Goal: Task Accomplishment & Management: Use online tool/utility

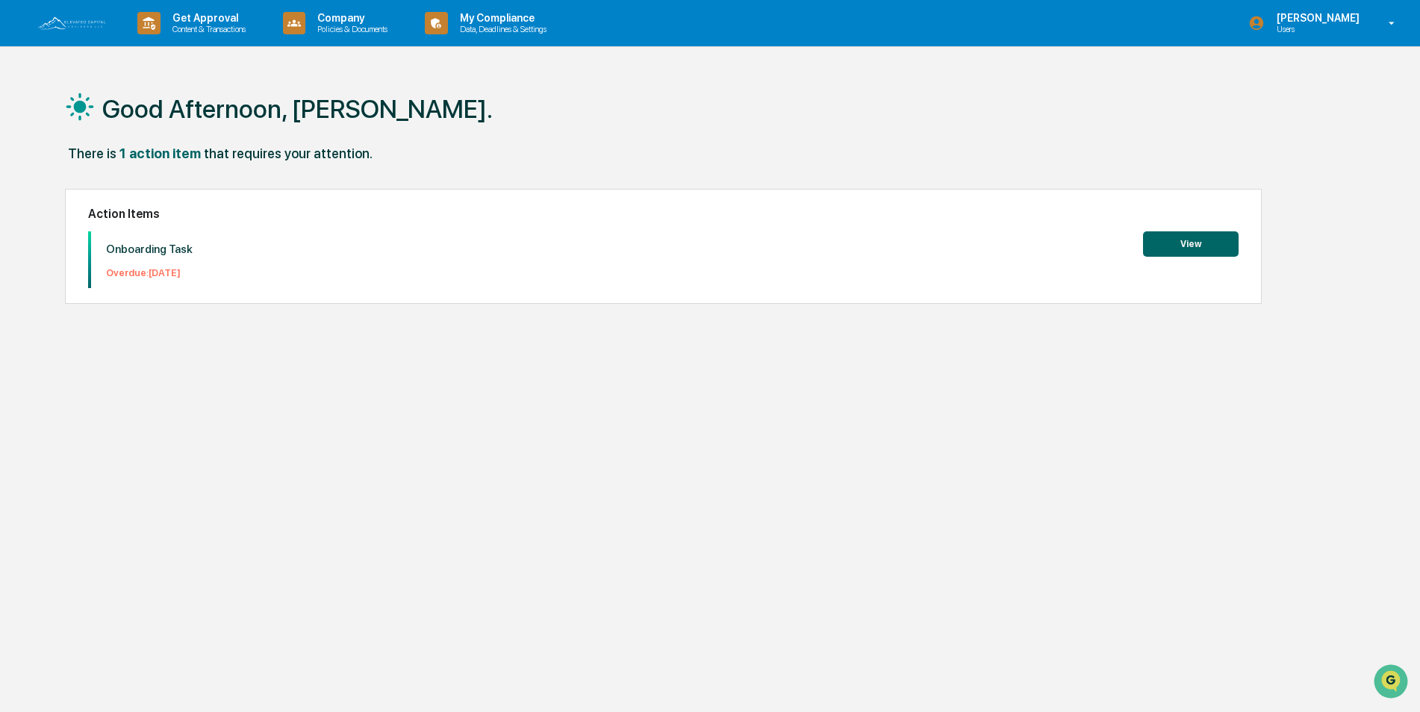
click at [1178, 243] on button "View" at bounding box center [1191, 243] width 96 height 25
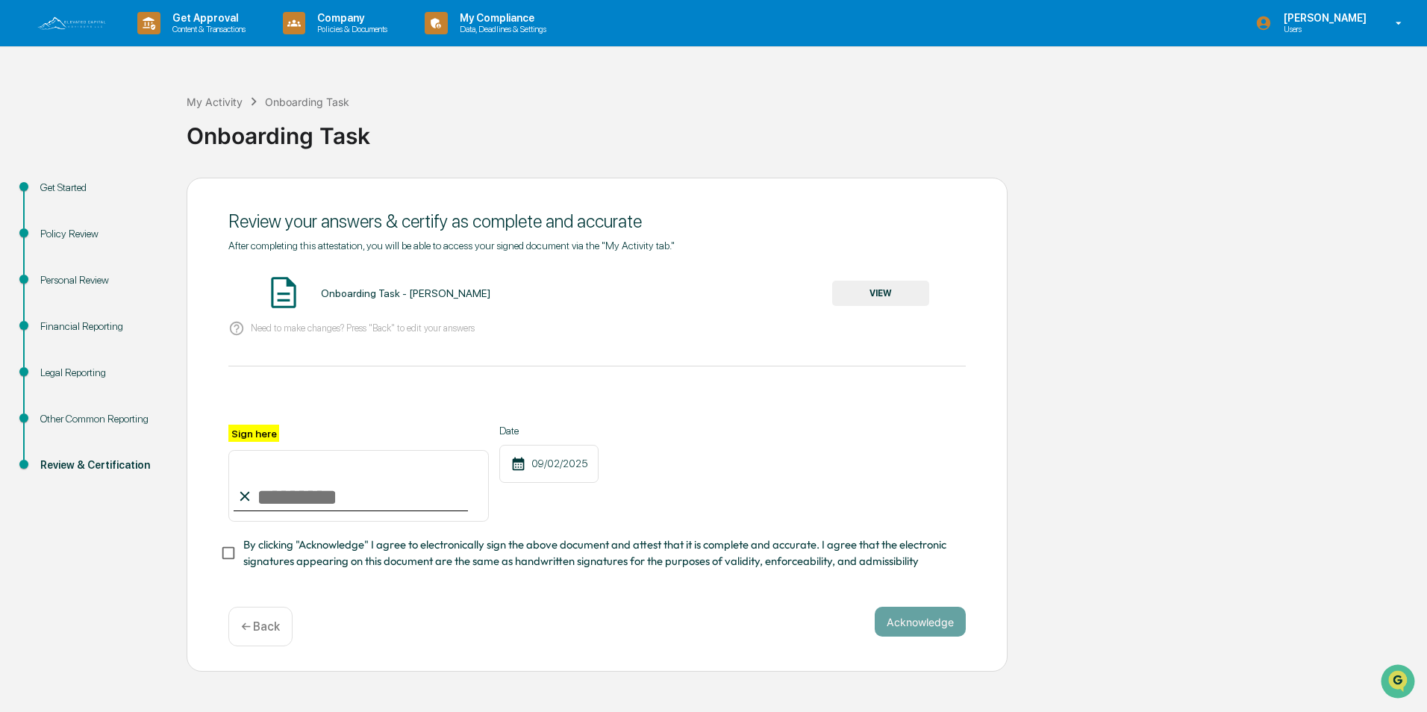
click at [63, 186] on div "Get Started" at bounding box center [101, 188] width 122 height 16
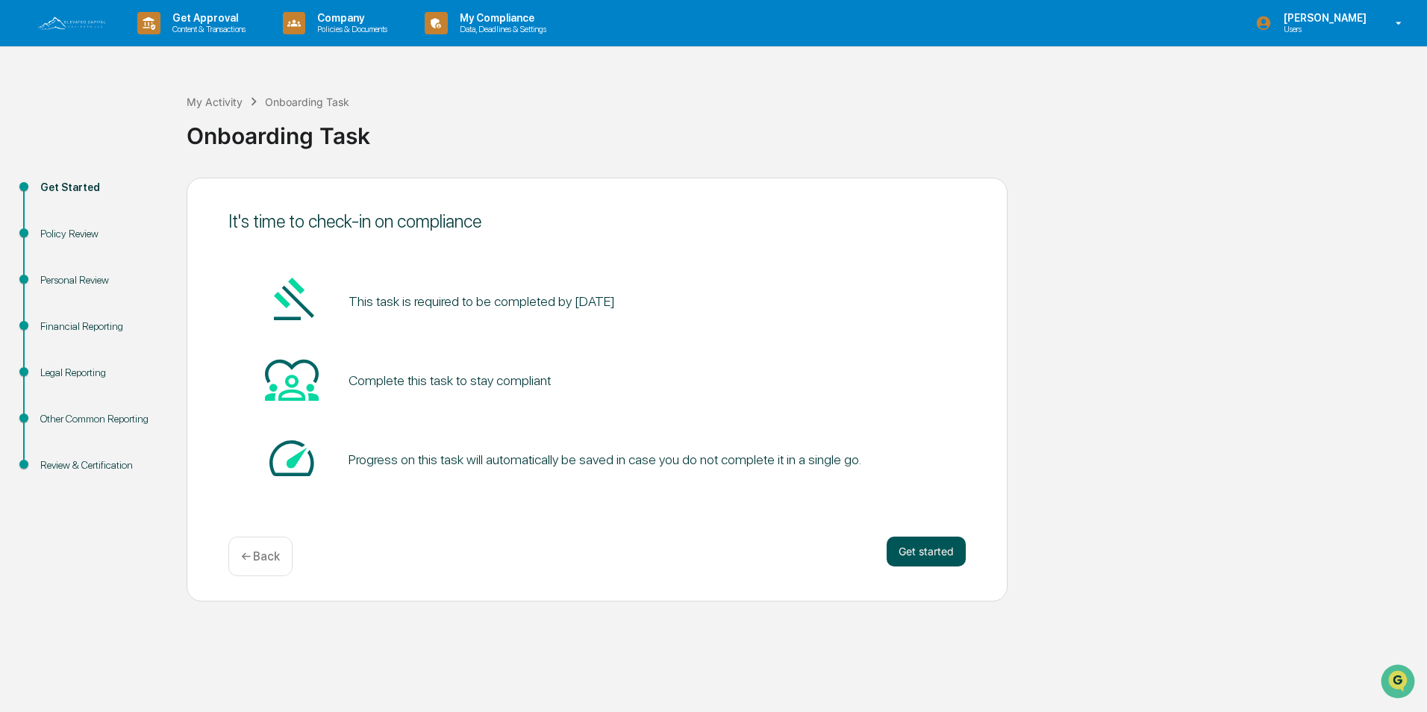
click at [914, 549] on button "Get started" at bounding box center [926, 552] width 79 height 30
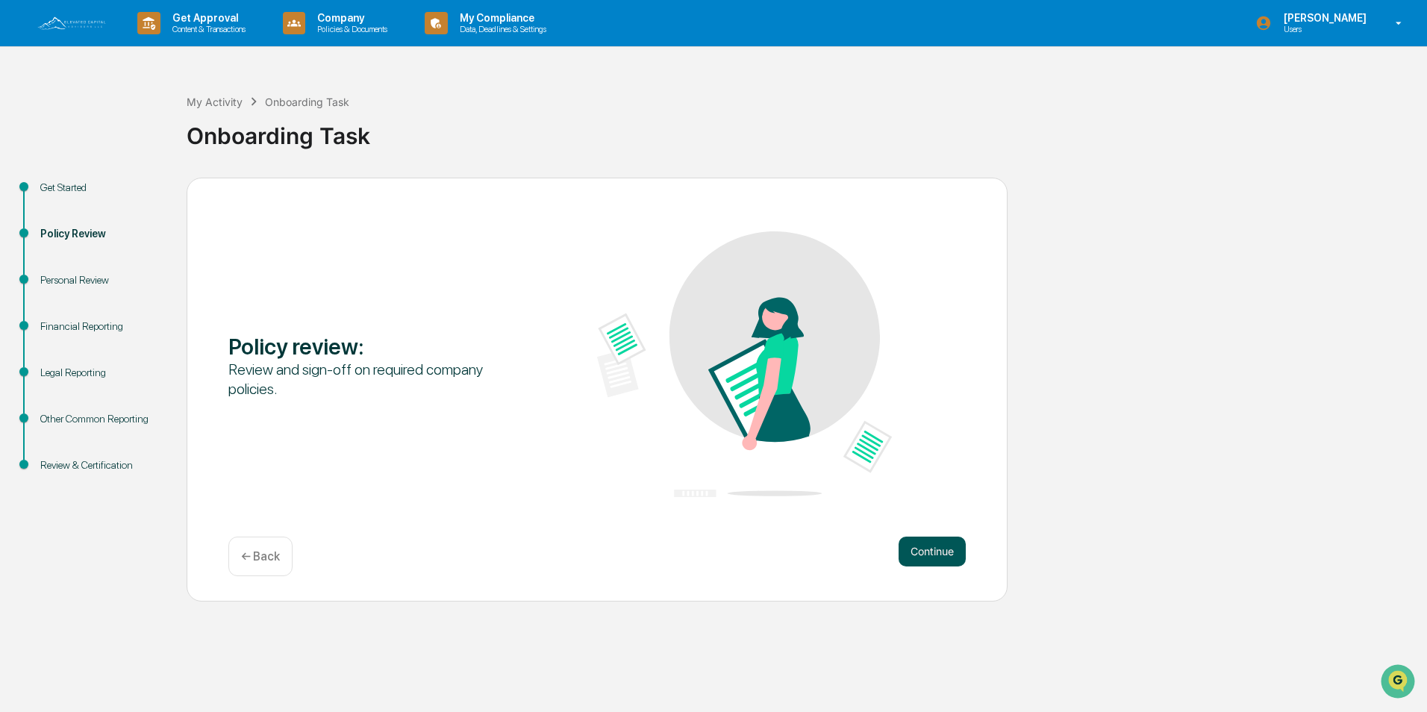
click at [931, 553] on button "Continue" at bounding box center [932, 552] width 67 height 30
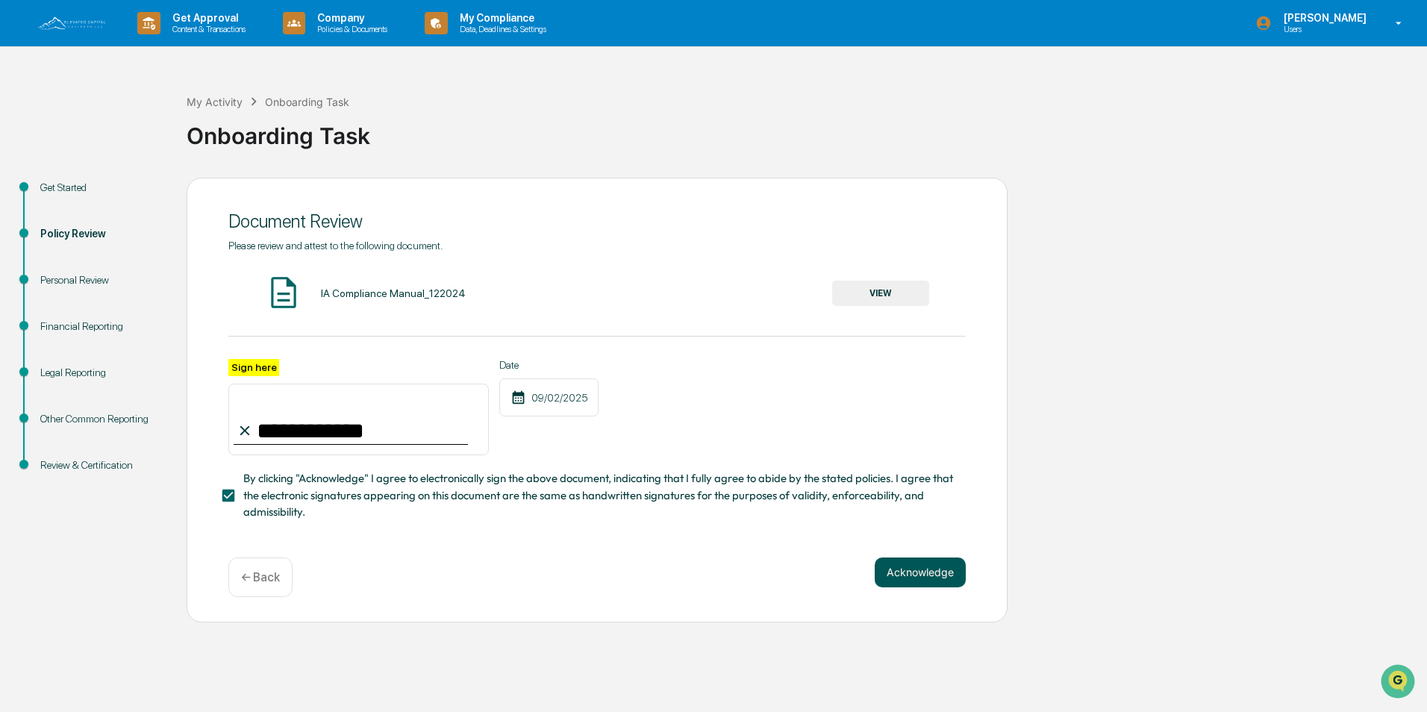
click at [919, 579] on button "Acknowledge" at bounding box center [920, 573] width 91 height 30
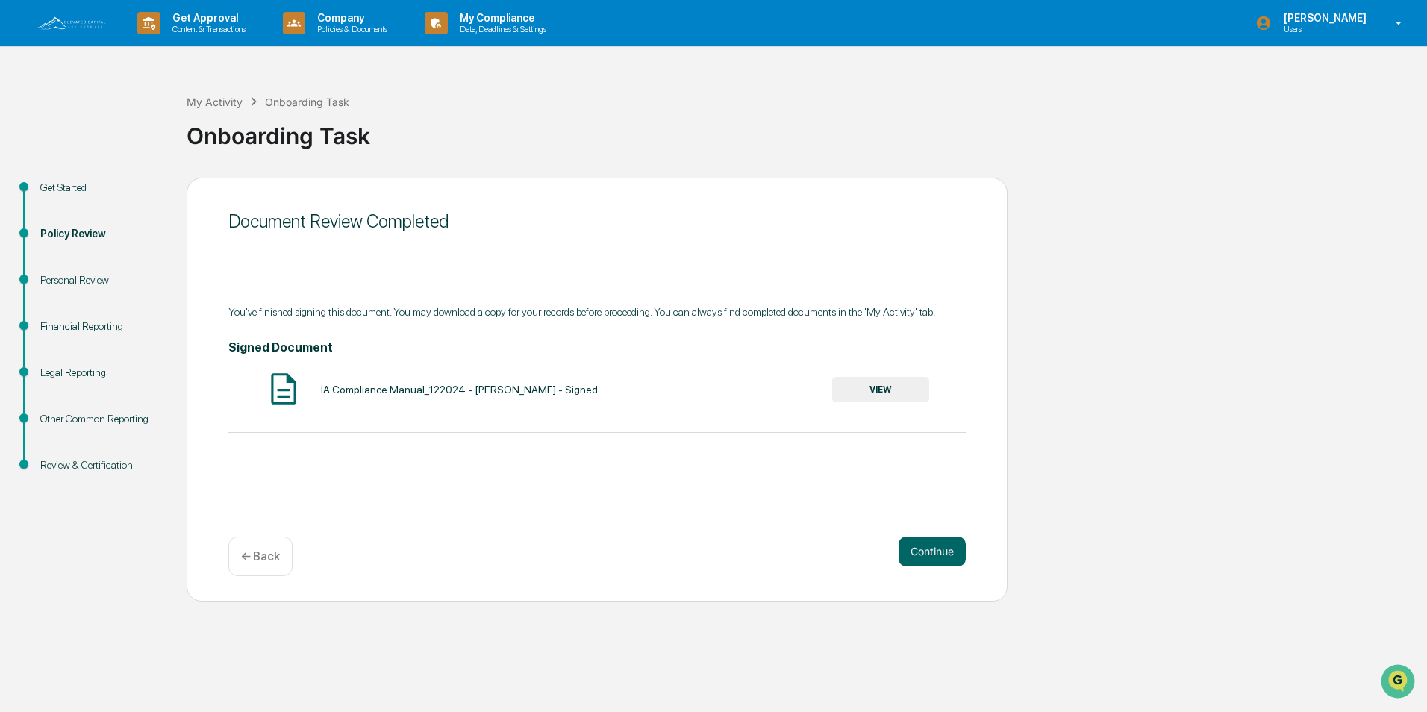
click at [862, 386] on button "VIEW" at bounding box center [880, 389] width 97 height 25
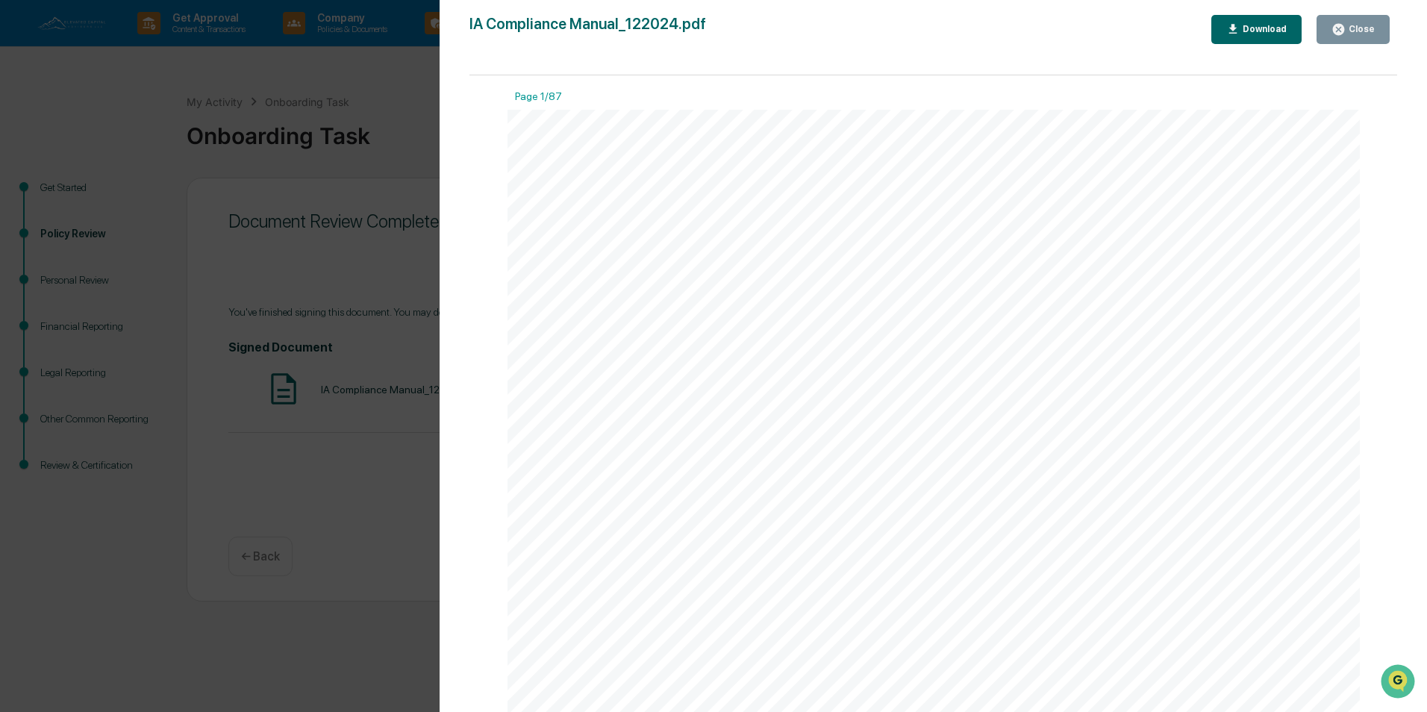
click at [1363, 36] on div "Close" at bounding box center [1352, 29] width 43 height 14
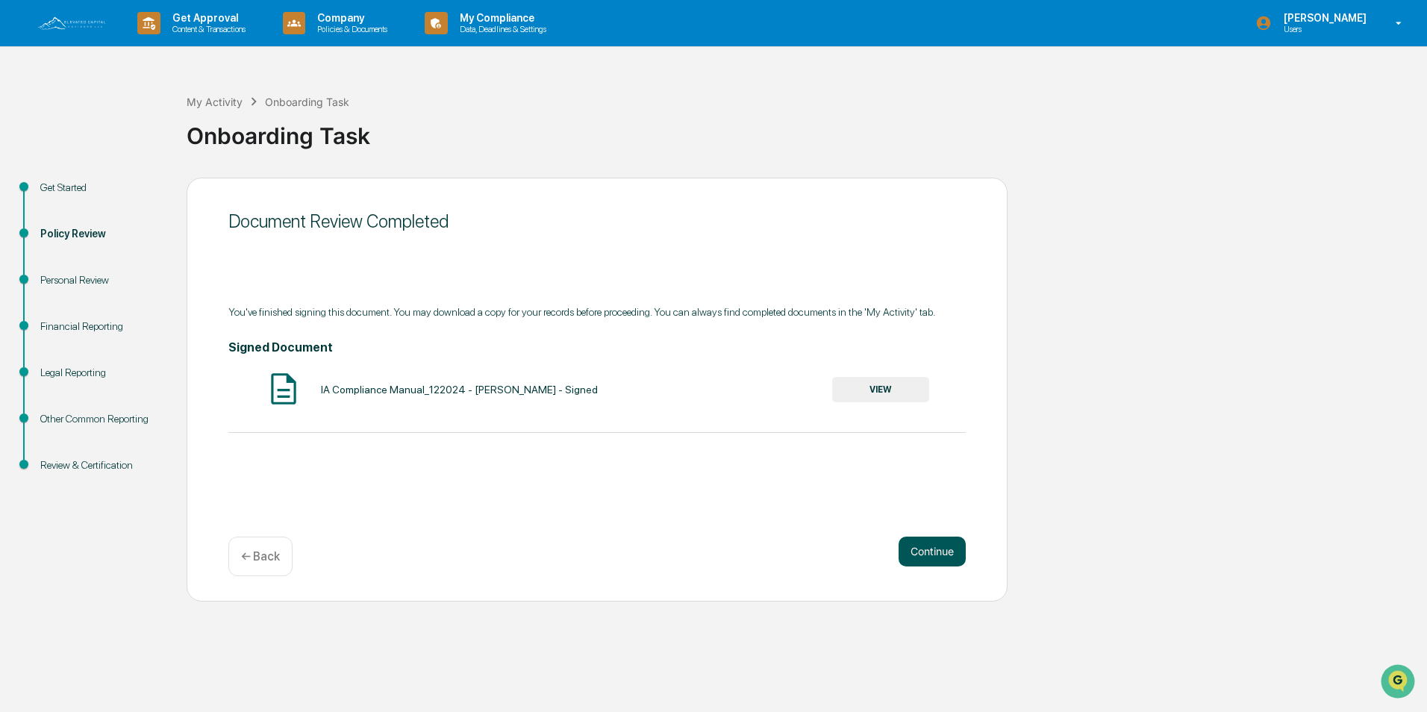
click at [930, 546] on button "Continue" at bounding box center [932, 552] width 67 height 30
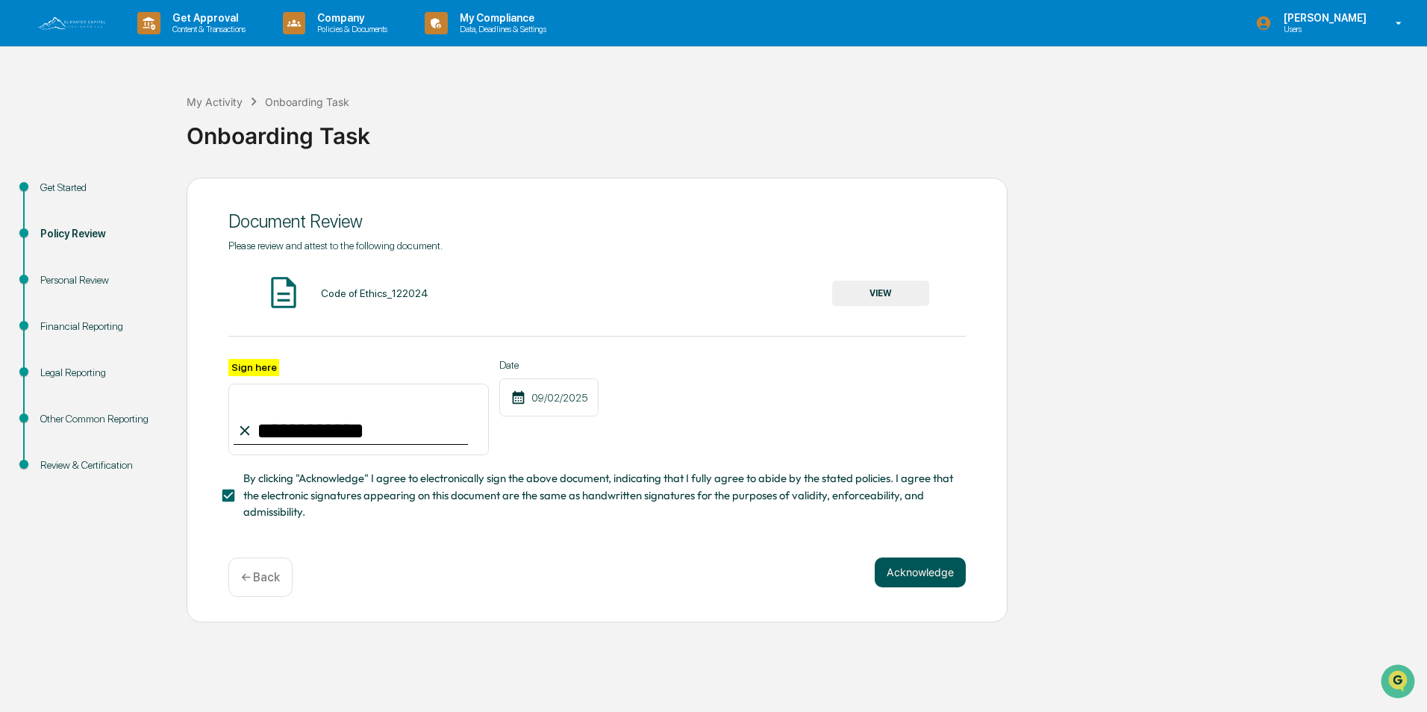
click at [919, 575] on button "Acknowledge" at bounding box center [920, 573] width 91 height 30
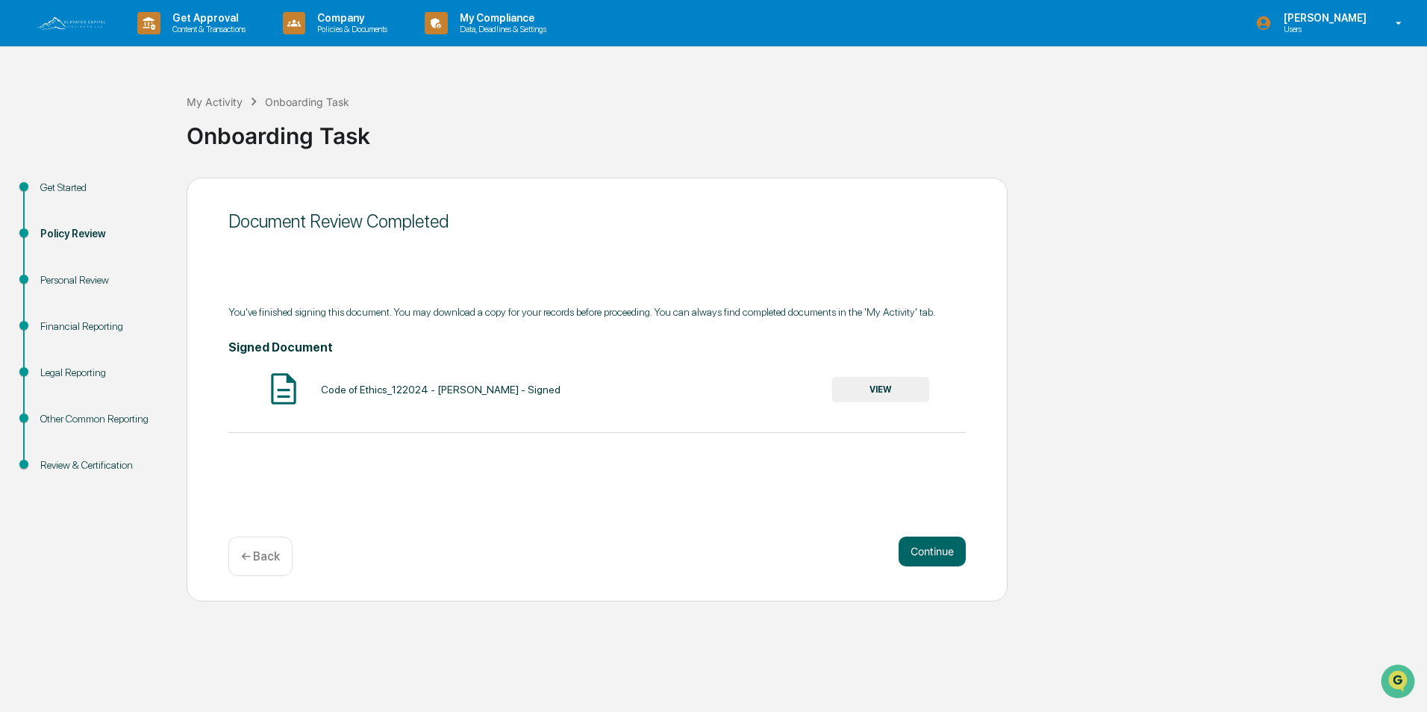
click at [874, 393] on button "VIEW" at bounding box center [880, 389] width 97 height 25
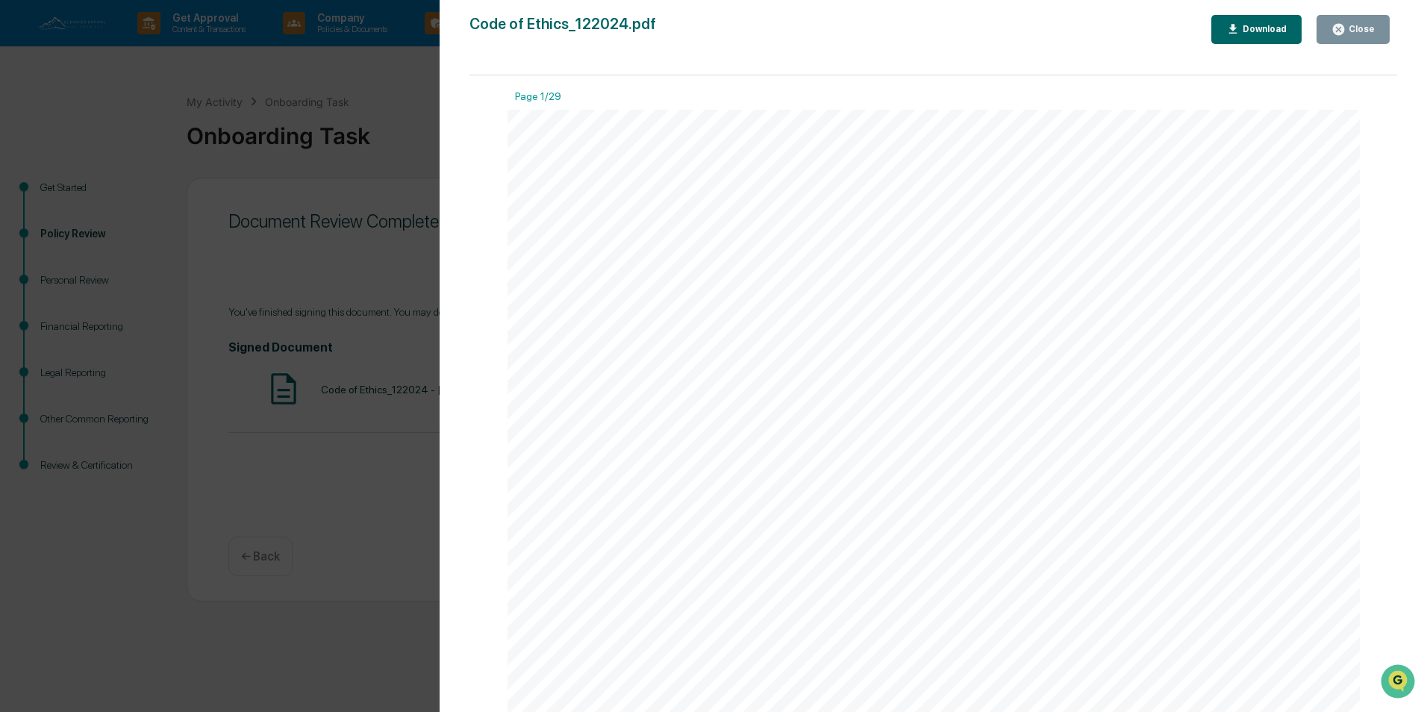
click at [1356, 32] on div "Close" at bounding box center [1360, 29] width 29 height 10
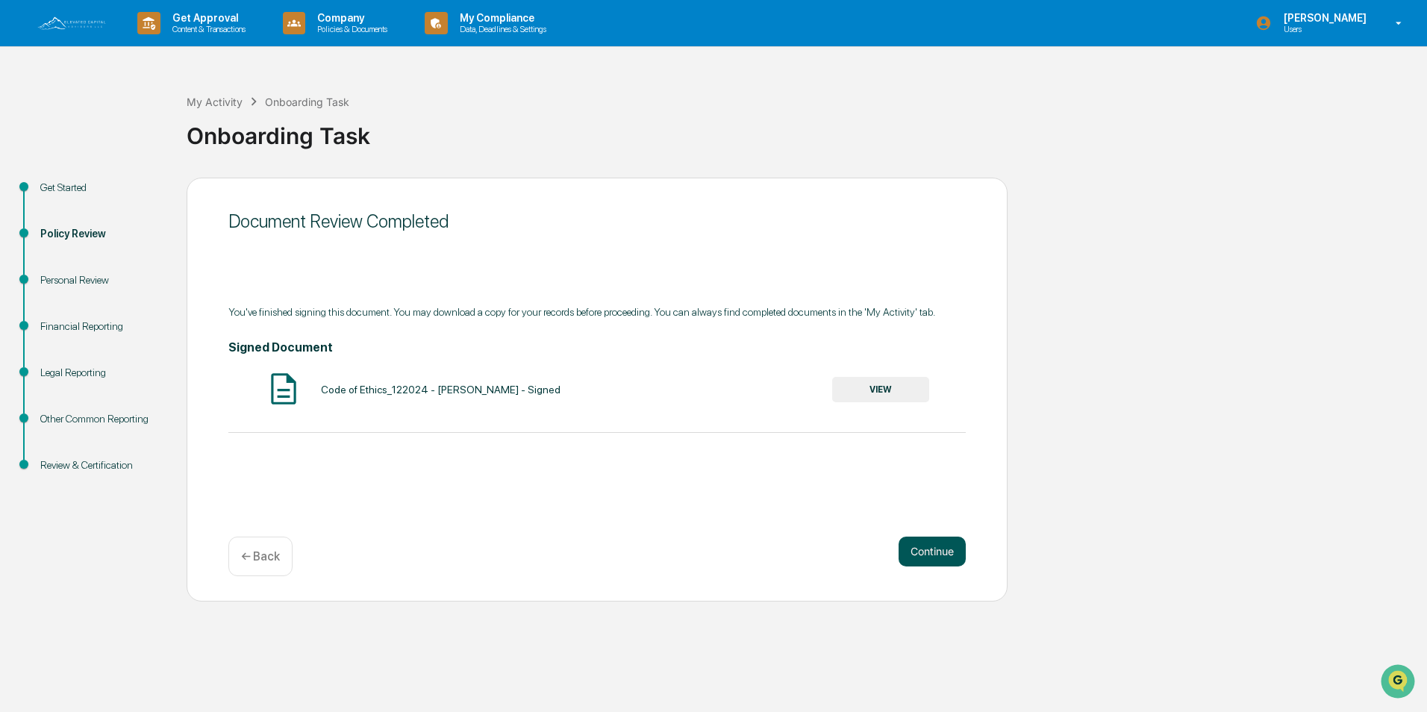
click at [928, 546] on button "Continue" at bounding box center [932, 552] width 67 height 30
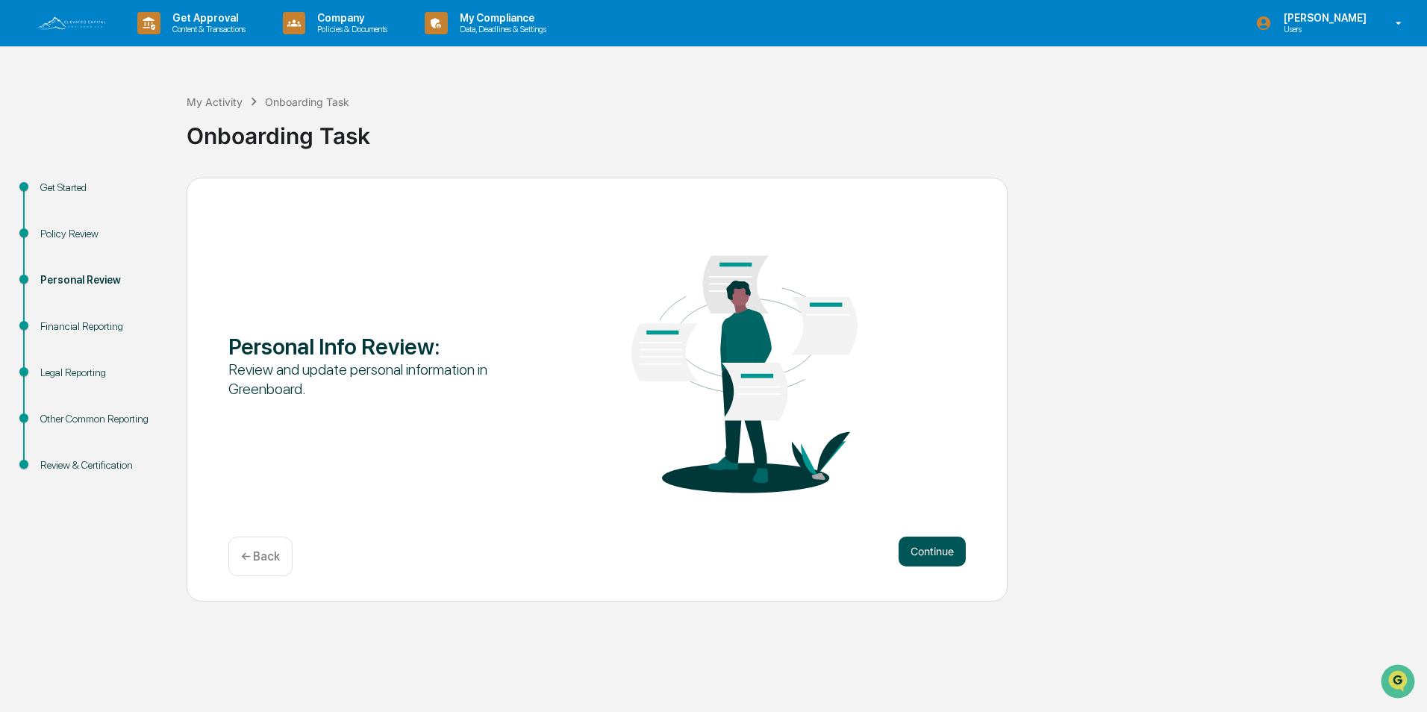
click at [937, 553] on button "Continue" at bounding box center [932, 552] width 67 height 30
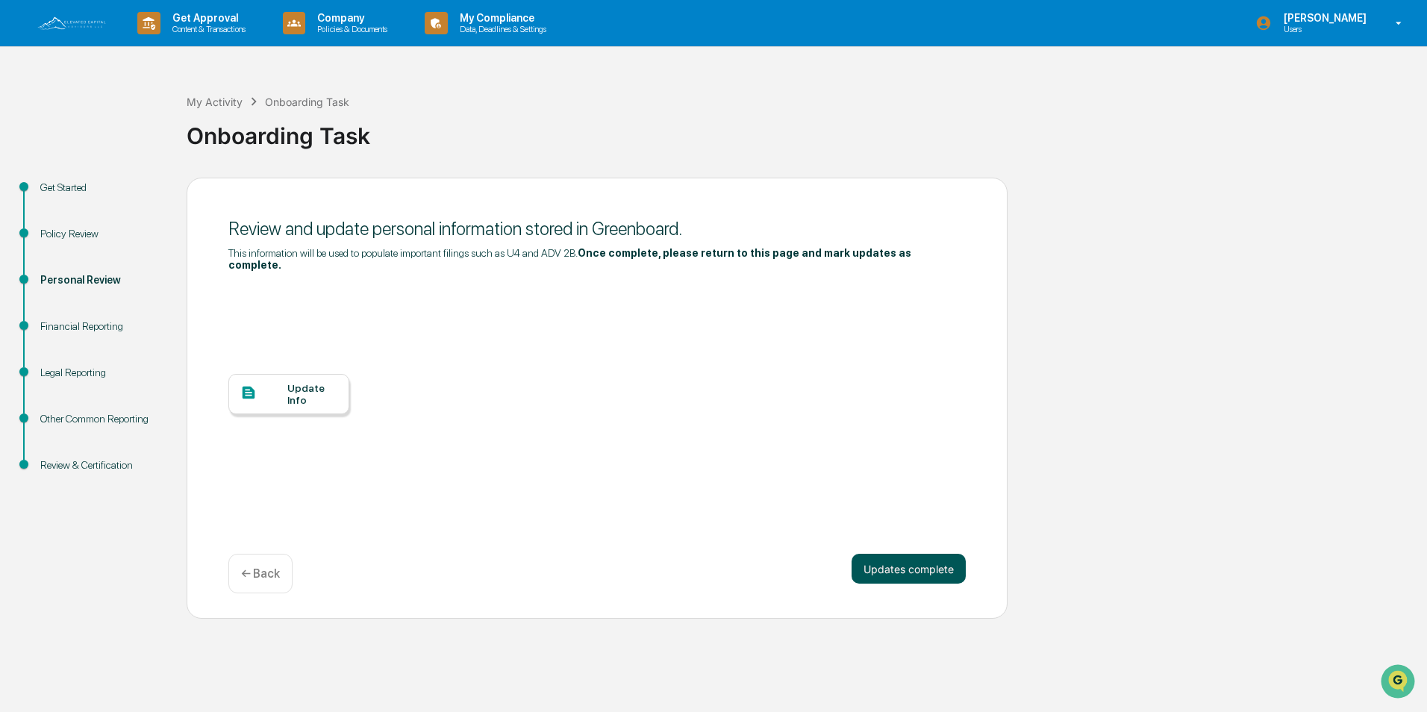
click at [906, 557] on button "Updates complete" at bounding box center [909, 569] width 114 height 30
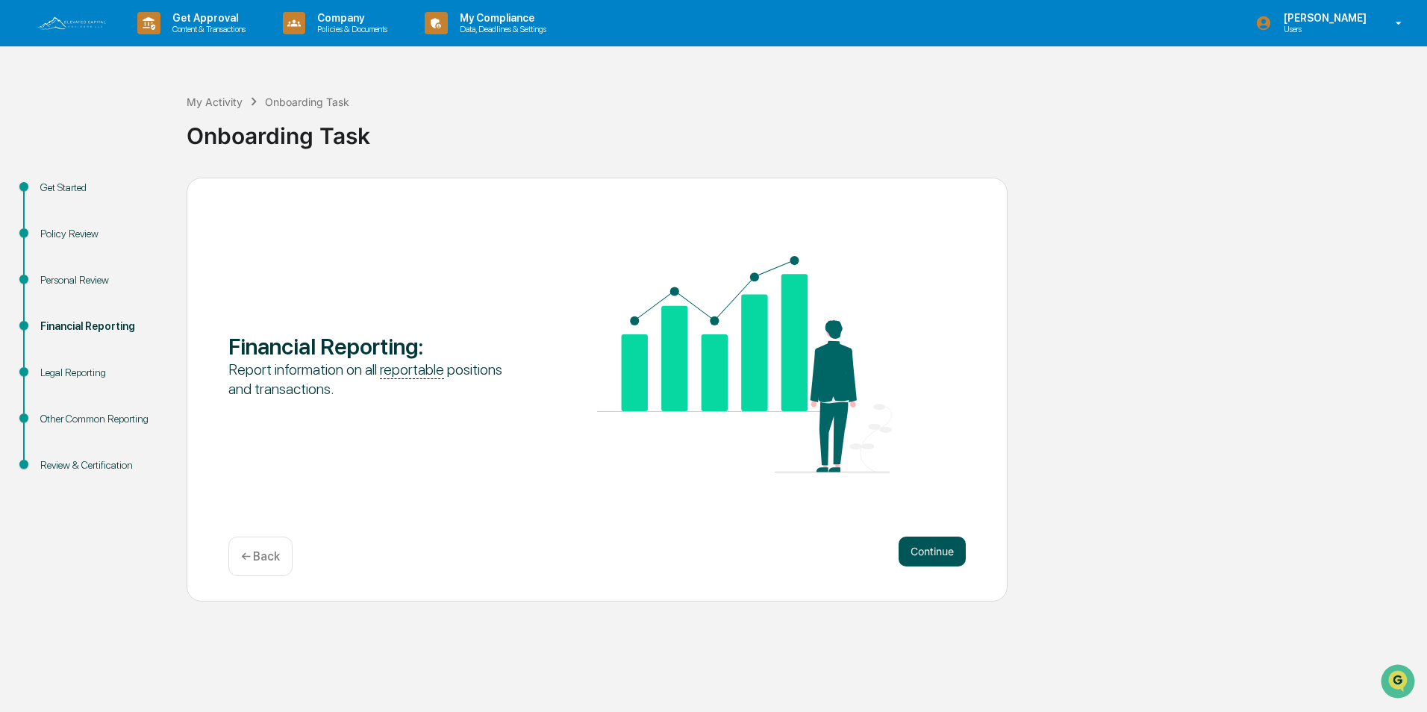
click at [944, 554] on button "Continue" at bounding box center [932, 552] width 67 height 30
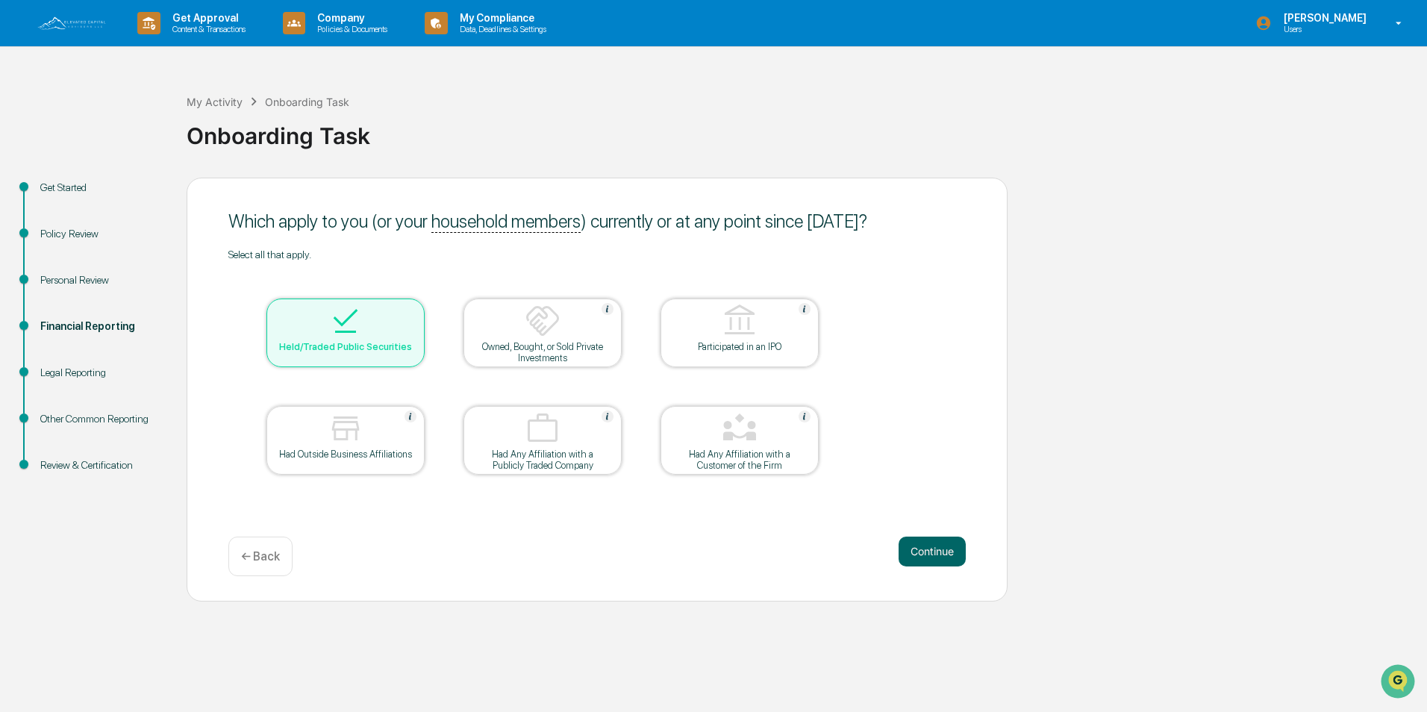
click at [63, 186] on div "Get Started" at bounding box center [101, 188] width 122 height 16
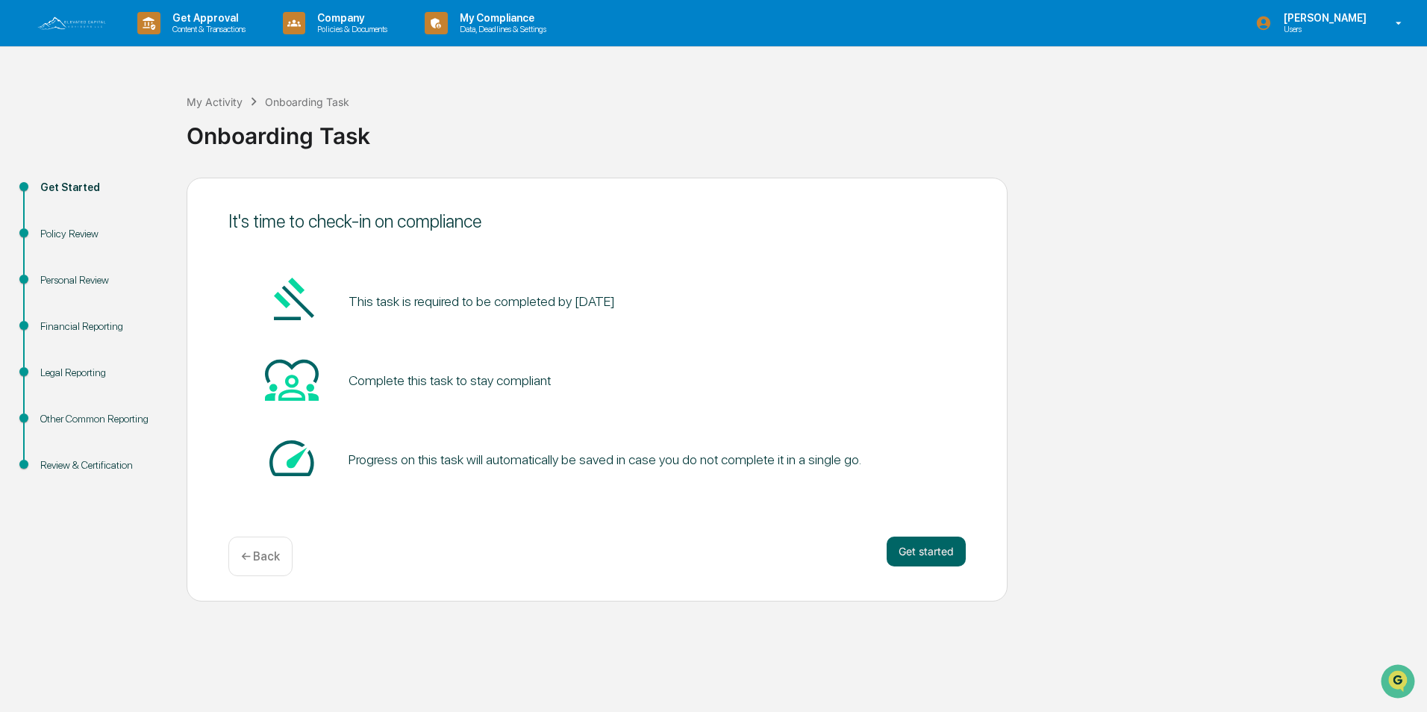
click at [77, 19] on img at bounding box center [72, 23] width 72 height 16
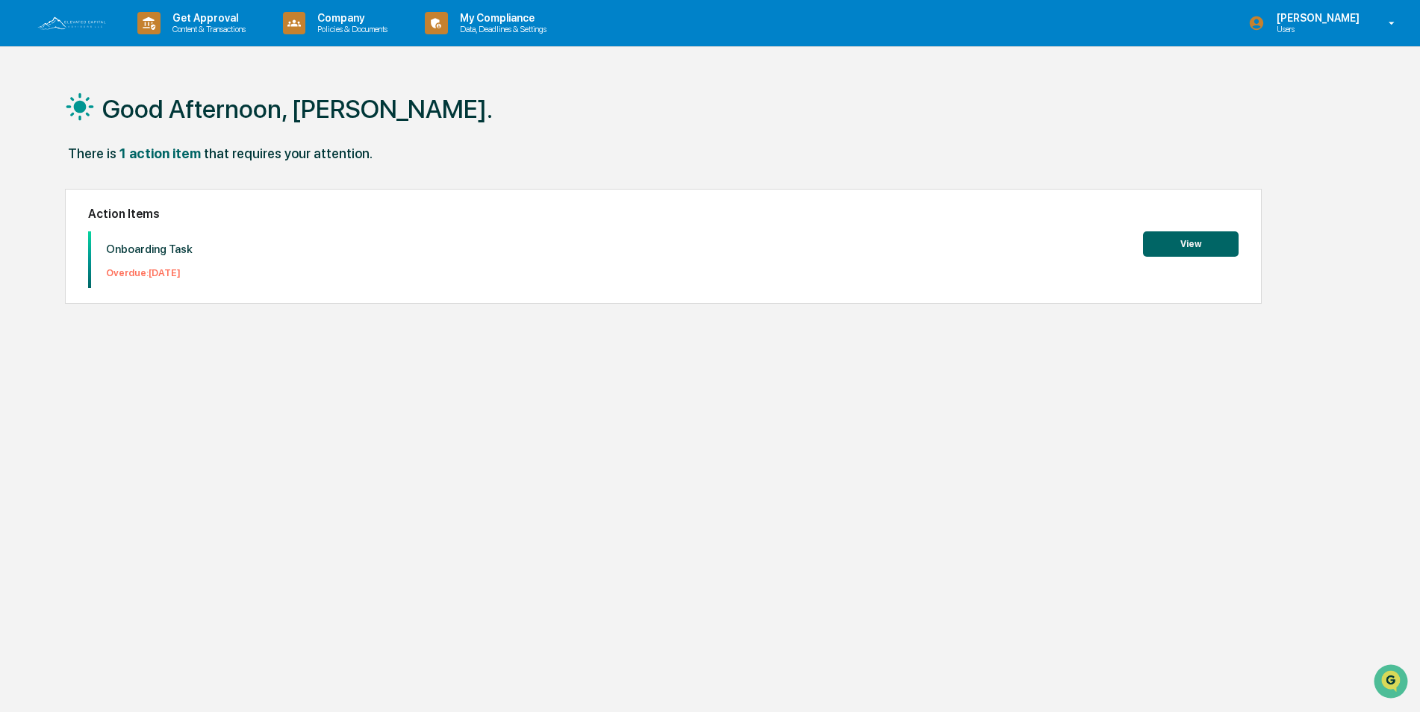
click at [1181, 246] on button "View" at bounding box center [1191, 243] width 96 height 25
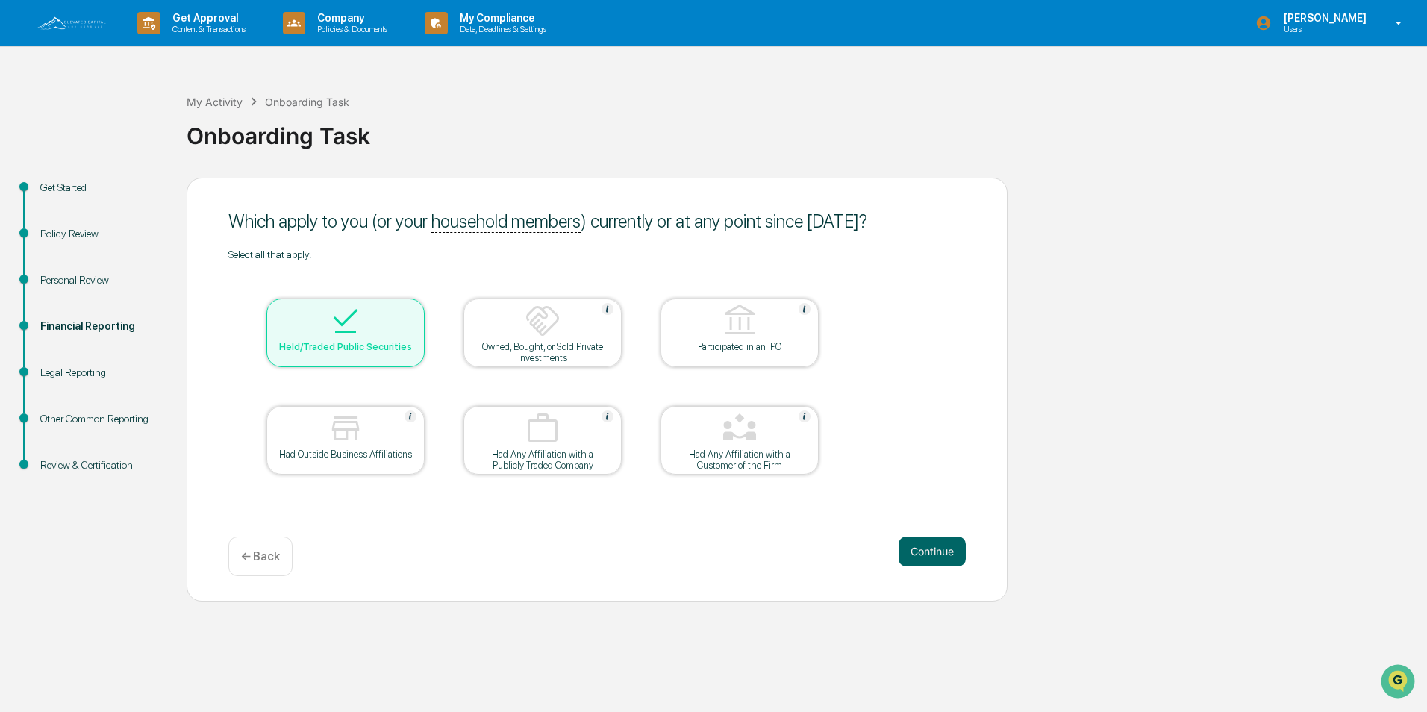
click at [62, 186] on div "Get Started" at bounding box center [101, 188] width 122 height 16
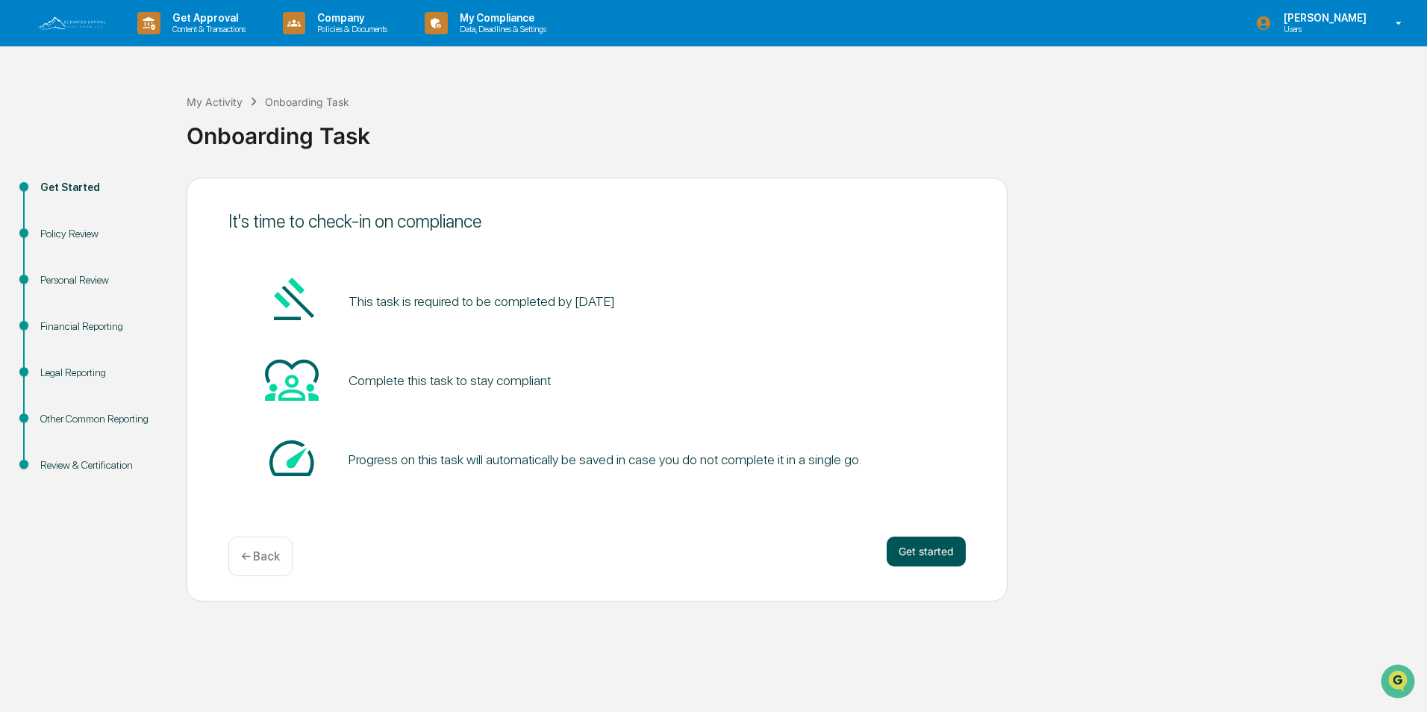
click at [918, 547] on button "Get started" at bounding box center [926, 552] width 79 height 30
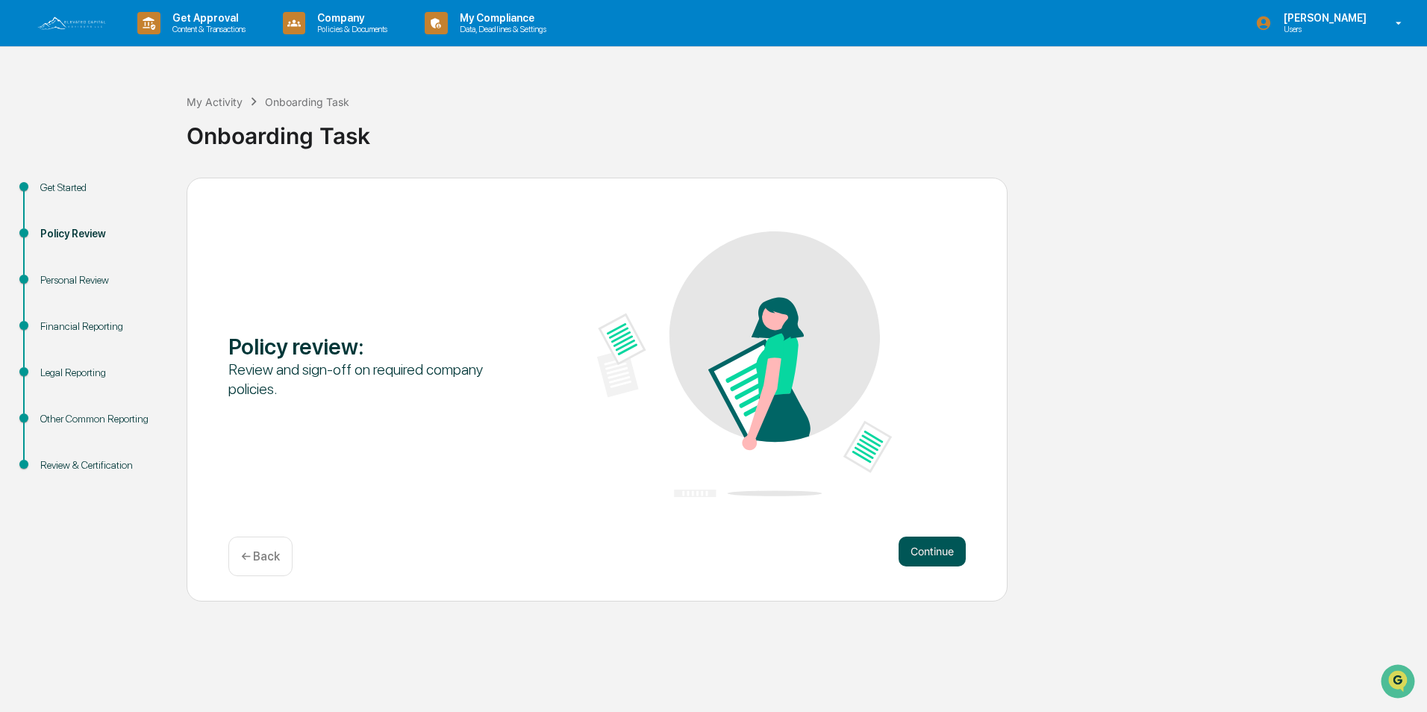
click at [936, 552] on button "Continue" at bounding box center [932, 552] width 67 height 30
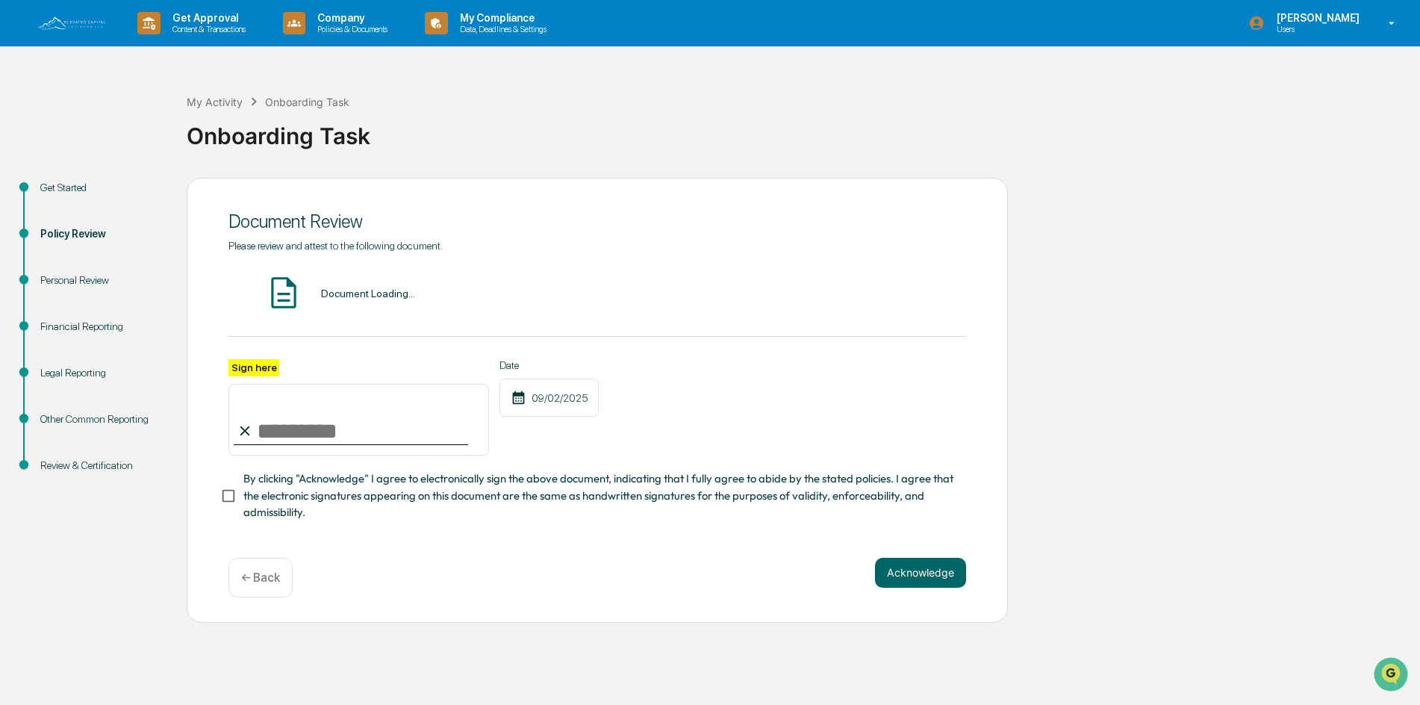
type input "**********"
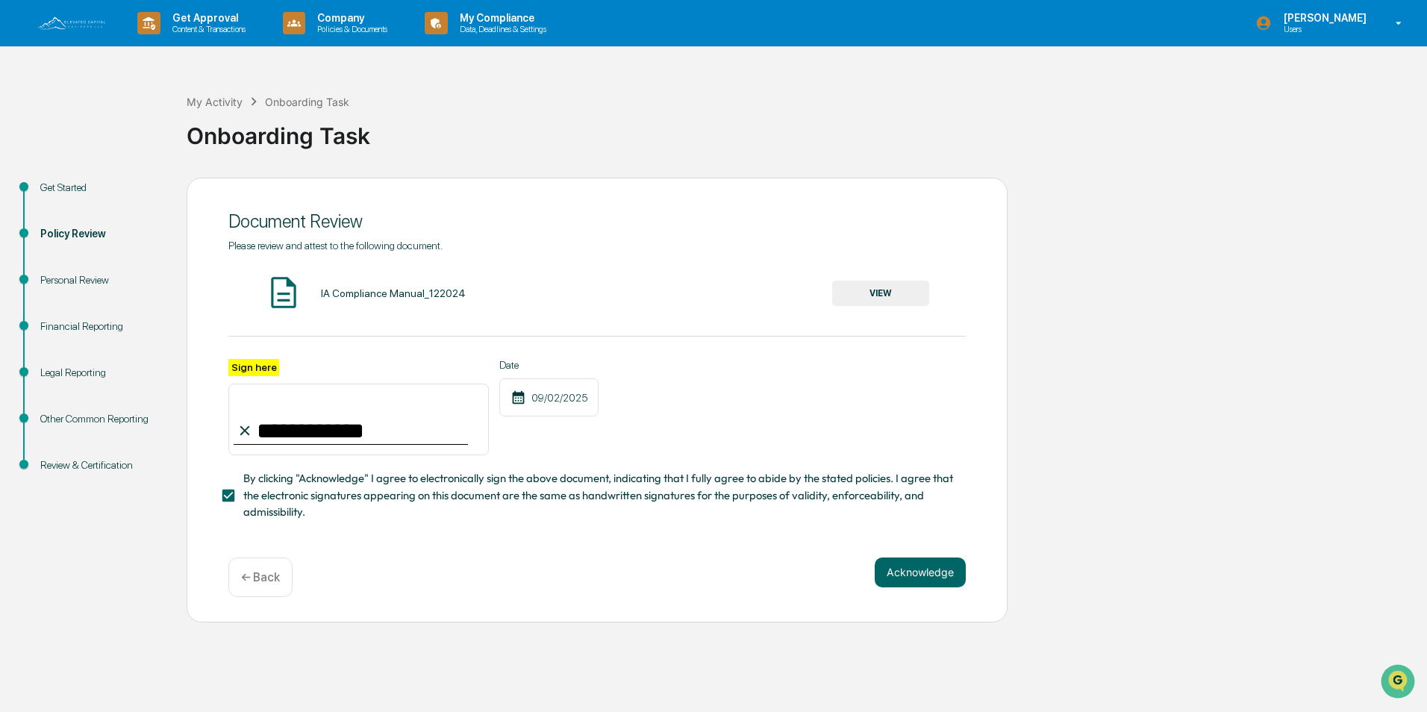
click at [868, 296] on button "VIEW" at bounding box center [880, 293] width 97 height 25
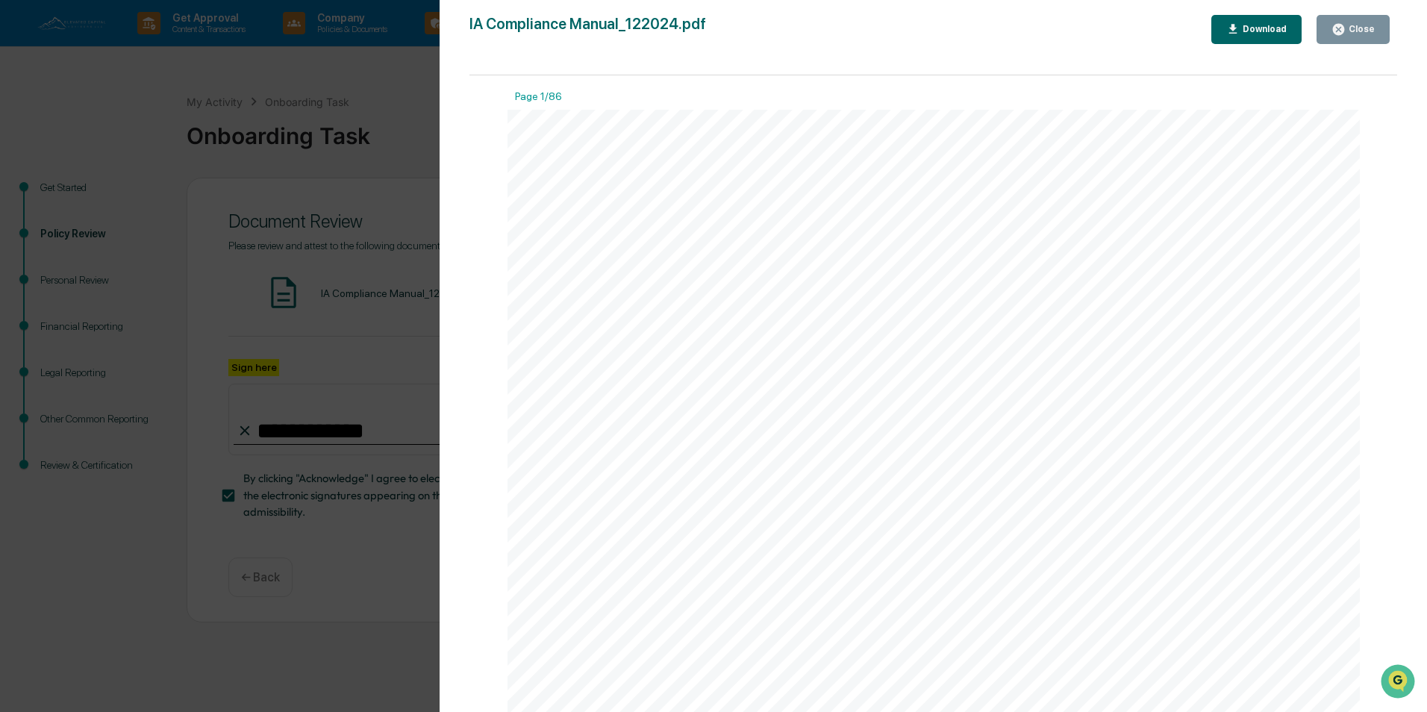
click at [1358, 31] on div "Close" at bounding box center [1360, 29] width 29 height 10
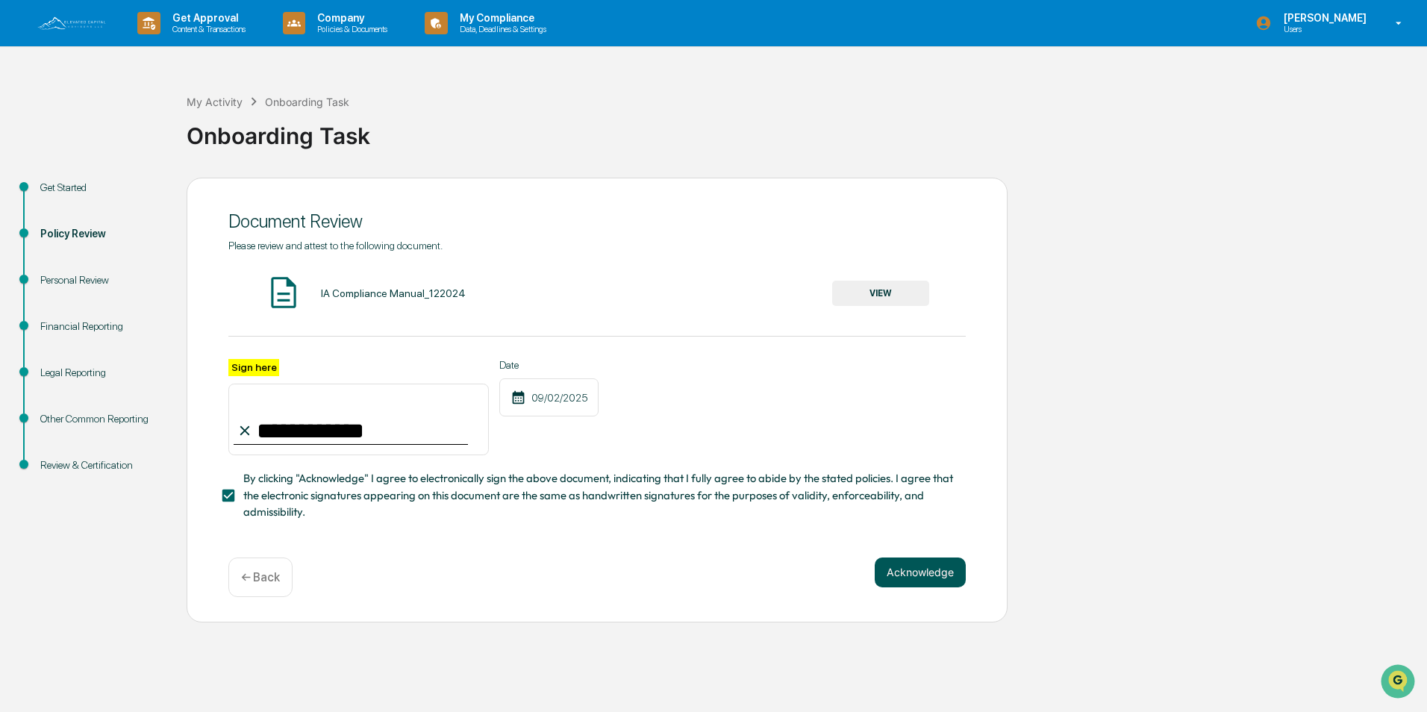
click at [931, 578] on button "Acknowledge" at bounding box center [920, 573] width 91 height 30
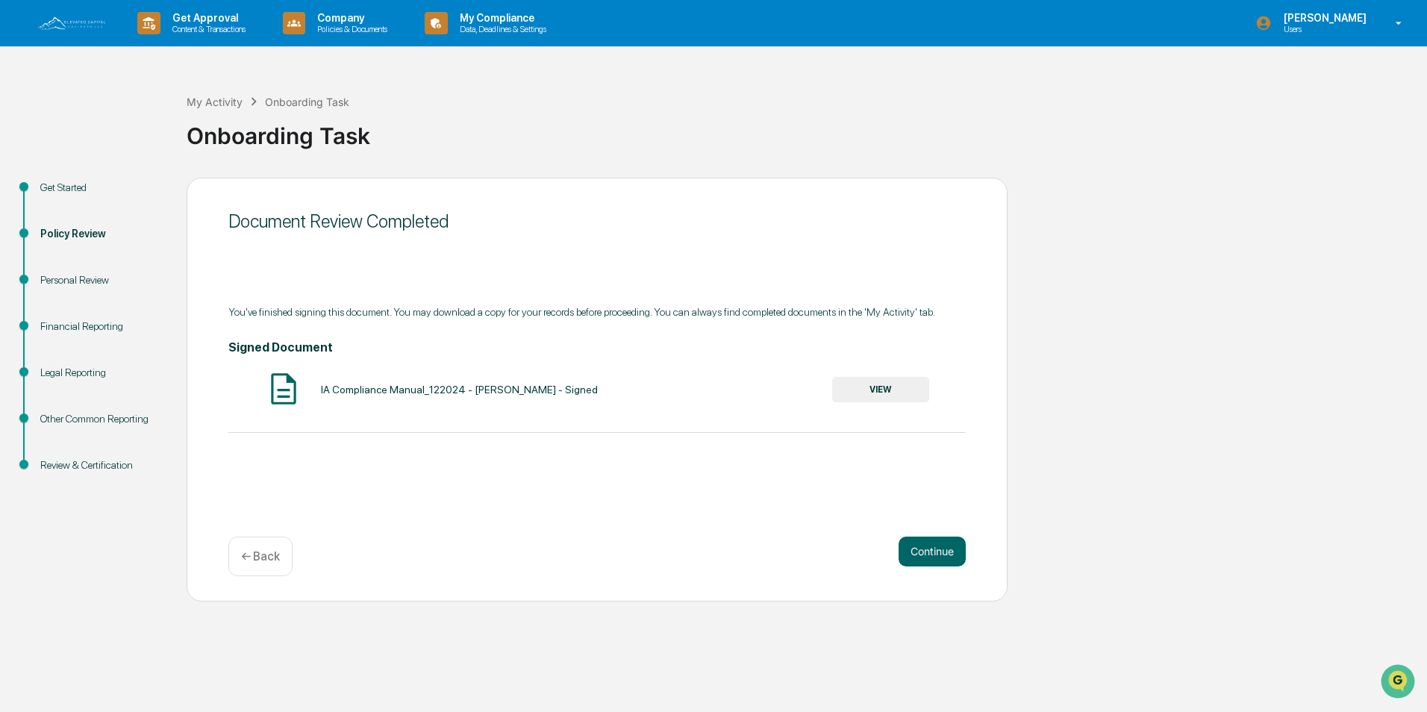
click at [877, 386] on button "VIEW" at bounding box center [880, 389] width 97 height 25
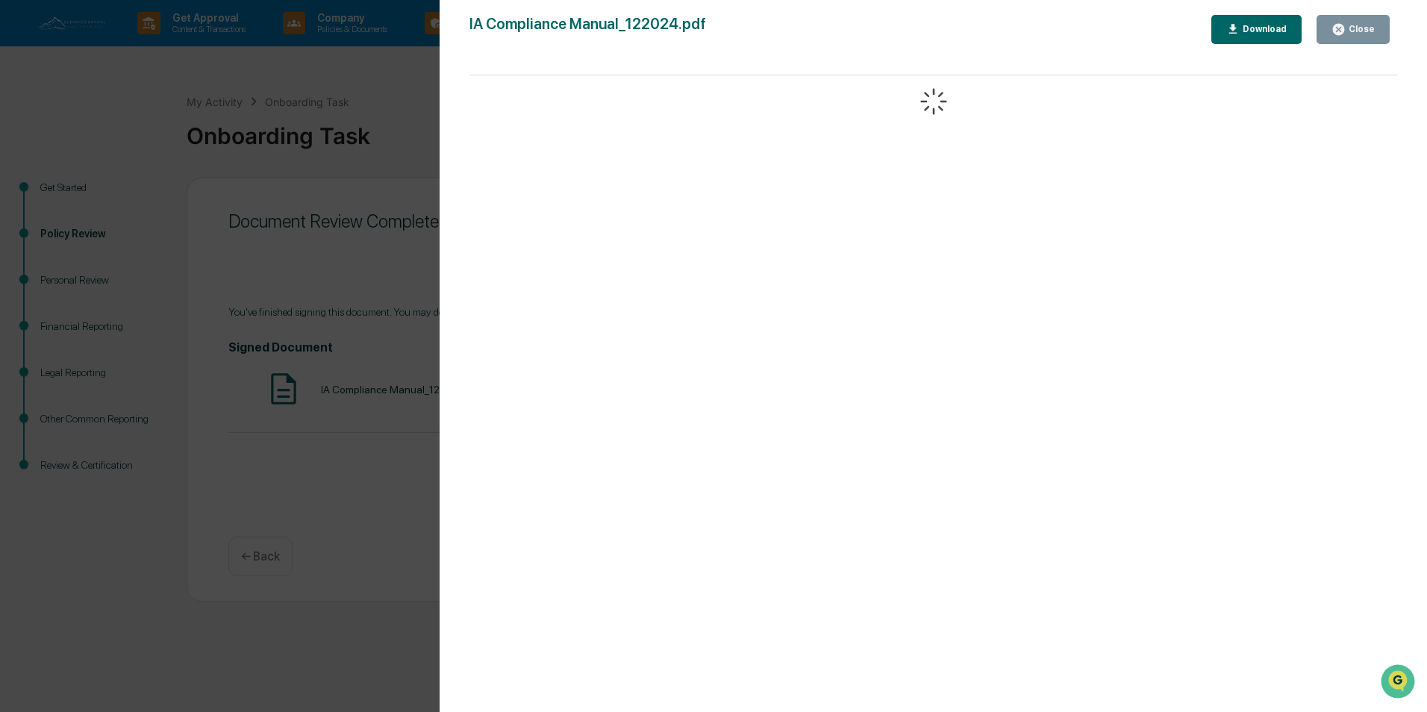
click at [1344, 30] on icon "button" at bounding box center [1338, 29] width 11 height 11
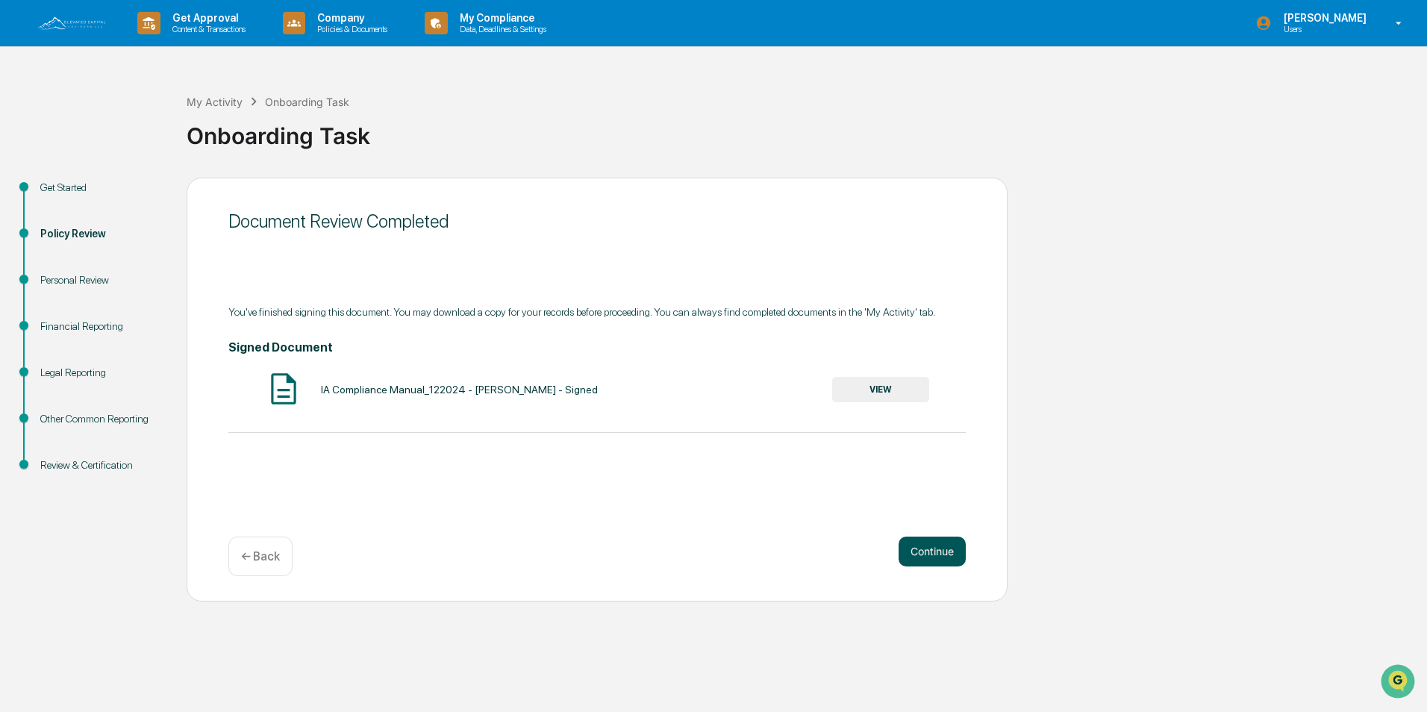
click at [940, 555] on button "Continue" at bounding box center [932, 552] width 67 height 30
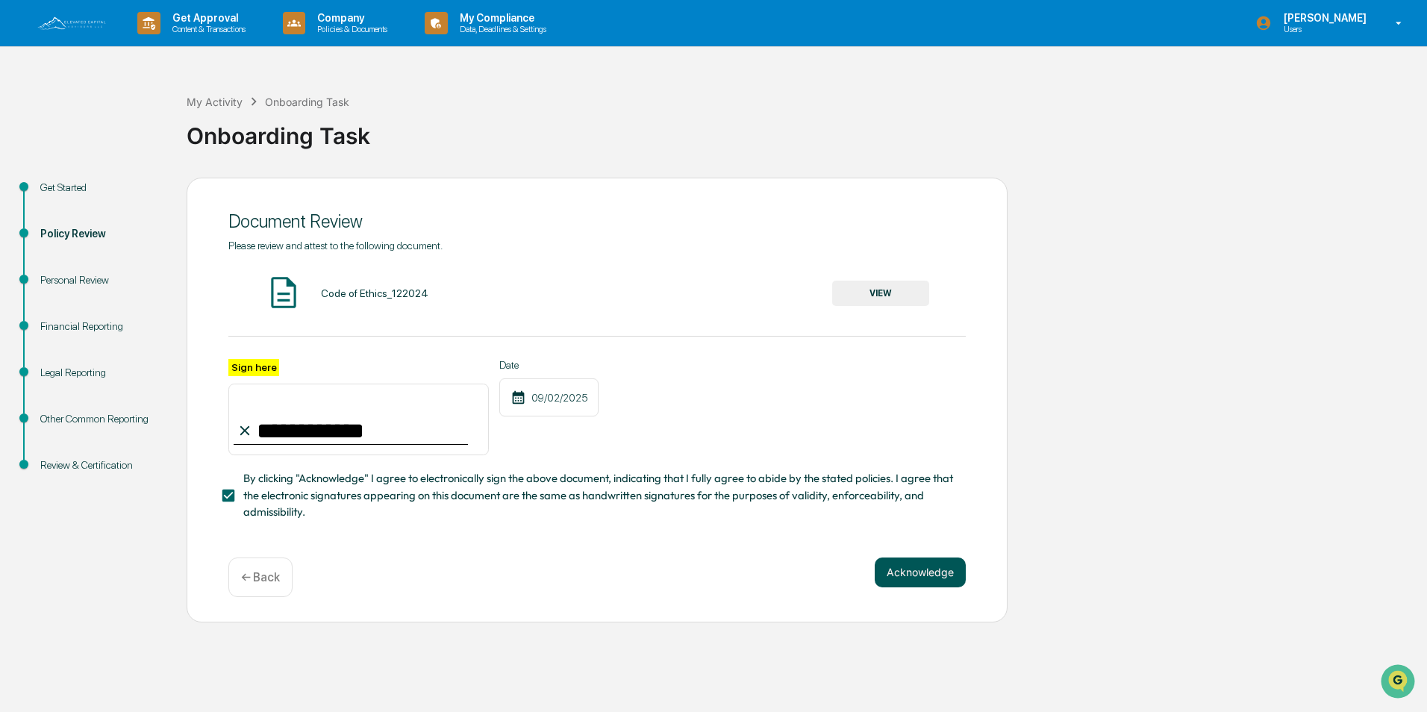
click at [910, 578] on button "Acknowledge" at bounding box center [920, 573] width 91 height 30
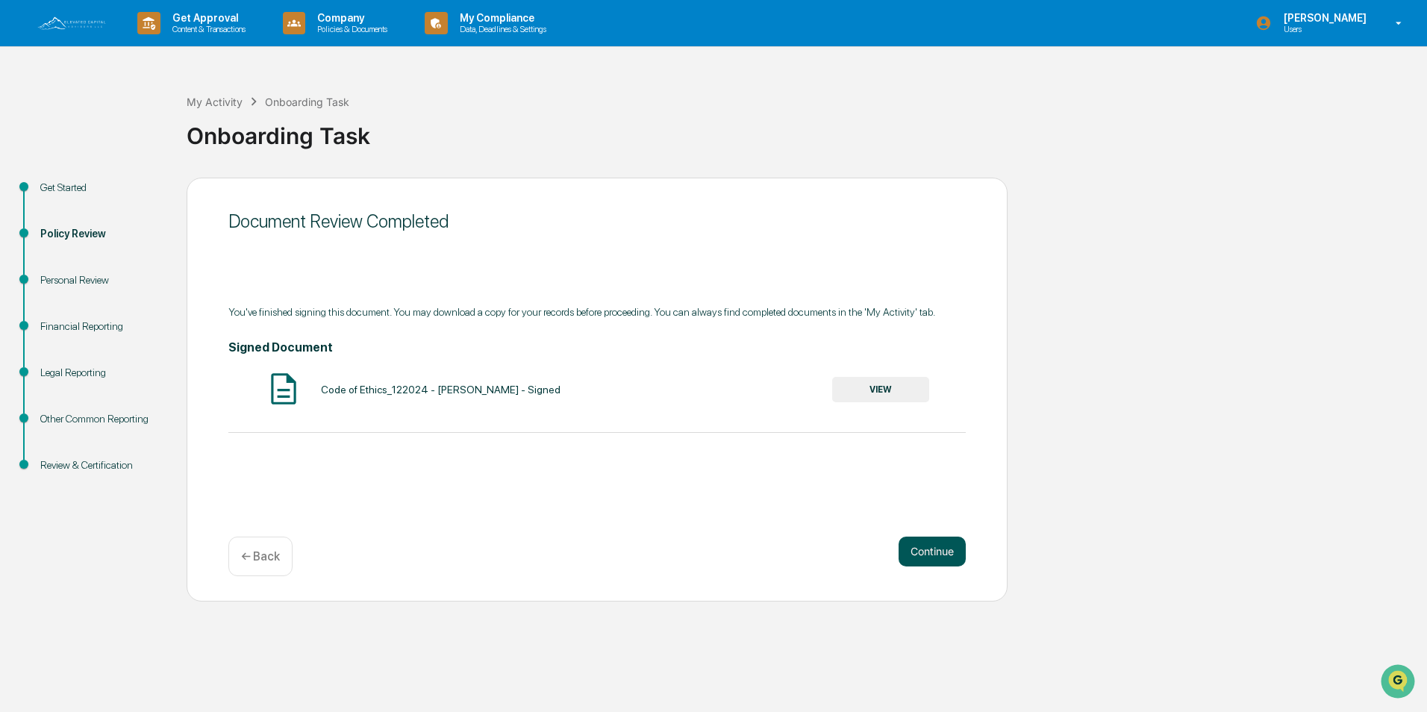
click at [930, 552] on button "Continue" at bounding box center [932, 552] width 67 height 30
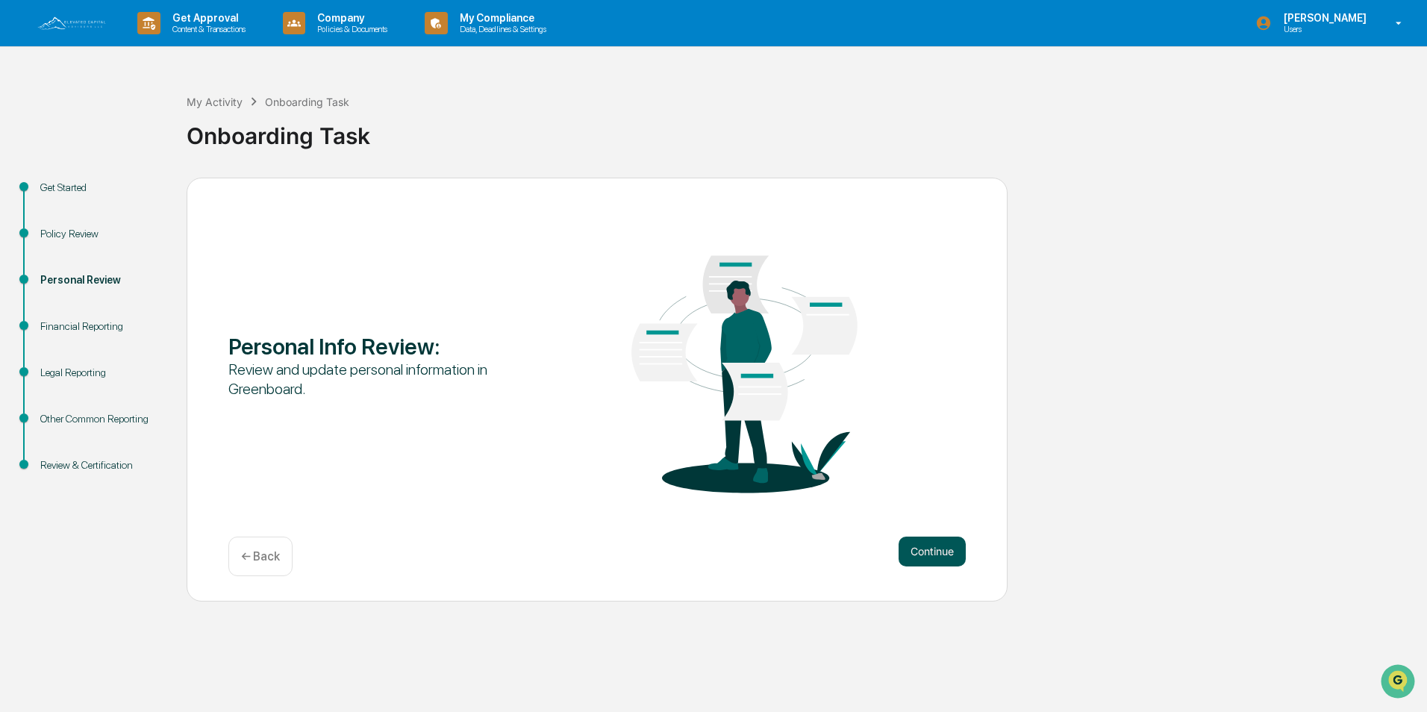
click at [934, 552] on button "Continue" at bounding box center [932, 552] width 67 height 30
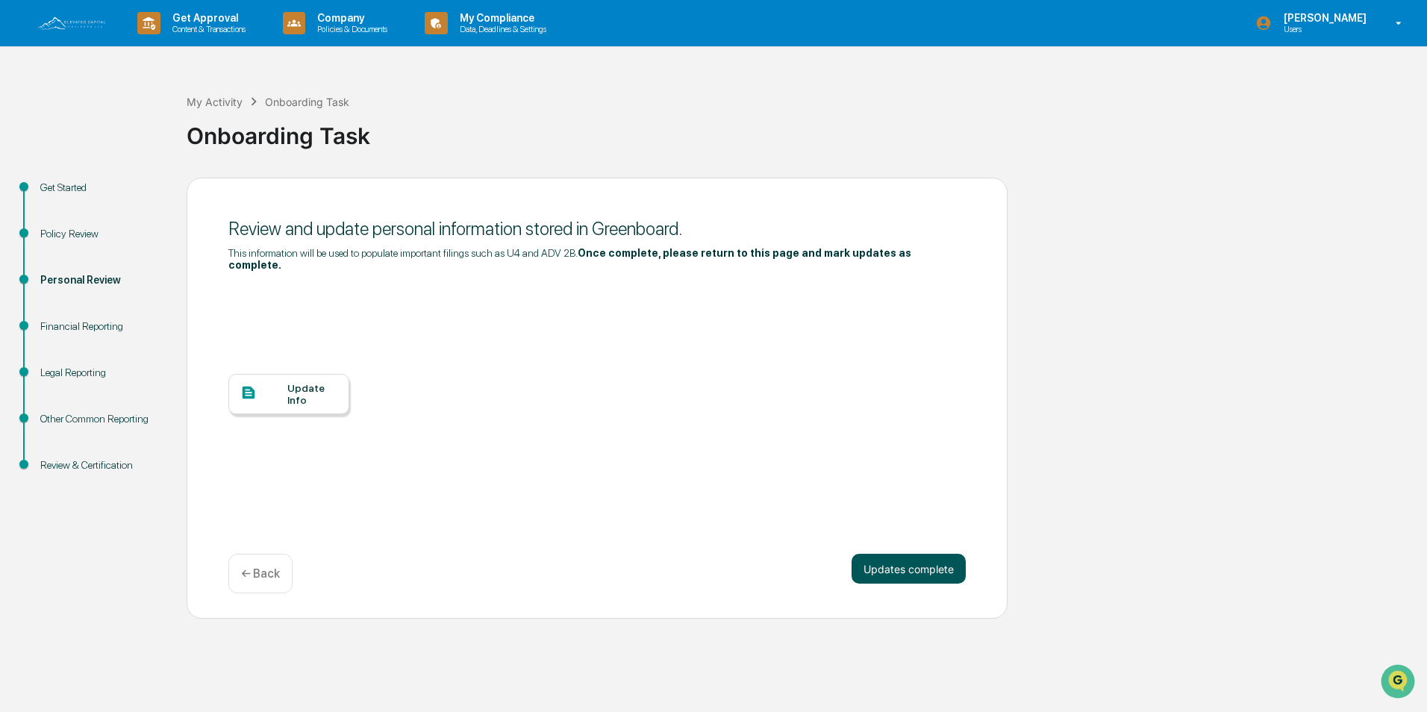
click at [899, 558] on button "Updates complete" at bounding box center [909, 569] width 114 height 30
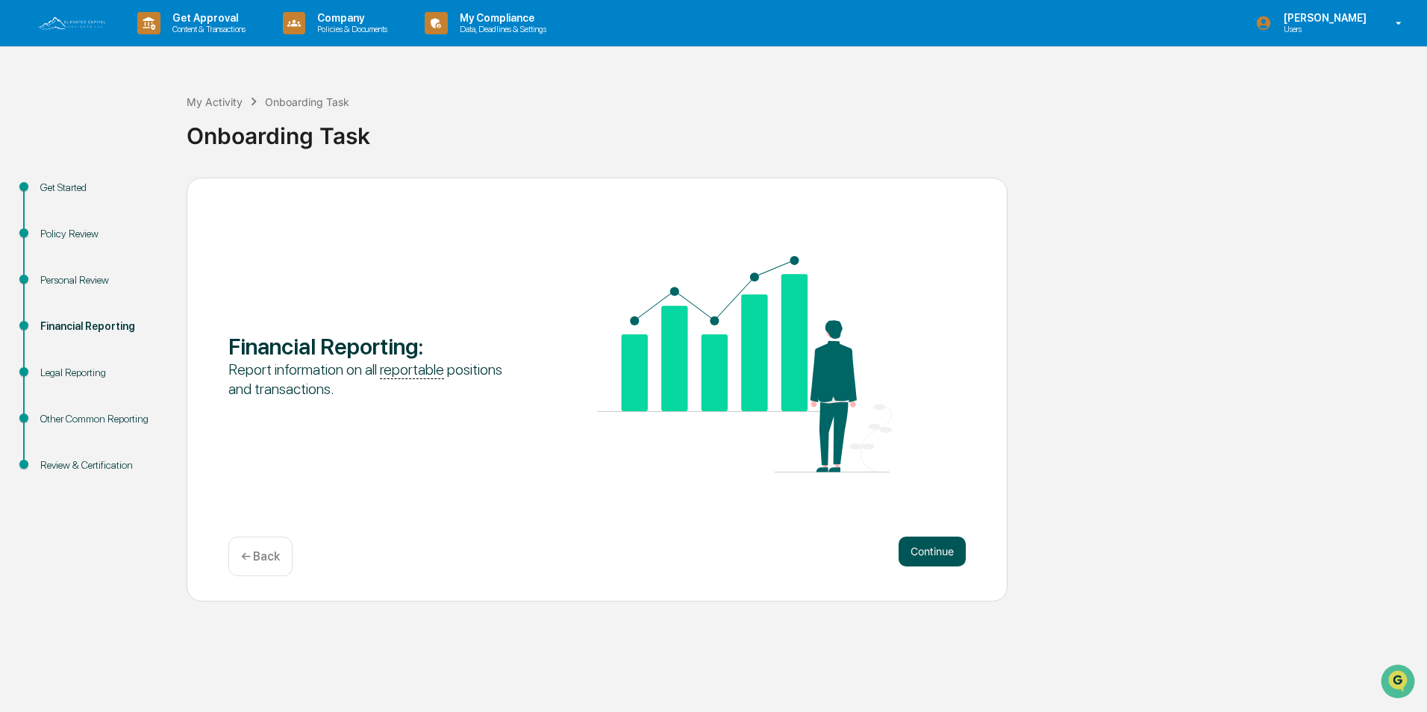
click at [934, 555] on button "Continue" at bounding box center [932, 552] width 67 height 30
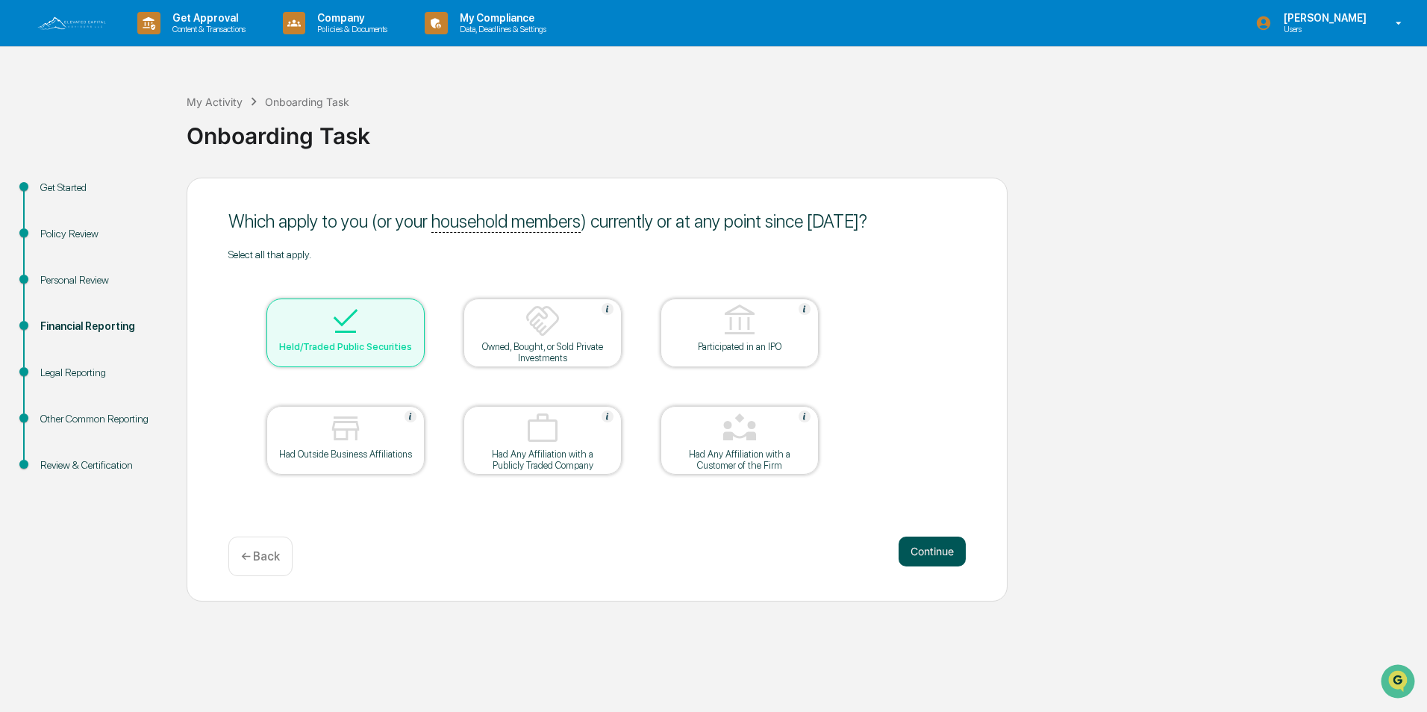
click at [929, 550] on button "Continue" at bounding box center [932, 552] width 67 height 30
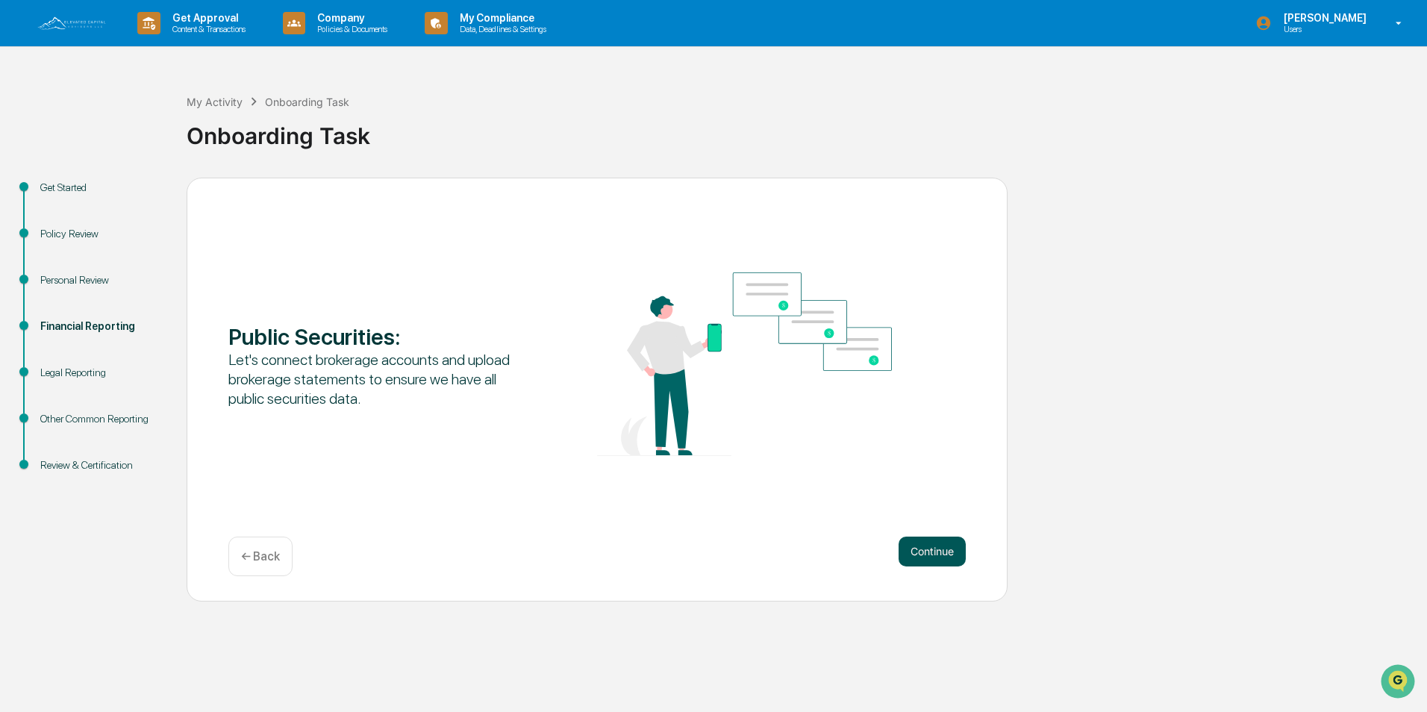
click at [930, 554] on button "Continue" at bounding box center [932, 552] width 67 height 30
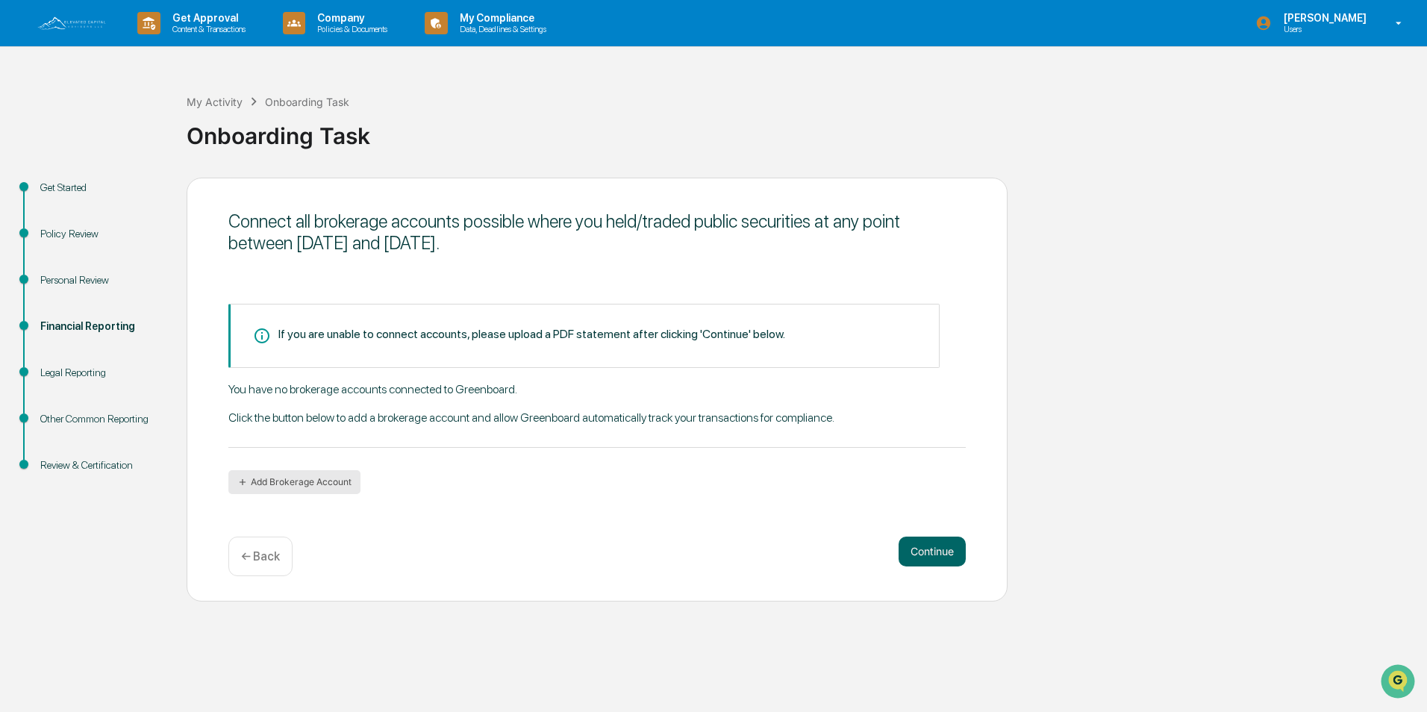
click at [279, 484] on button "Add Brokerage Account" at bounding box center [294, 482] width 132 height 24
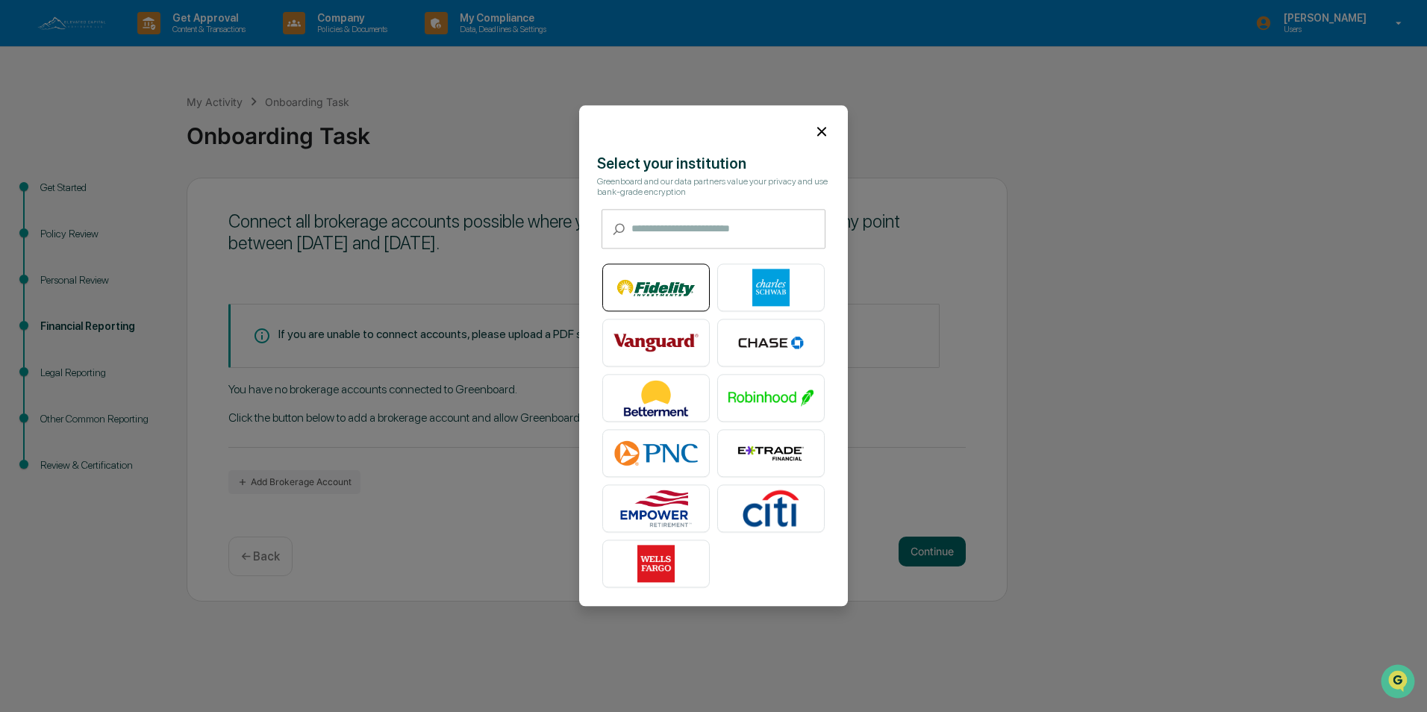
click at [661, 286] on img at bounding box center [655, 287] width 85 height 37
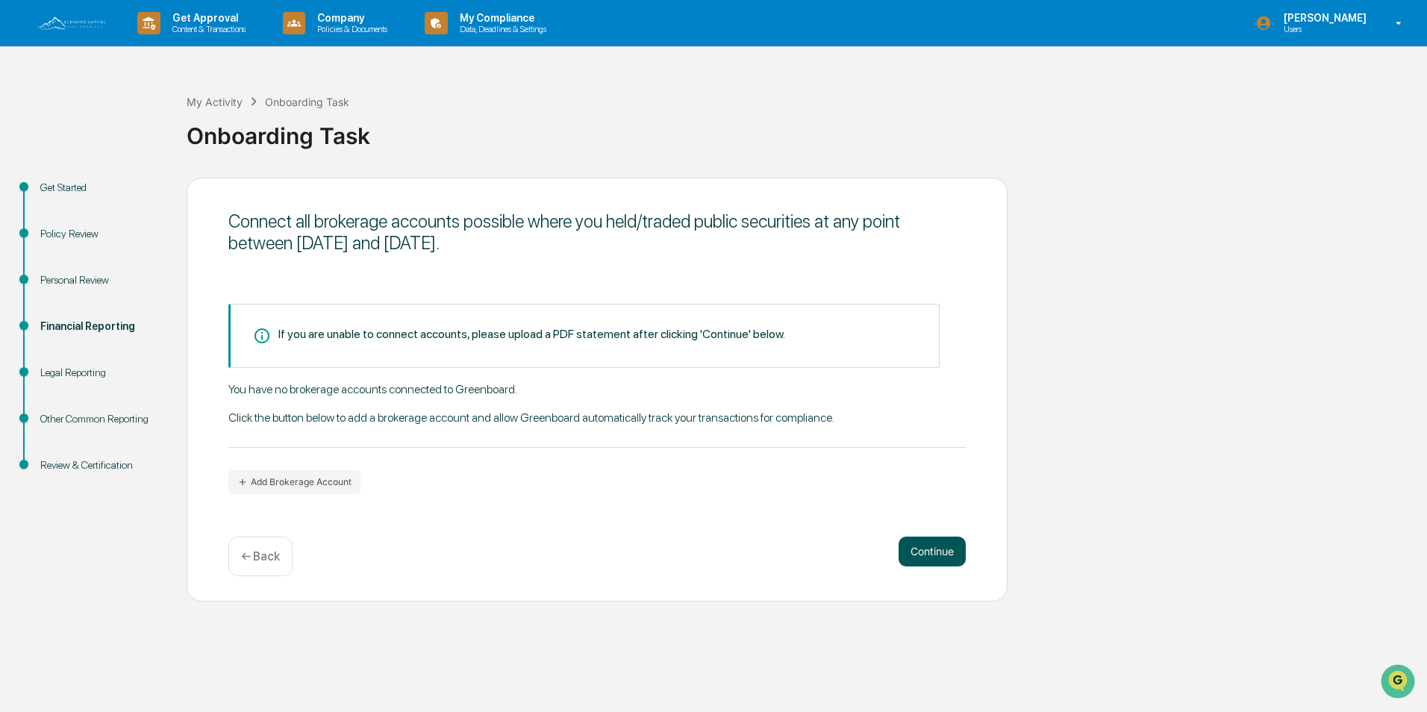
click at [928, 556] on button "Continue" at bounding box center [932, 552] width 67 height 30
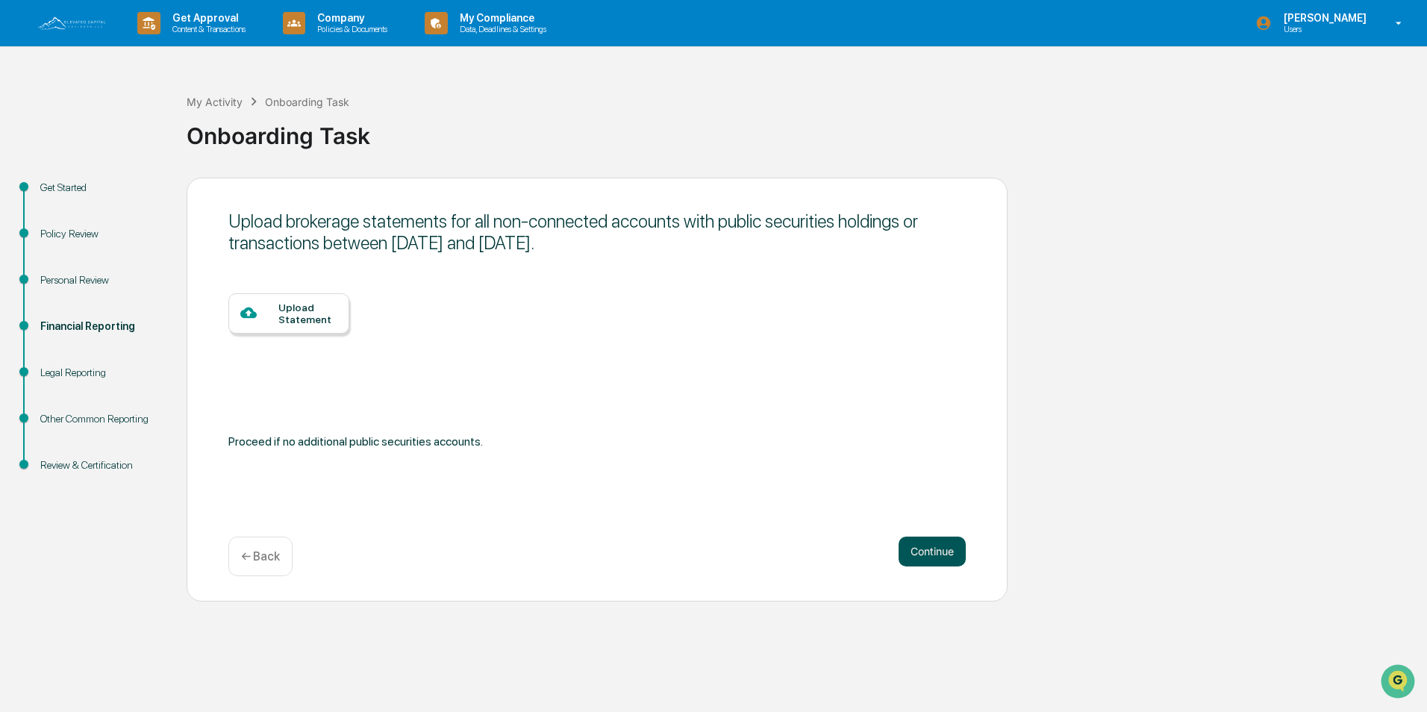
click at [933, 552] on button "Continue" at bounding box center [932, 552] width 67 height 30
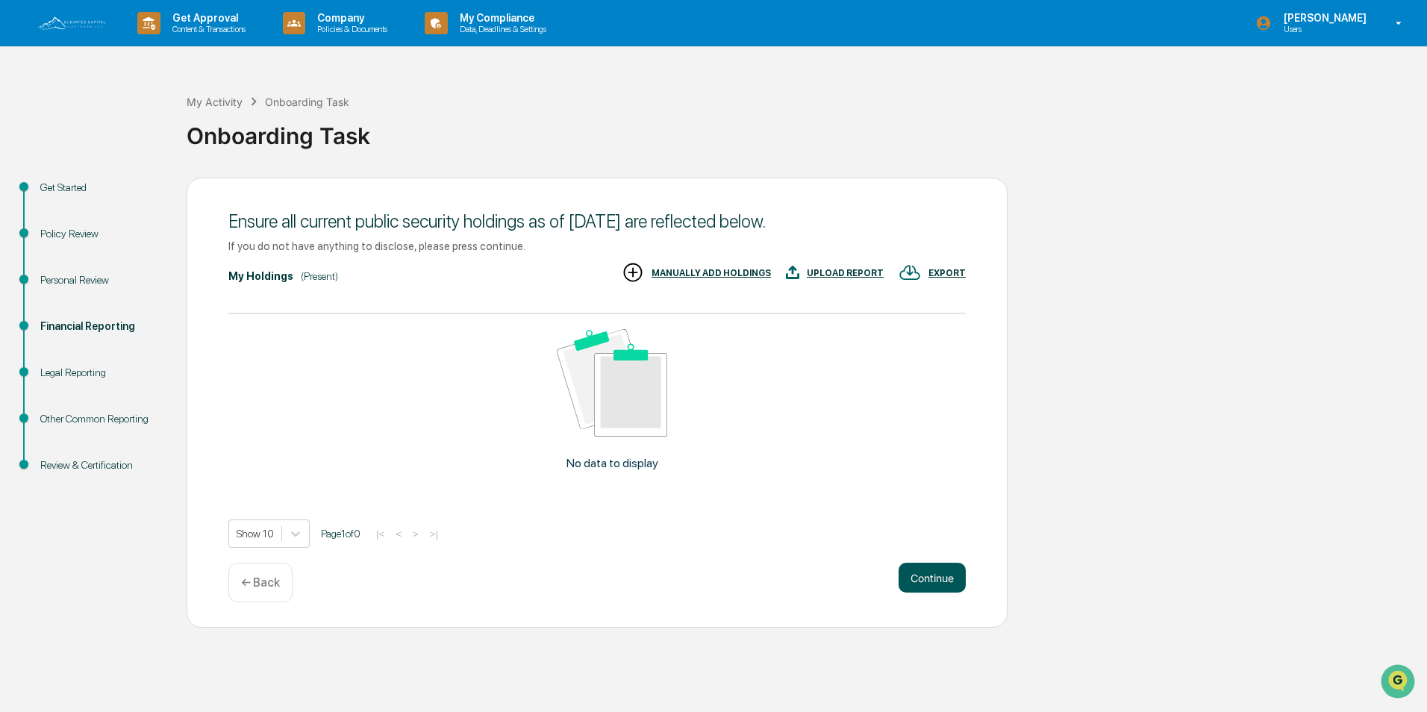
click at [924, 584] on button "Continue" at bounding box center [932, 578] width 67 height 30
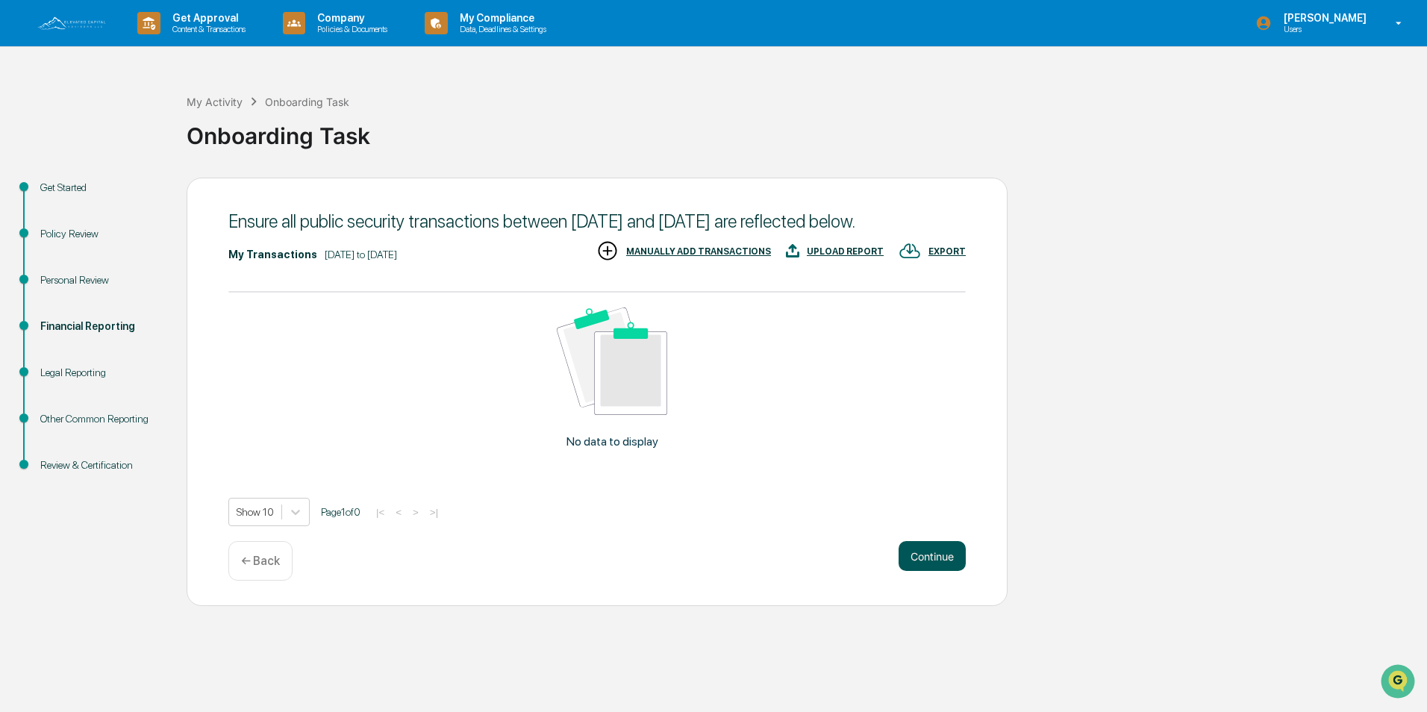
click at [937, 556] on button "Continue" at bounding box center [932, 556] width 67 height 30
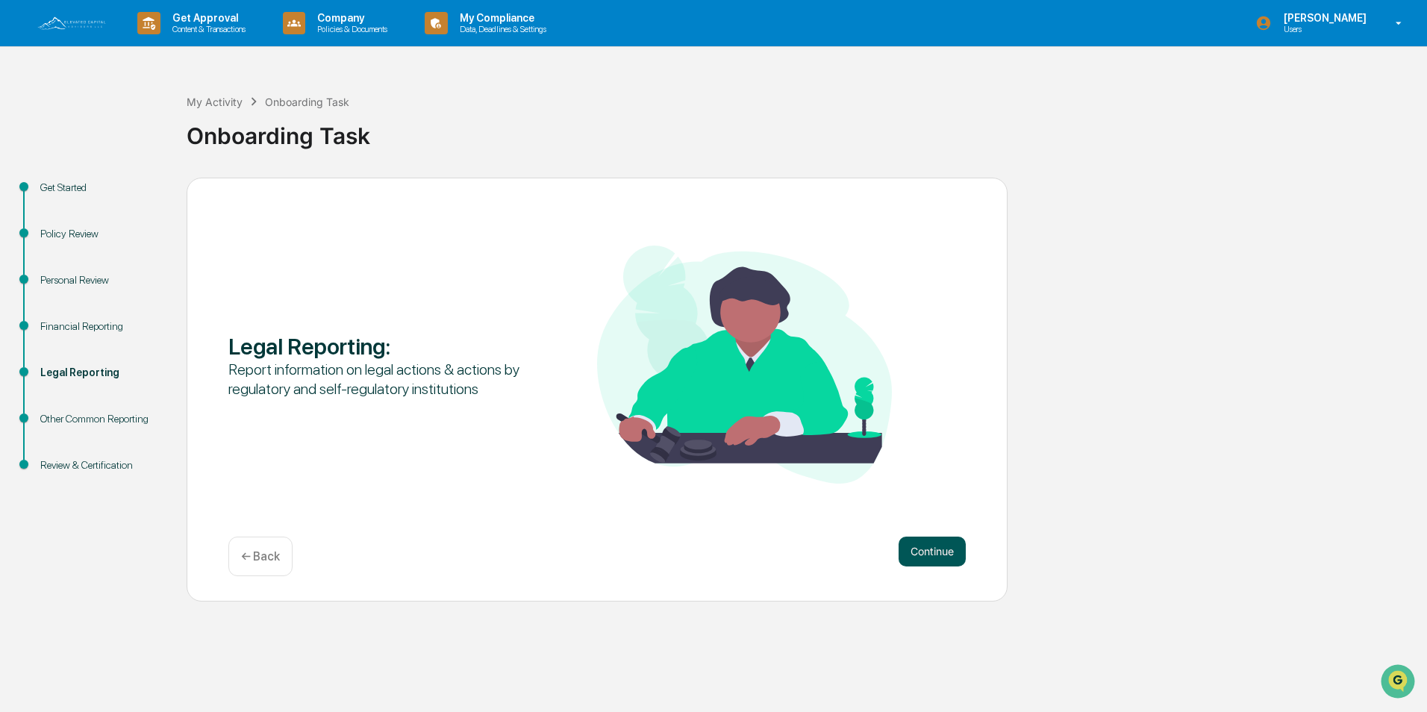
click at [931, 550] on button "Continue" at bounding box center [932, 552] width 67 height 30
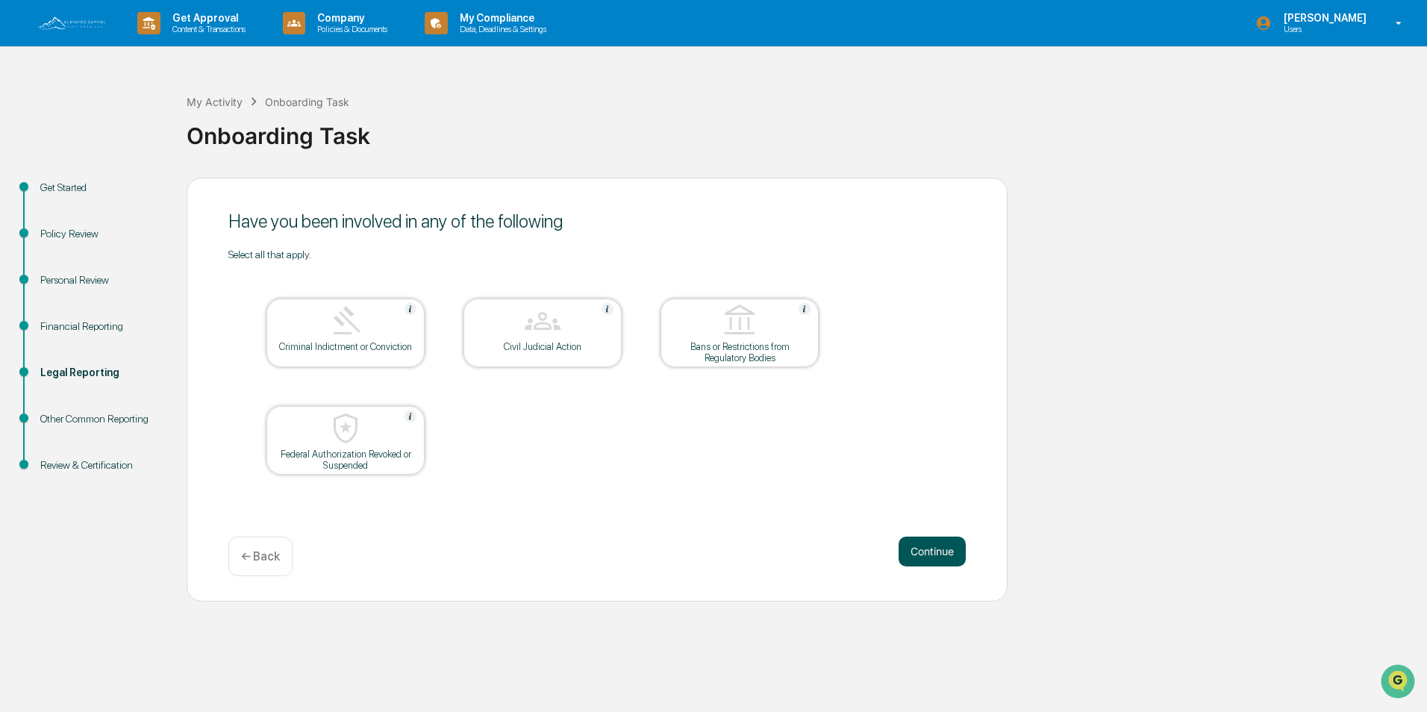
click at [925, 546] on button "Continue" at bounding box center [932, 552] width 67 height 30
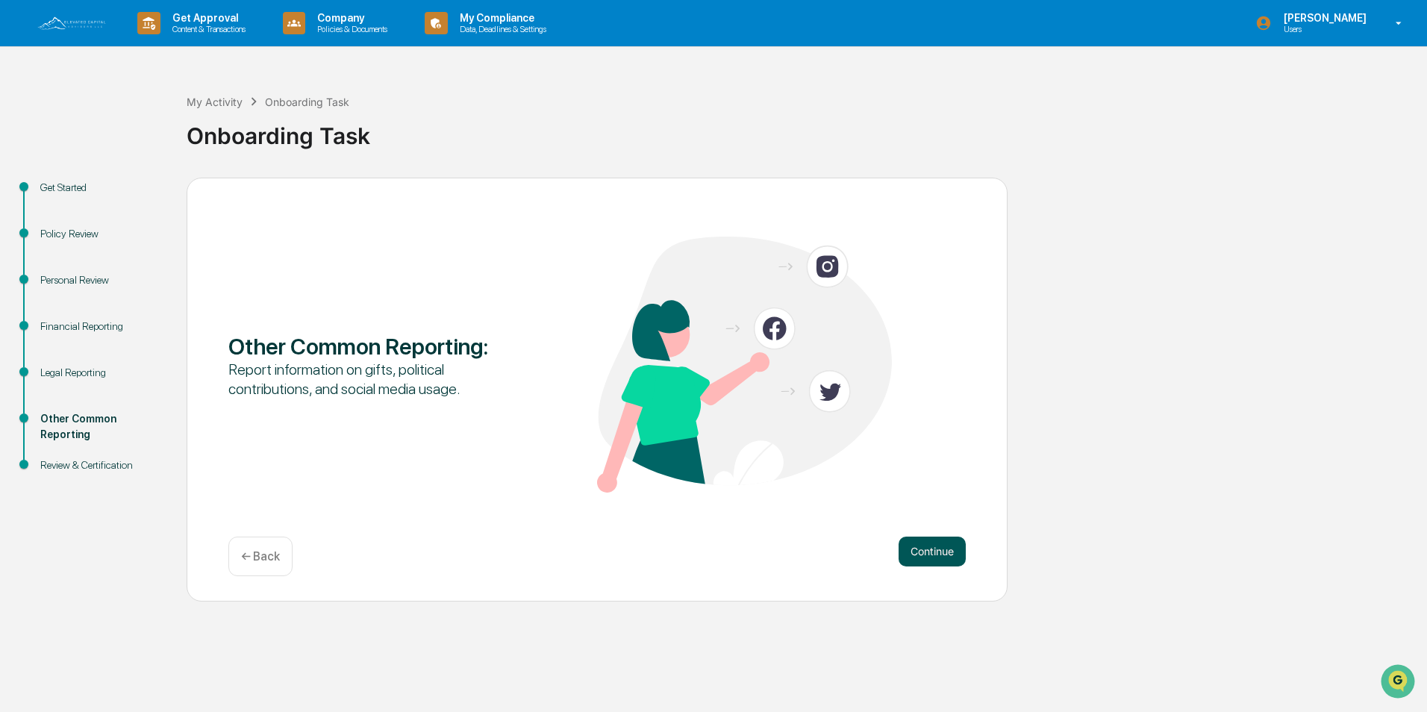
click at [917, 546] on button "Continue" at bounding box center [932, 552] width 67 height 30
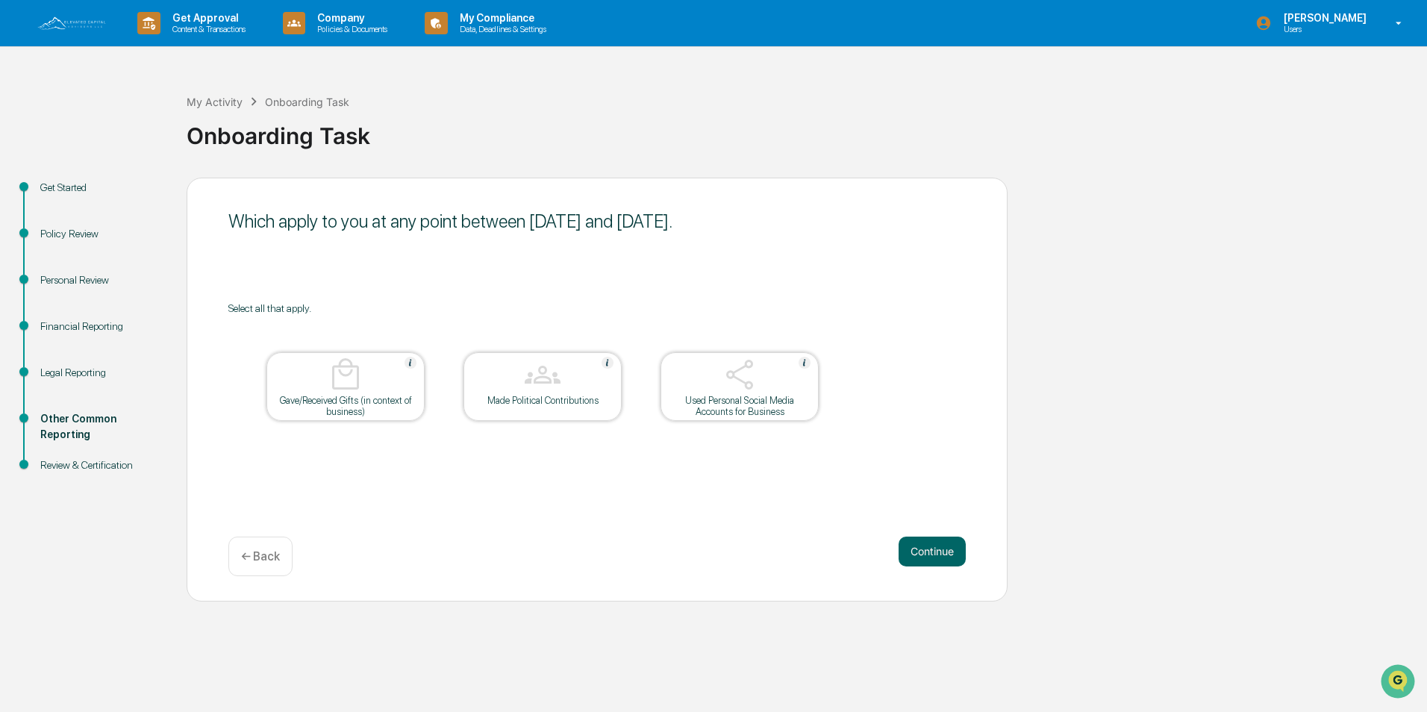
click at [715, 395] on div "Used Personal Social Media Accounts for Business" at bounding box center [739, 406] width 134 height 22
click at [747, 389] on img at bounding box center [740, 375] width 36 height 36
click at [932, 554] on button "Continue" at bounding box center [932, 552] width 67 height 30
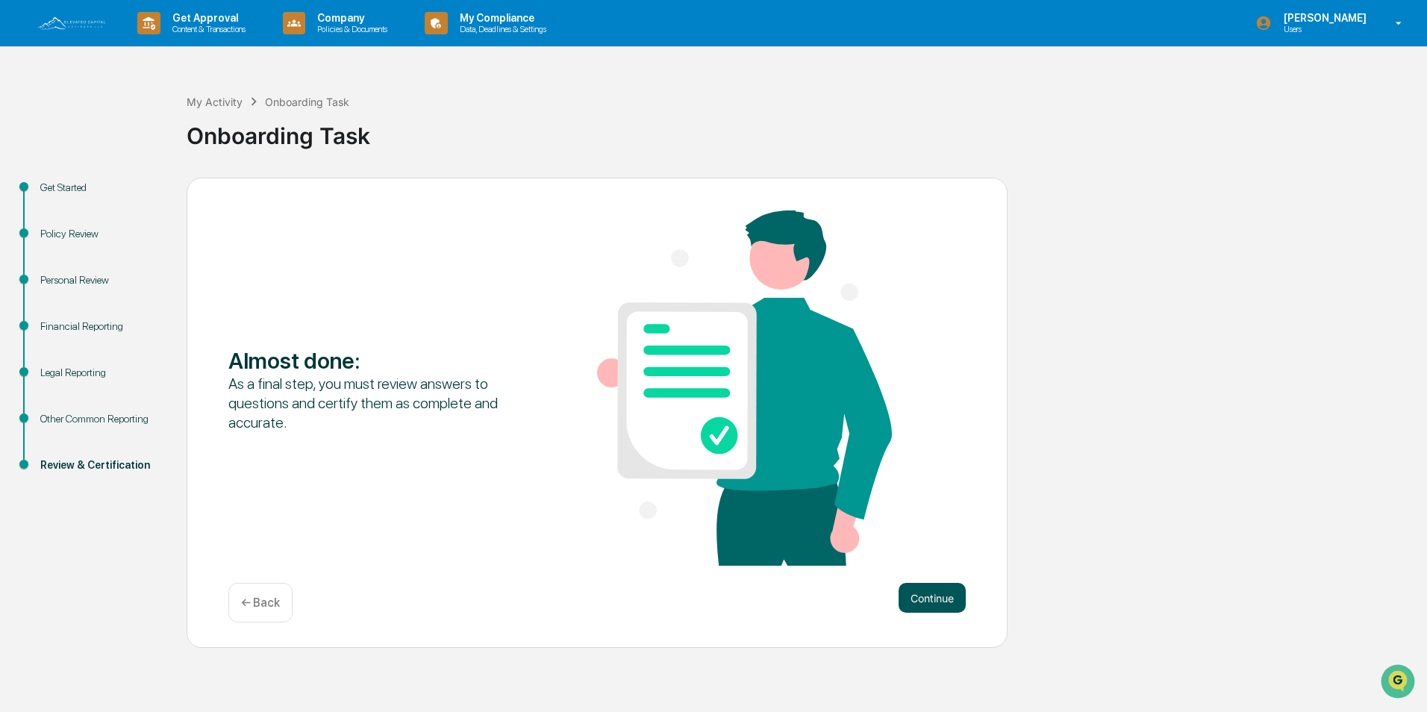
click at [929, 595] on button "Continue" at bounding box center [932, 598] width 67 height 30
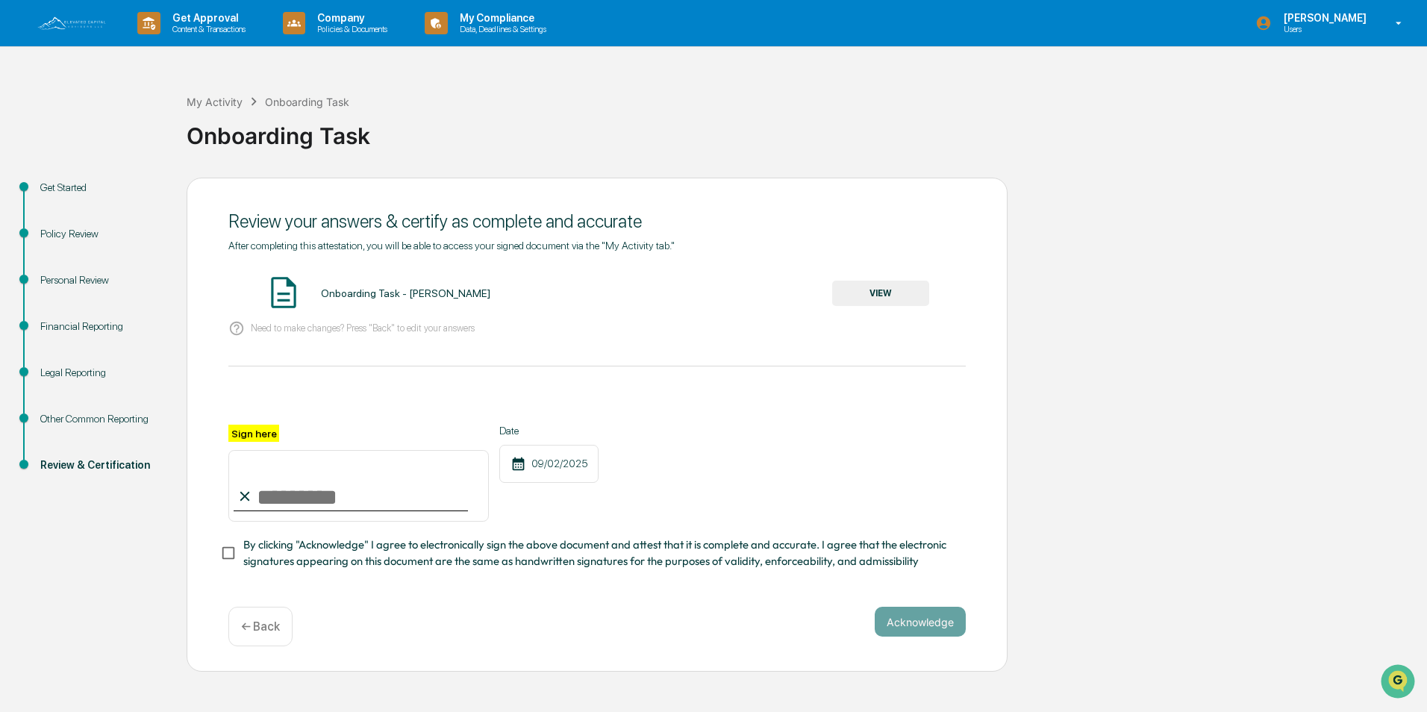
click at [68, 181] on div "Get Started" at bounding box center [101, 188] width 122 height 16
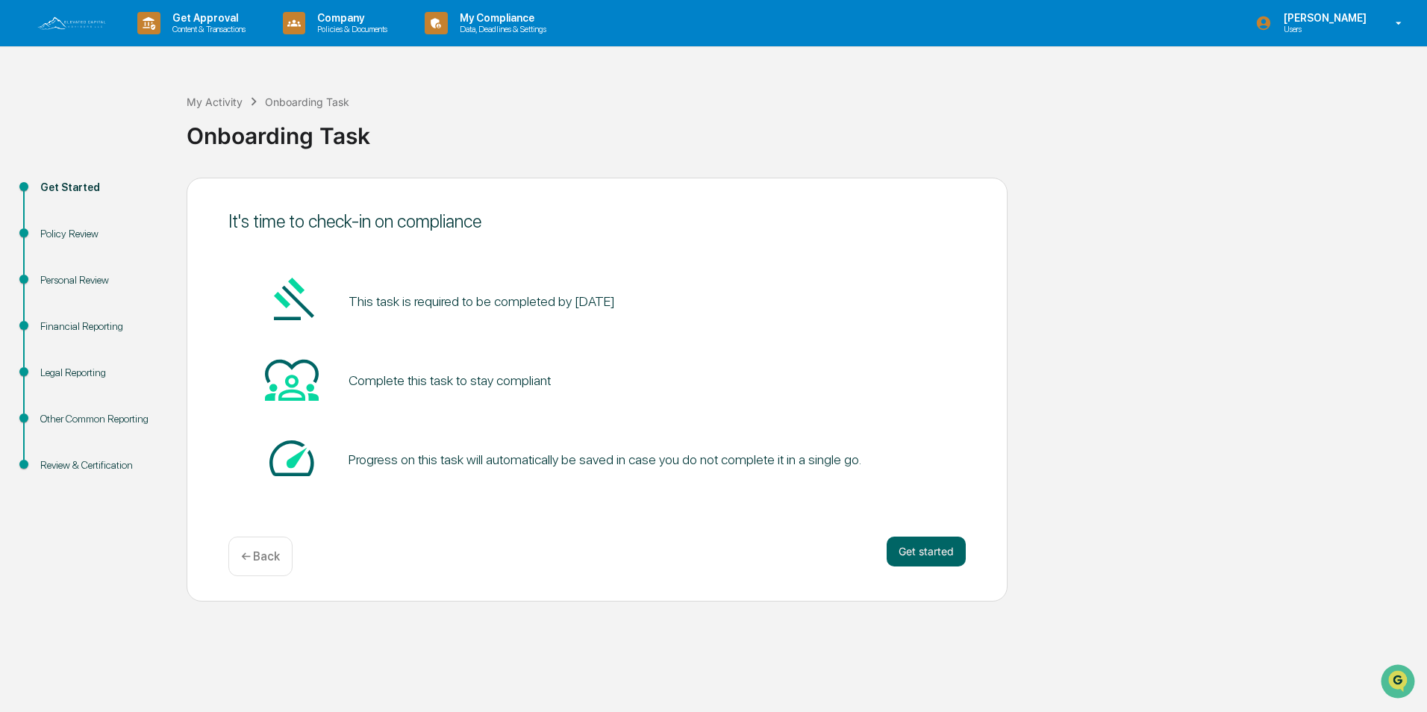
click at [69, 189] on div "Get Started" at bounding box center [101, 188] width 122 height 16
click at [75, 19] on img at bounding box center [72, 23] width 72 height 16
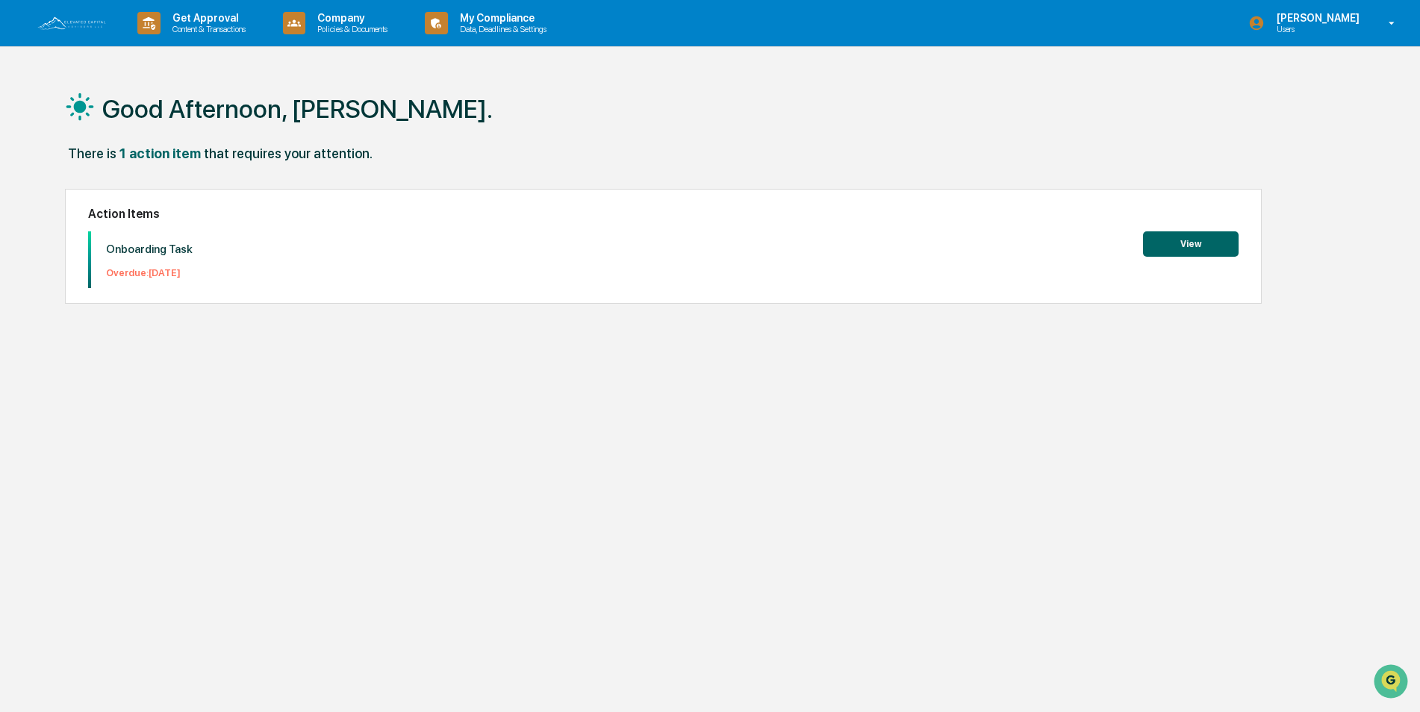
click at [1172, 243] on button "View" at bounding box center [1191, 243] width 96 height 25
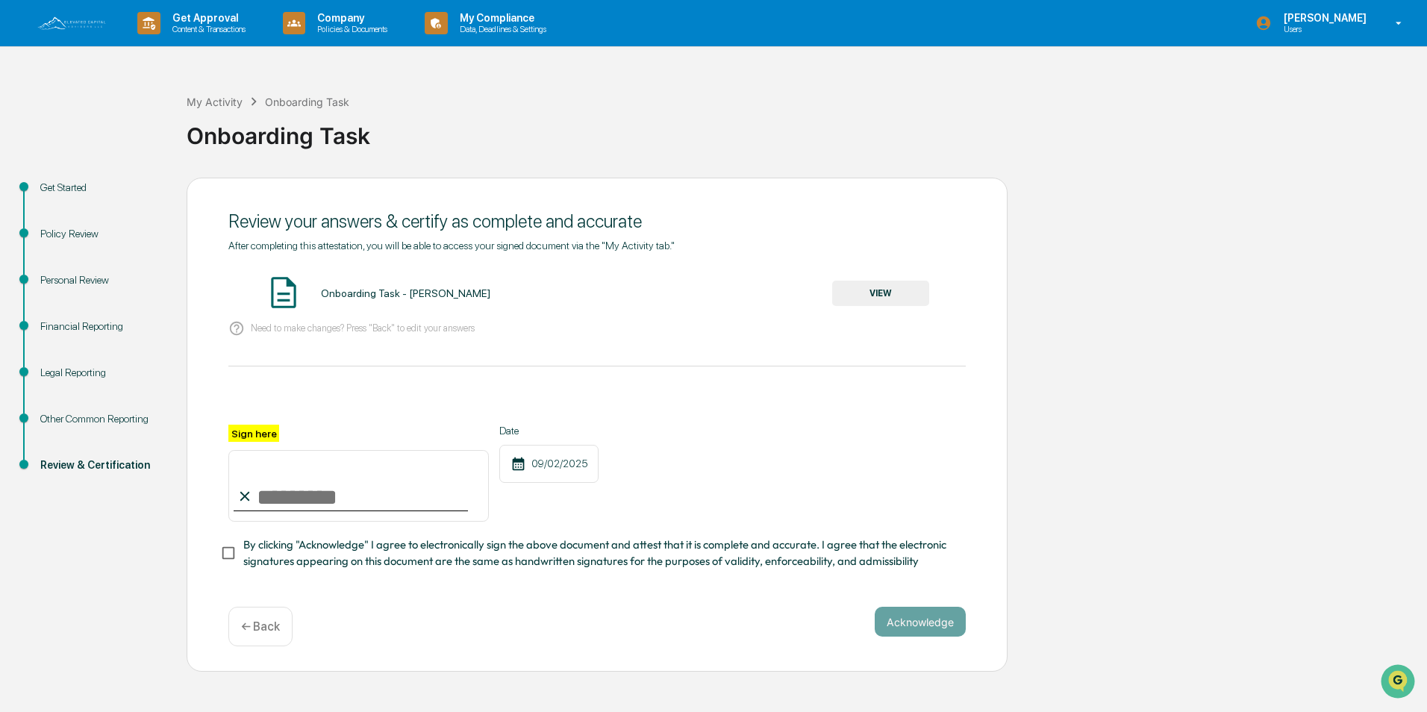
click at [75, 187] on div "Get Started" at bounding box center [101, 188] width 122 height 16
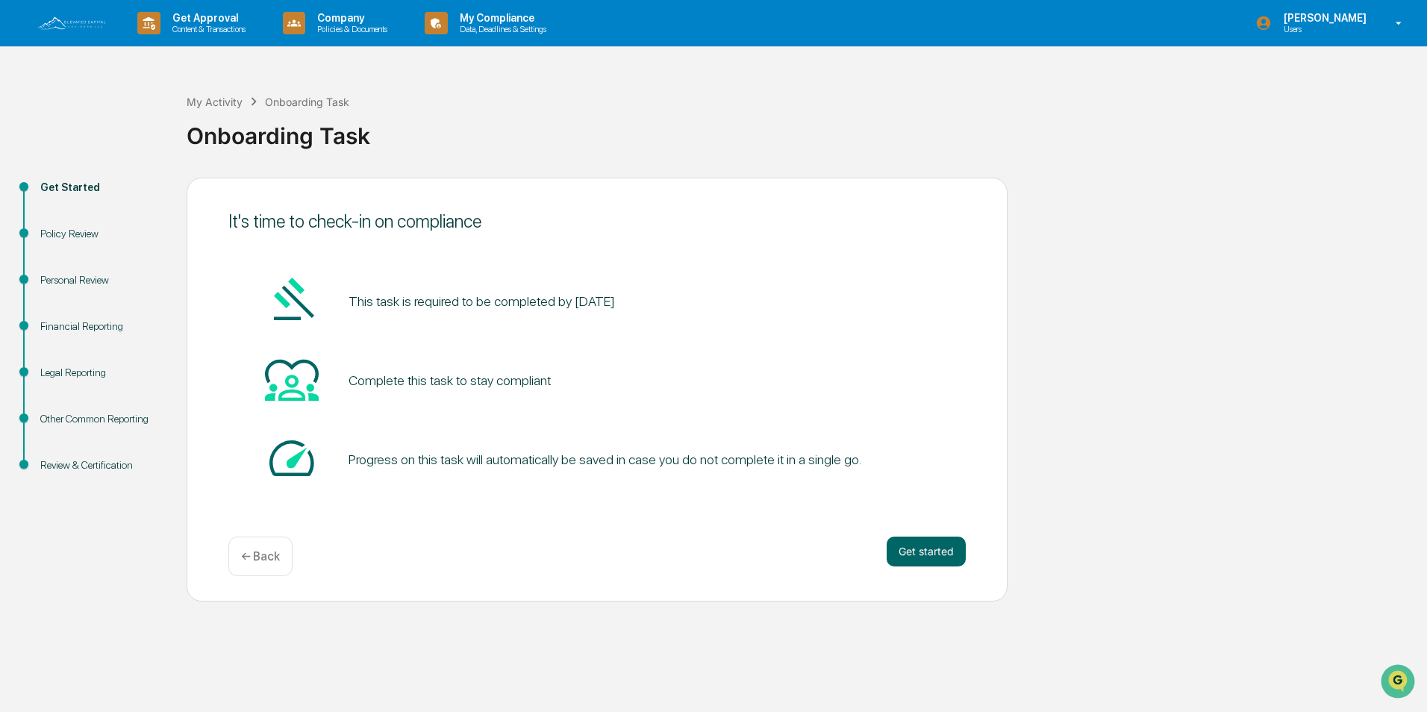
click at [75, 22] on img at bounding box center [72, 23] width 72 height 16
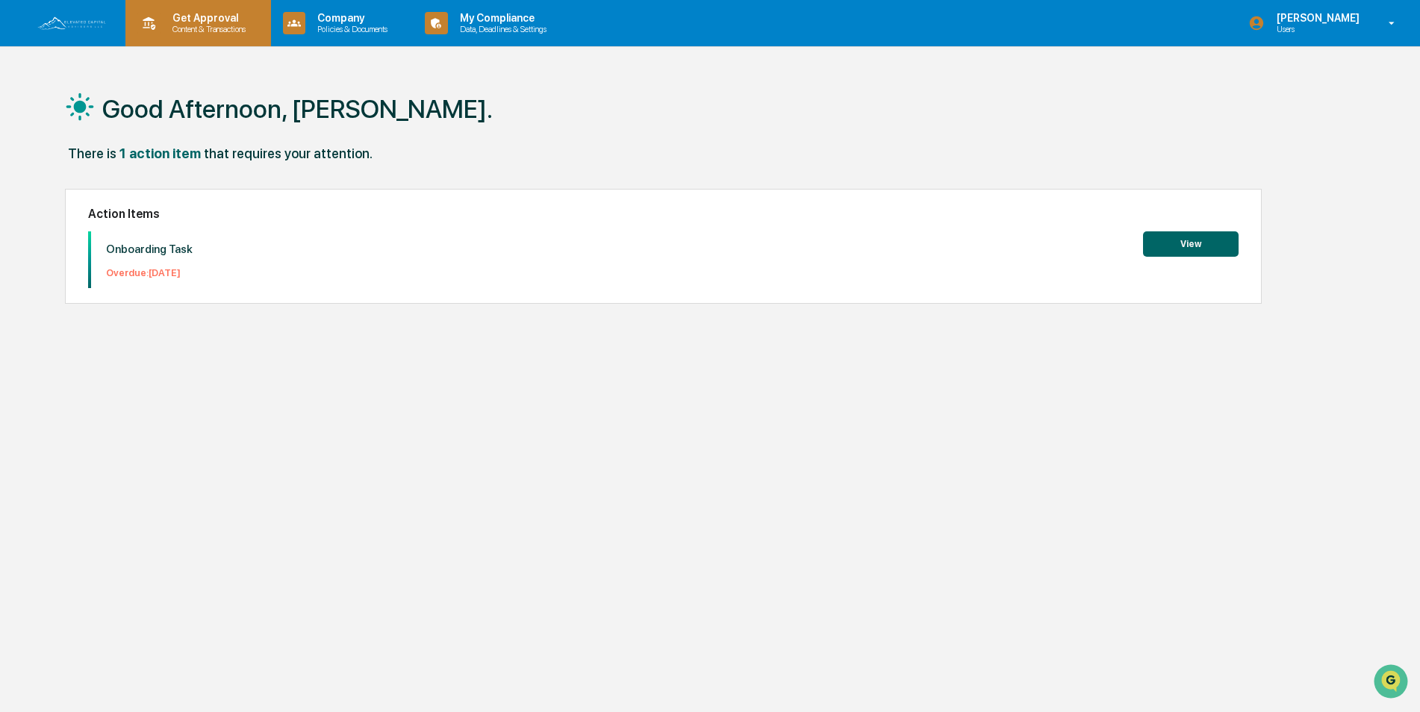
click at [212, 19] on p "Get Approval" at bounding box center [206, 18] width 93 height 12
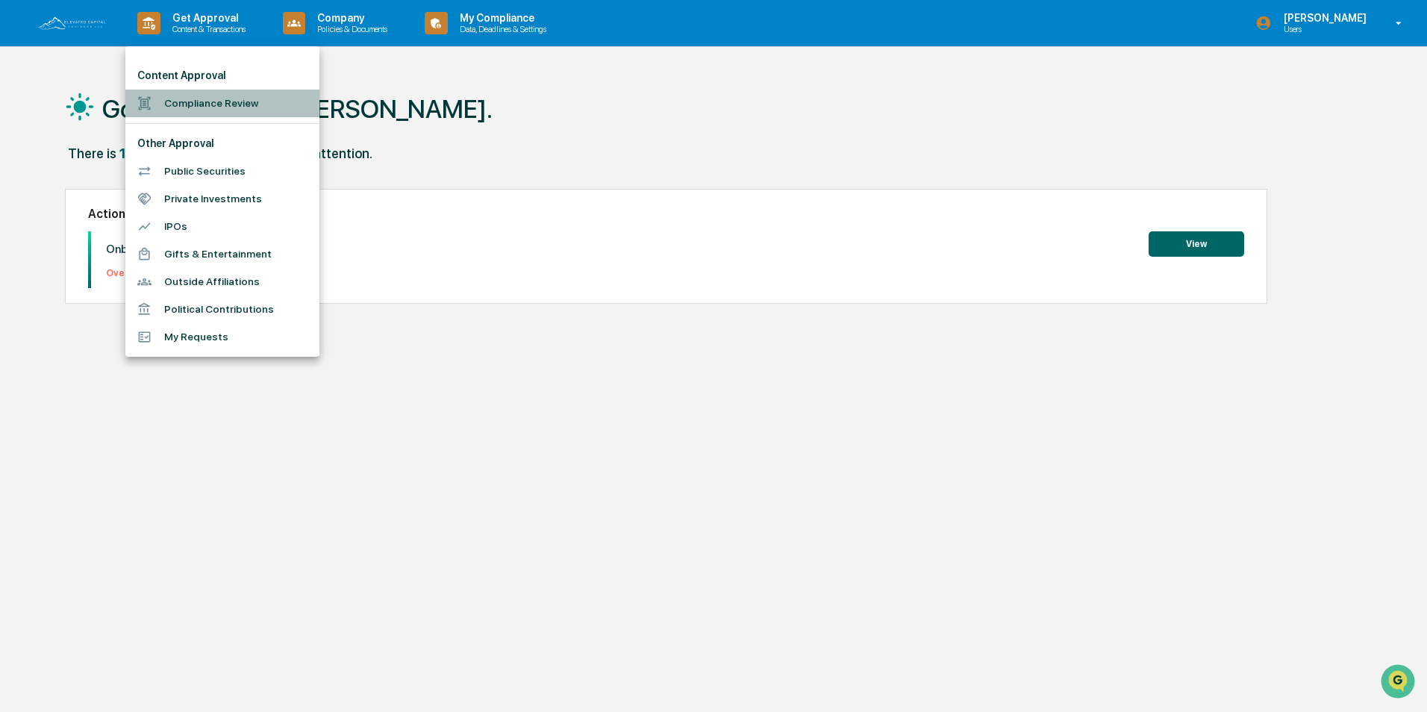
click at [209, 103] on li "Compliance Review" at bounding box center [222, 104] width 194 height 28
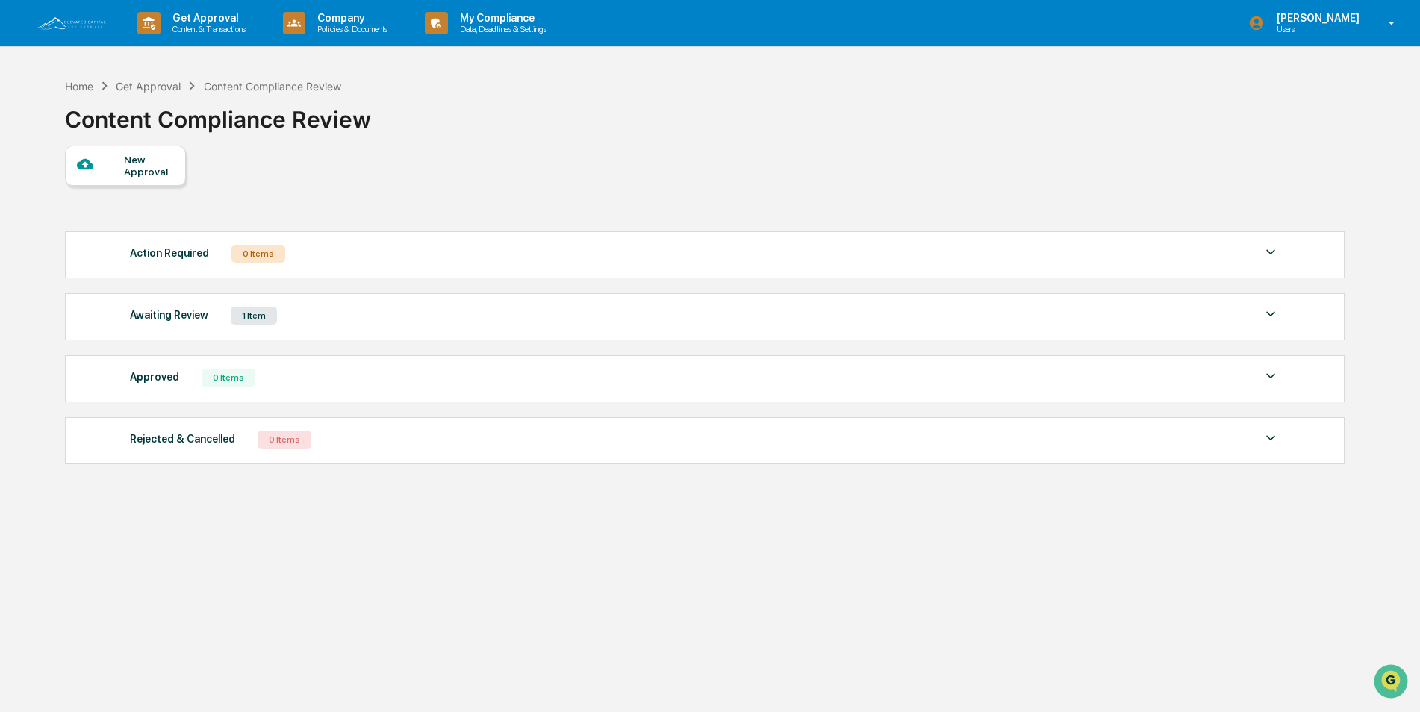
click at [137, 166] on div "New Approval" at bounding box center [149, 166] width 50 height 24
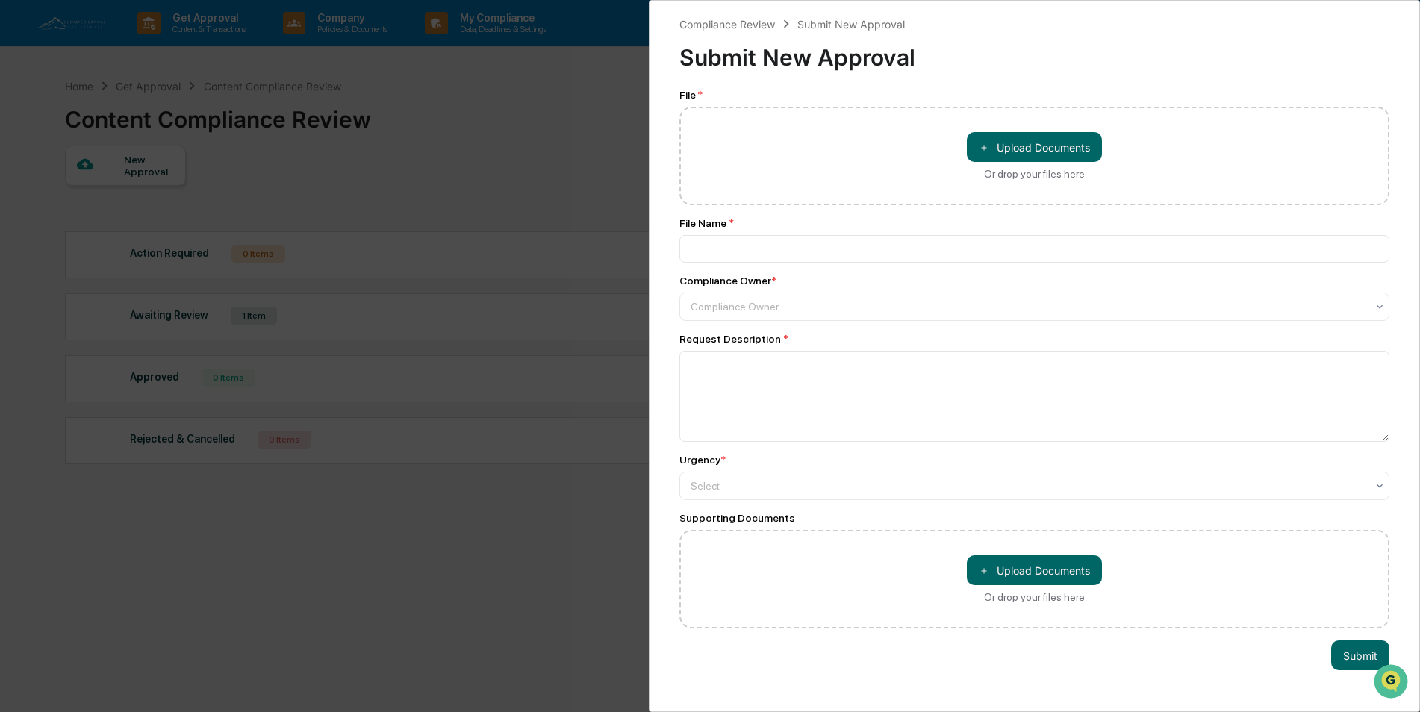
click at [565, 168] on div "Compliance Review Submit New Approval Submit New Approval File * ＋ Upload Docum…" at bounding box center [710, 356] width 1420 height 712
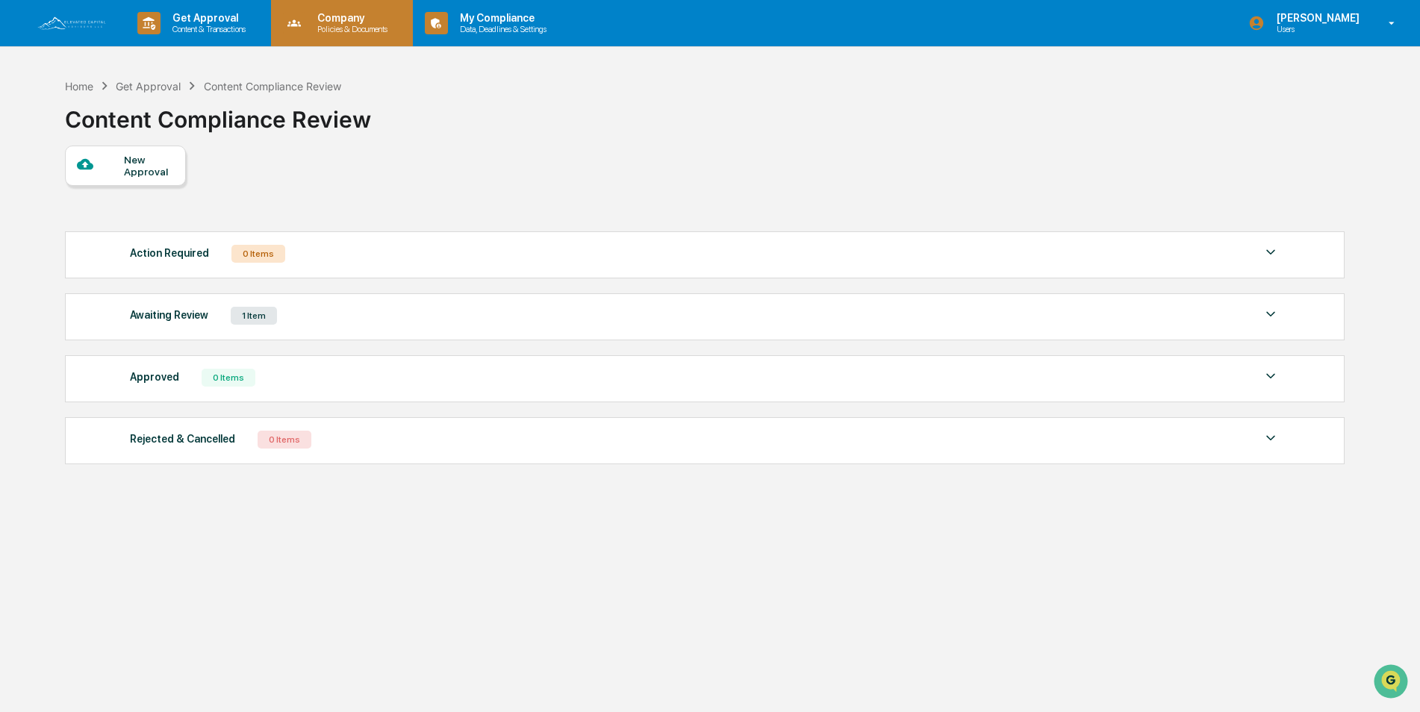
click at [363, 21] on p "Company" at bounding box center [350, 18] width 90 height 12
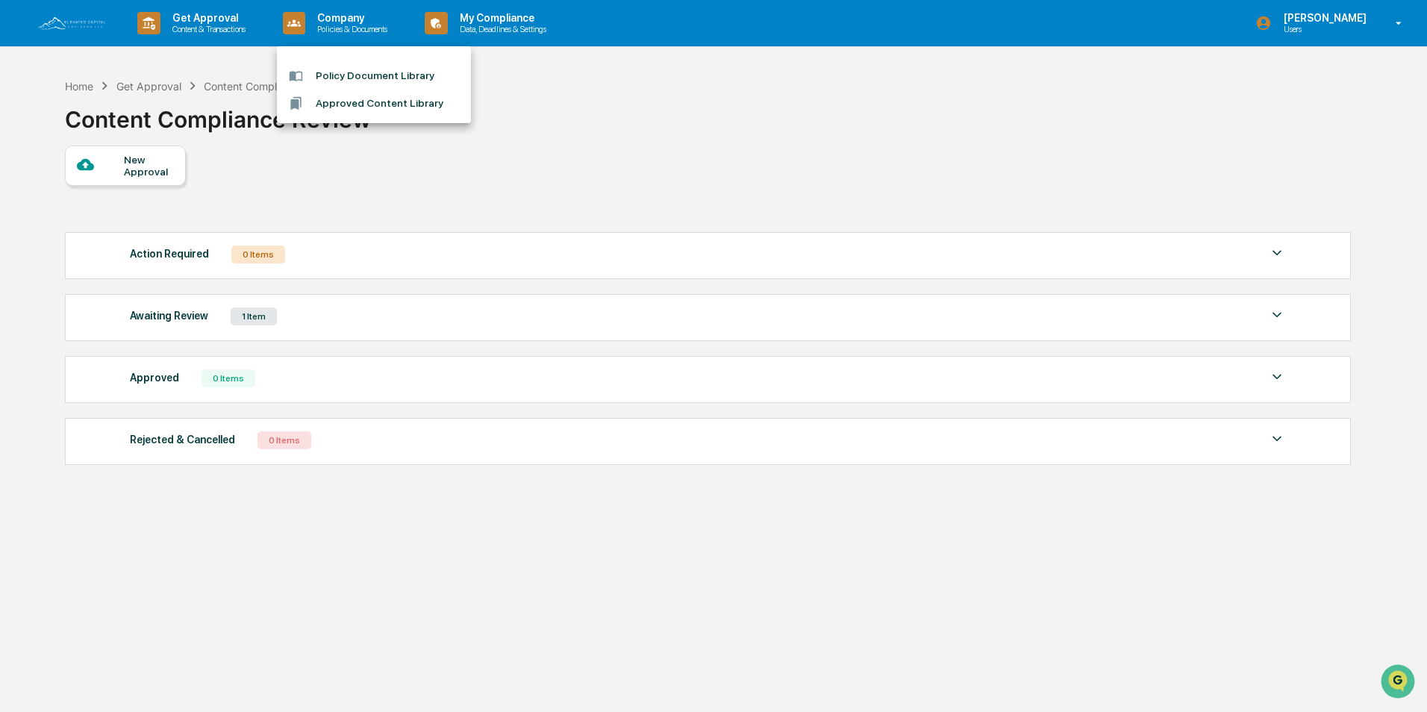
click at [373, 81] on li "Policy Document Library" at bounding box center [374, 76] width 194 height 28
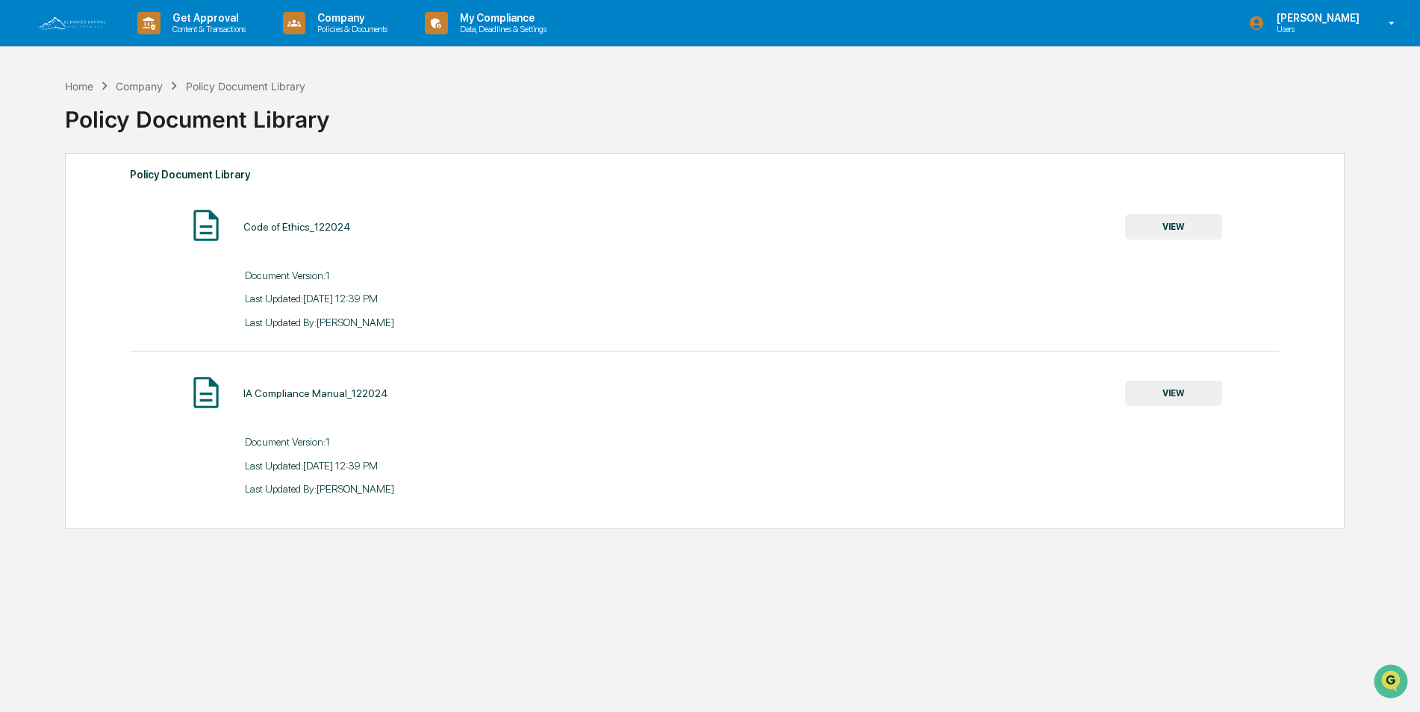
click at [71, 25] on img at bounding box center [72, 23] width 72 height 16
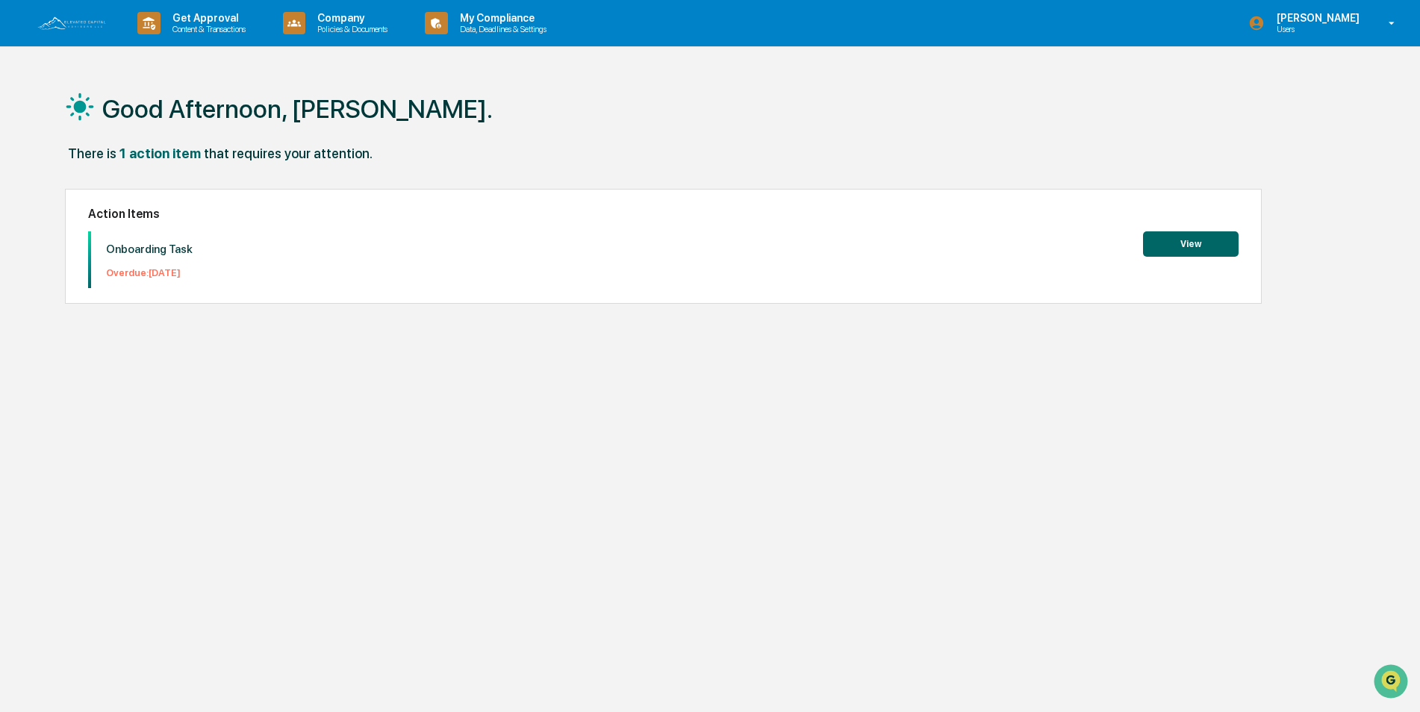
click at [1160, 242] on button "View" at bounding box center [1191, 243] width 96 height 25
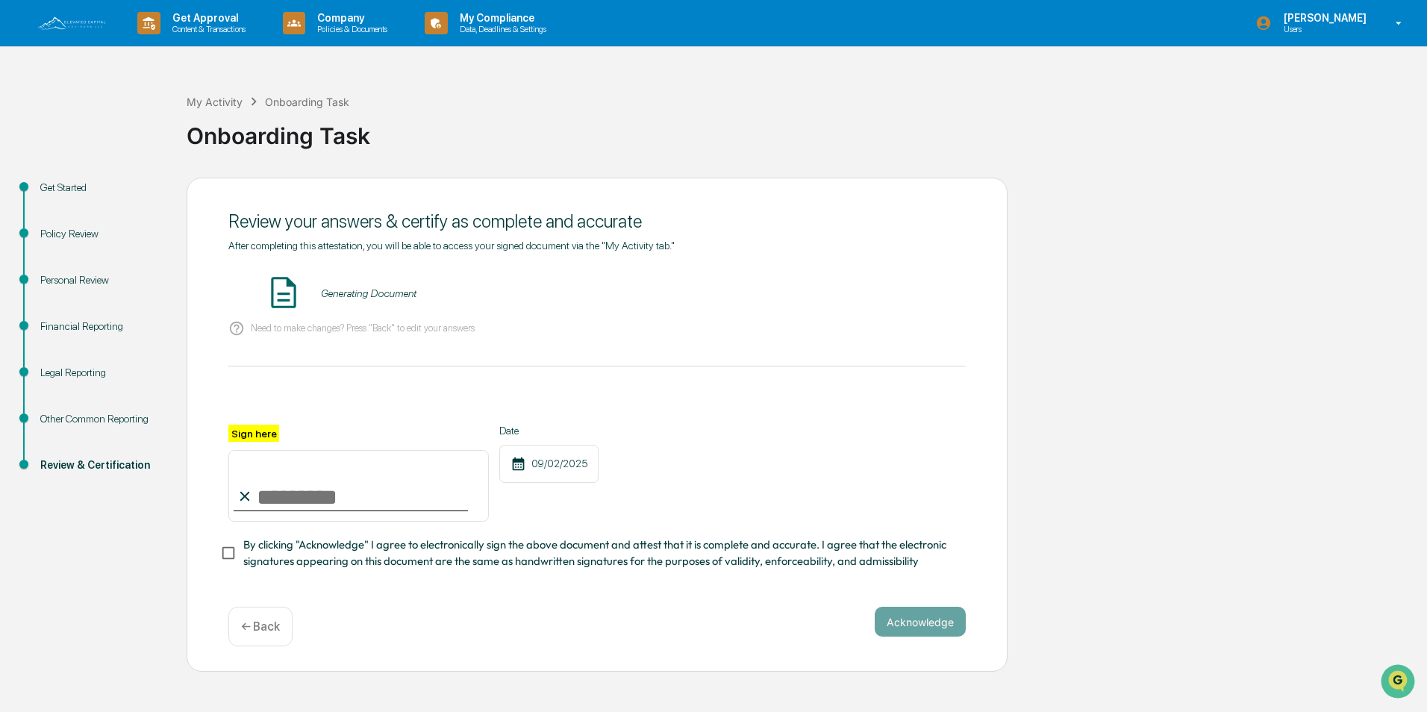
click at [57, 191] on div "Get Started" at bounding box center [101, 188] width 122 height 16
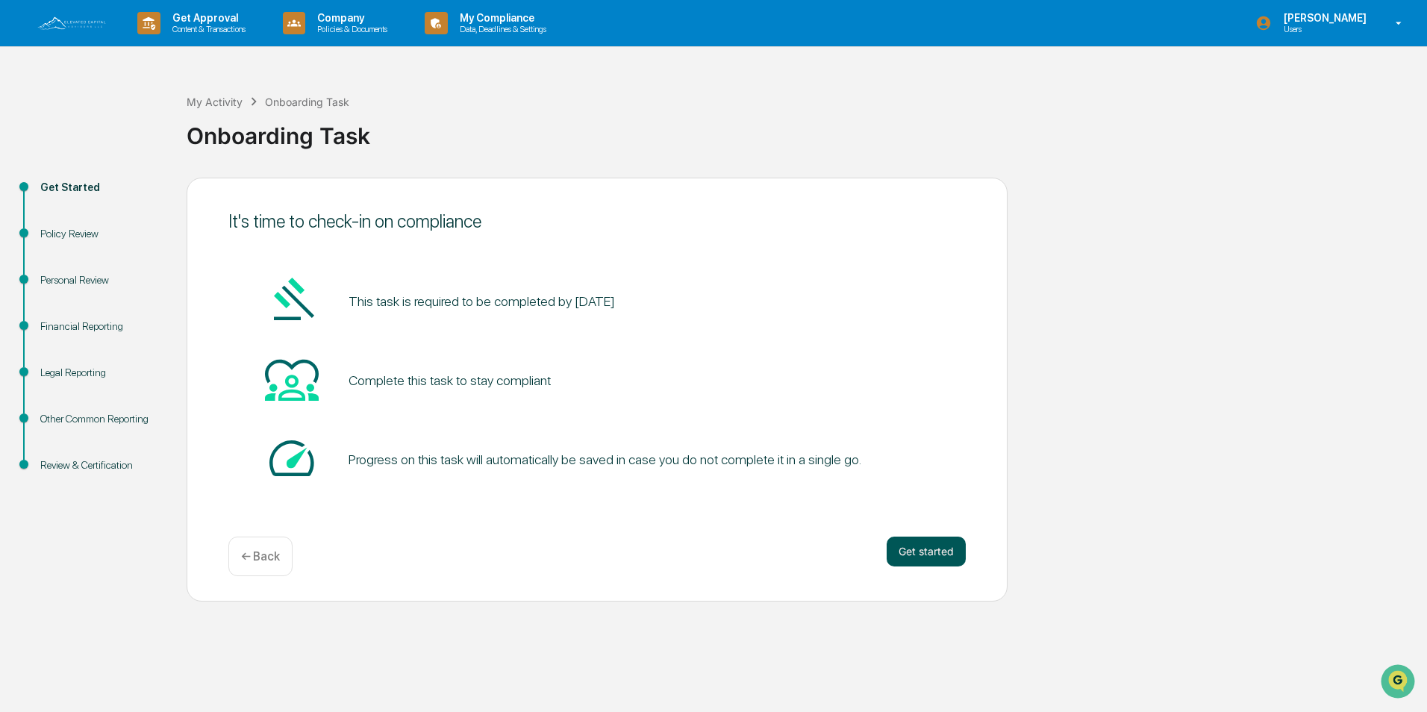
click at [923, 548] on button "Get started" at bounding box center [926, 552] width 79 height 30
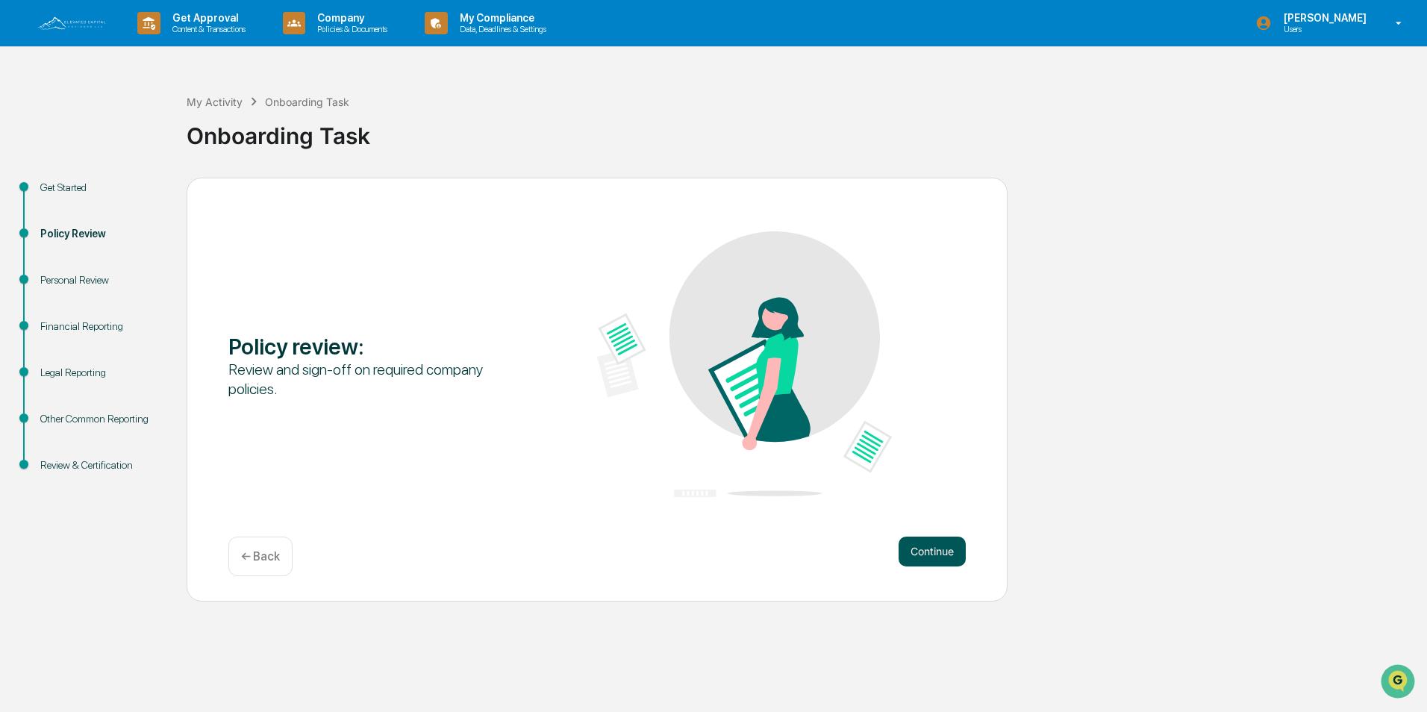
click at [919, 548] on button "Continue" at bounding box center [932, 552] width 67 height 30
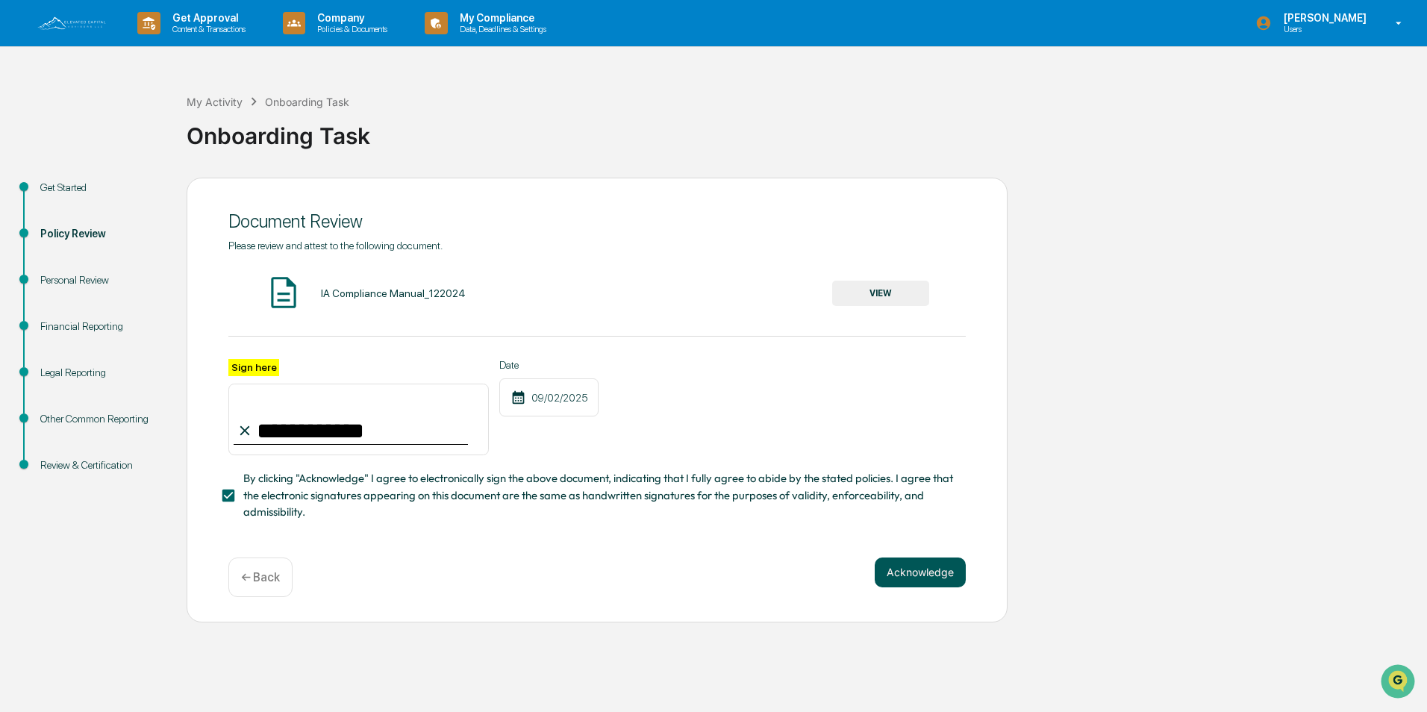
click at [924, 575] on button "Acknowledge" at bounding box center [920, 573] width 91 height 30
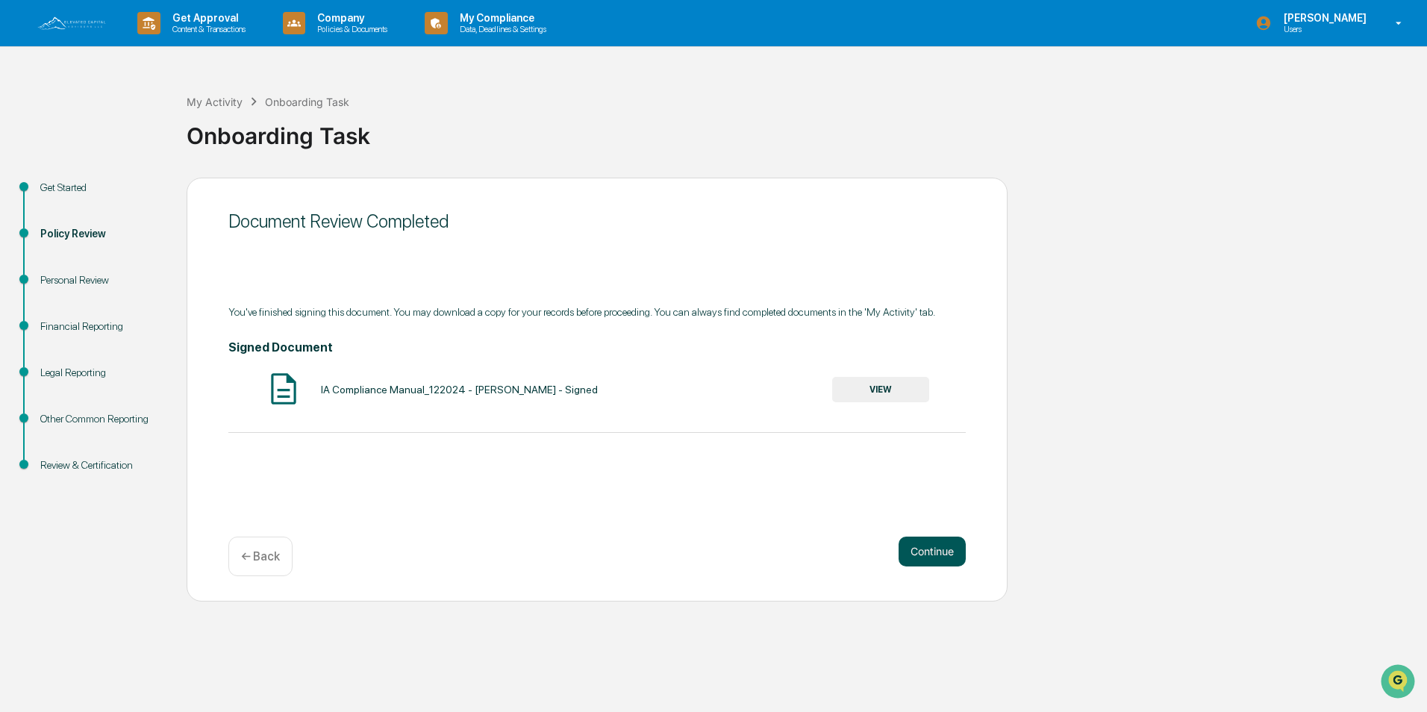
click at [932, 556] on button "Continue" at bounding box center [932, 552] width 67 height 30
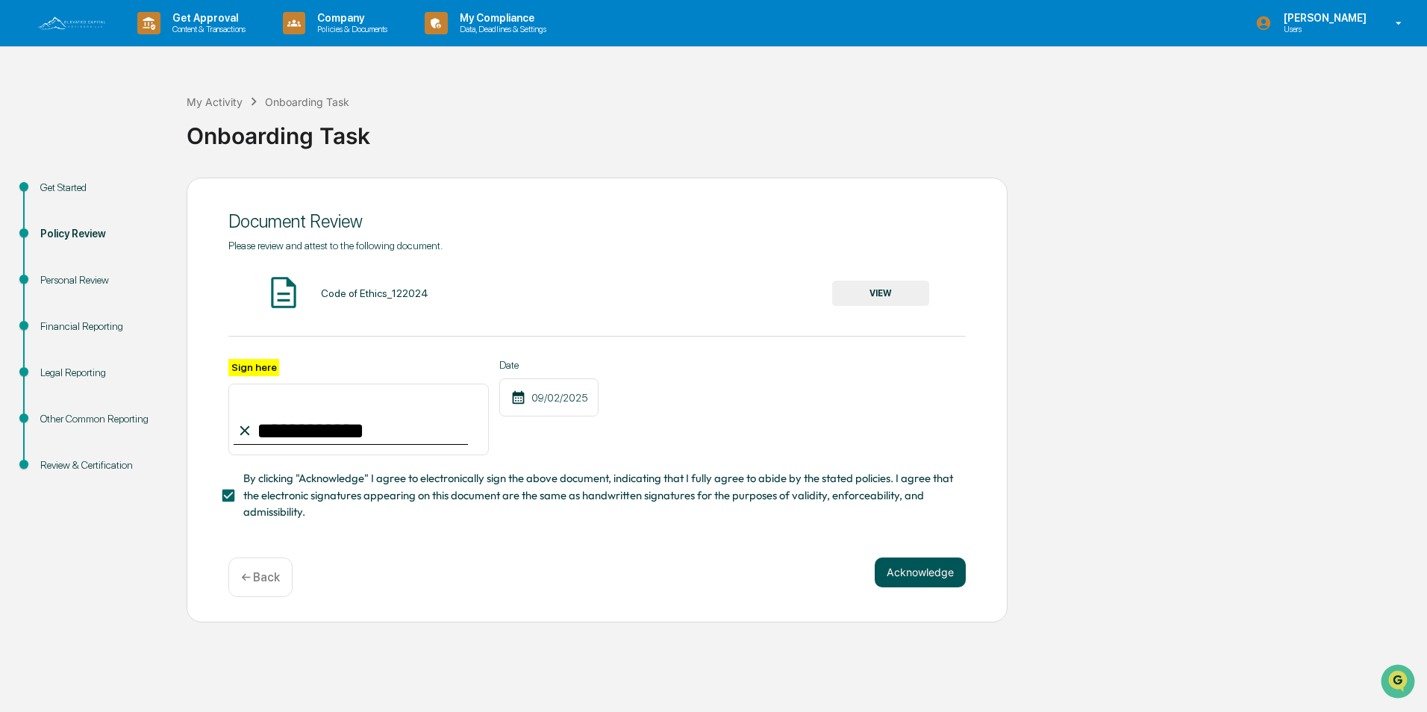
click at [917, 578] on button "Acknowledge" at bounding box center [920, 573] width 91 height 30
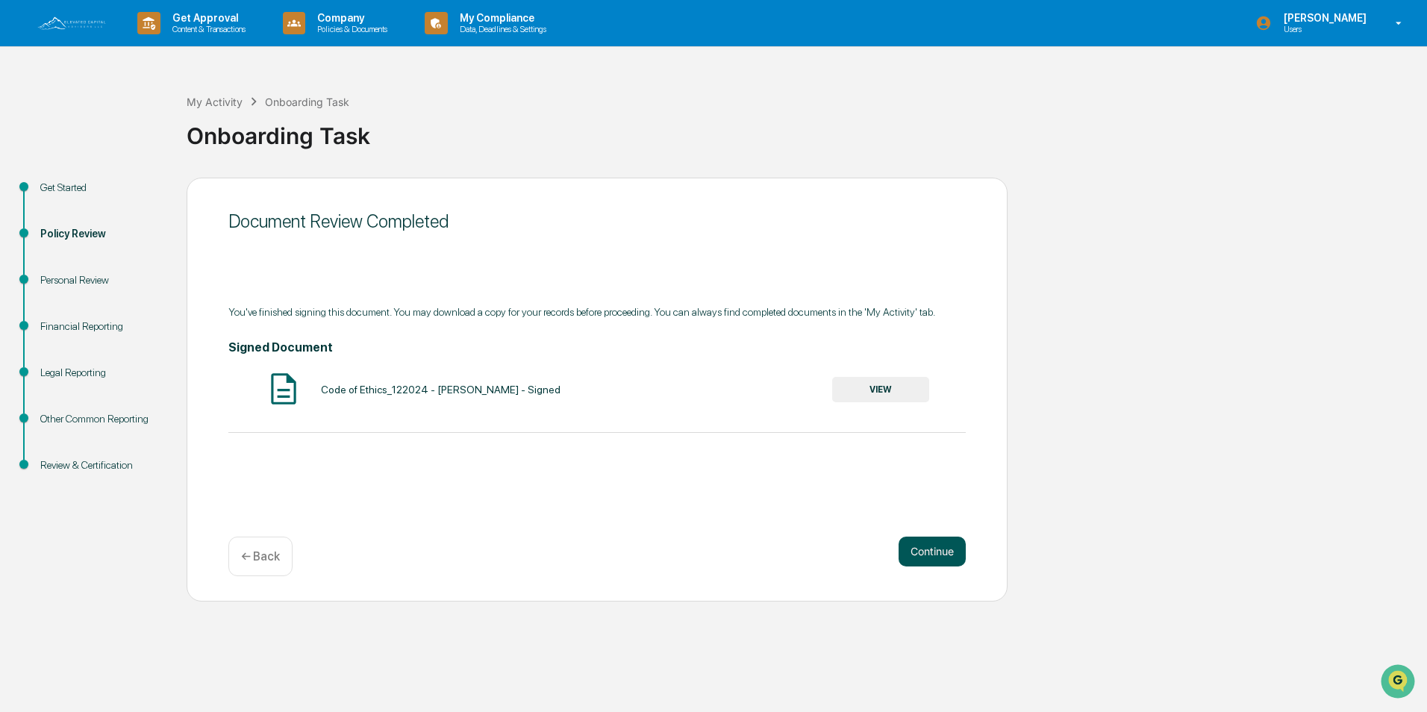
click at [924, 549] on button "Continue" at bounding box center [932, 552] width 67 height 30
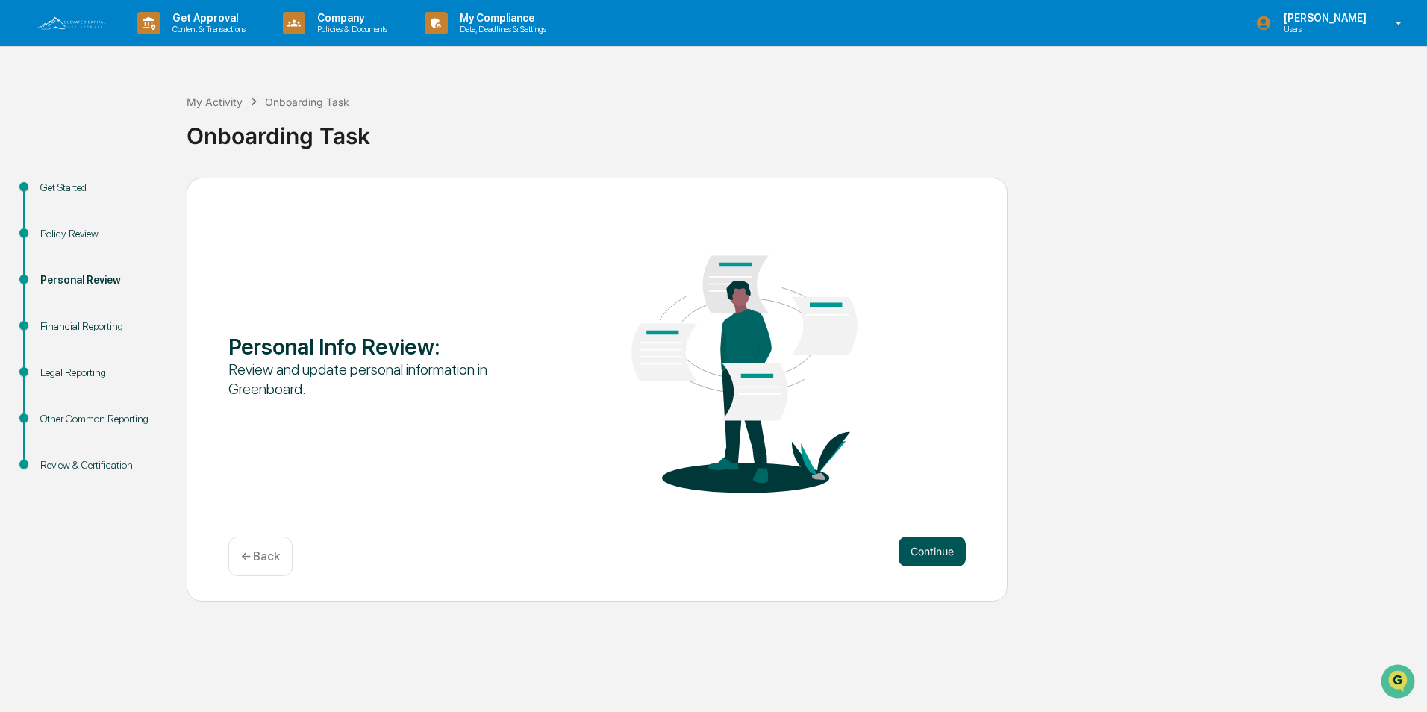
click at [920, 554] on button "Continue" at bounding box center [932, 552] width 67 height 30
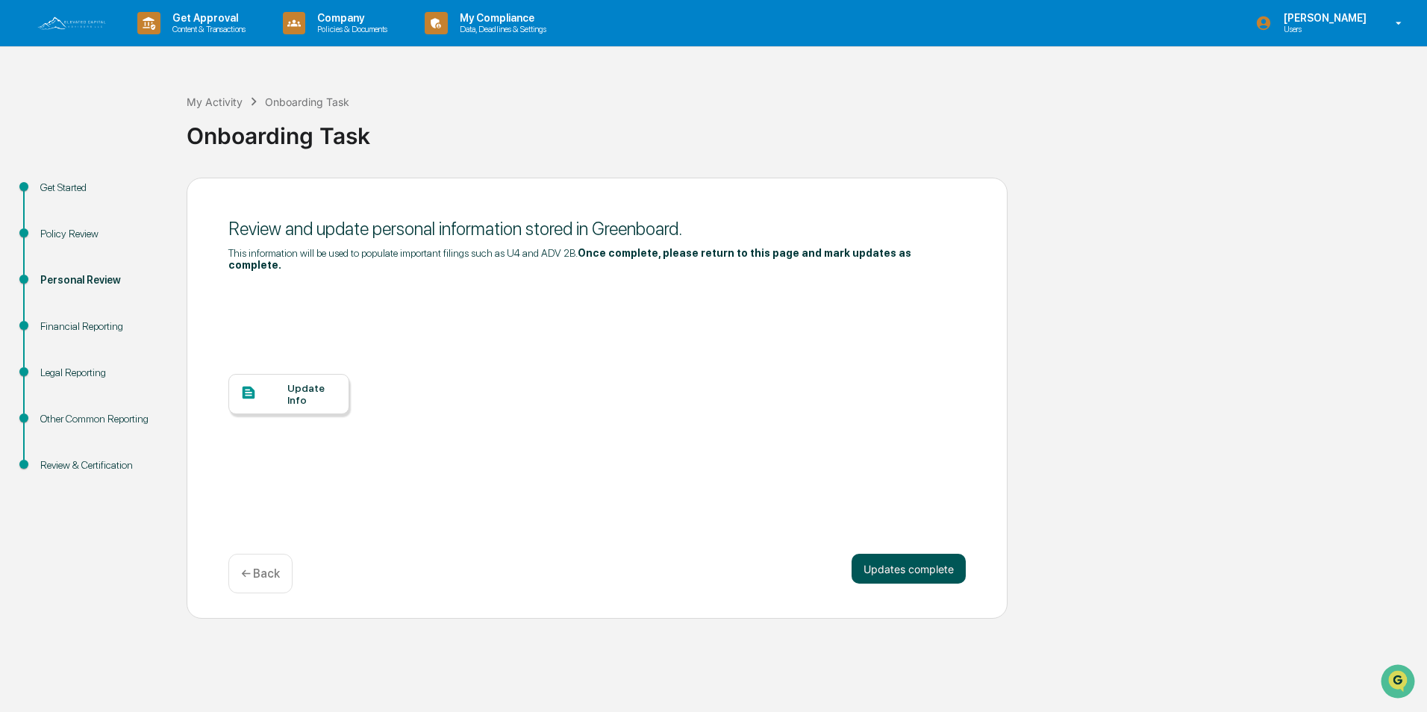
click at [883, 556] on button "Updates complete" at bounding box center [909, 569] width 114 height 30
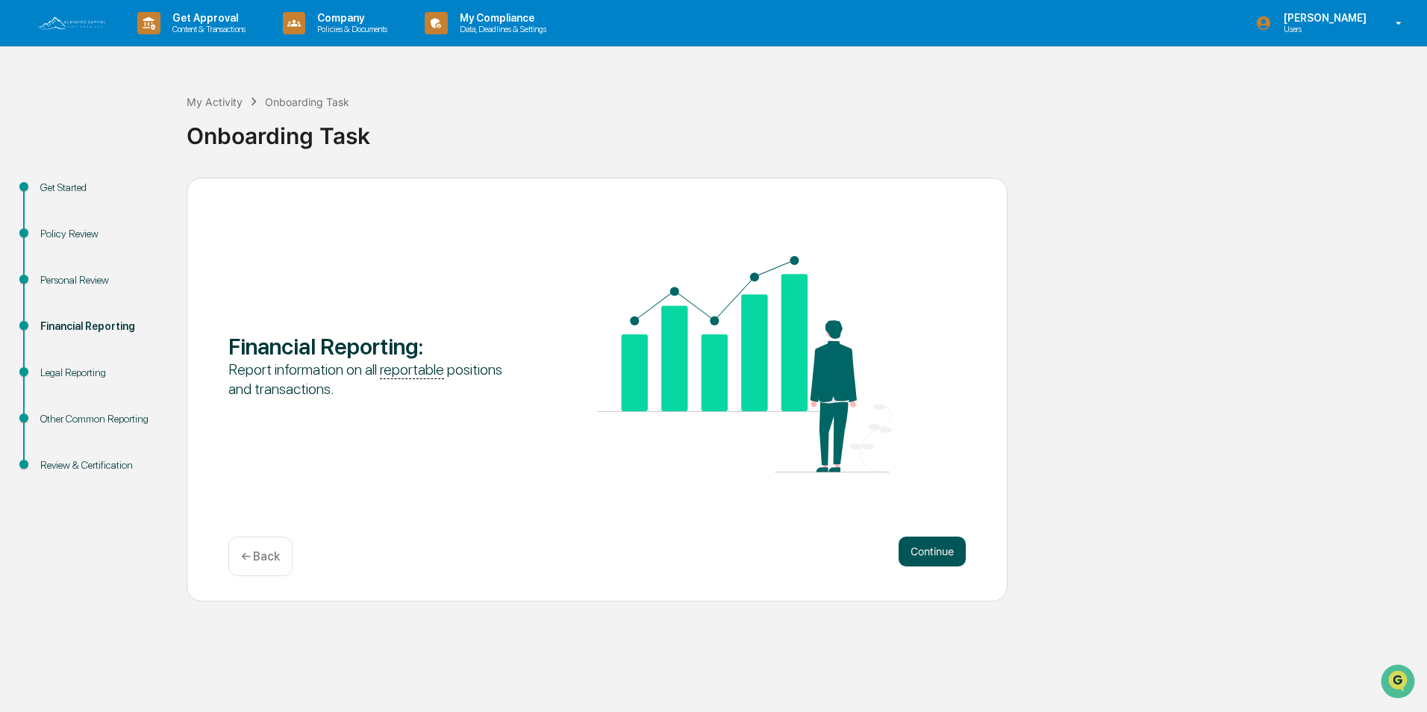
click at [931, 553] on button "Continue" at bounding box center [932, 552] width 67 height 30
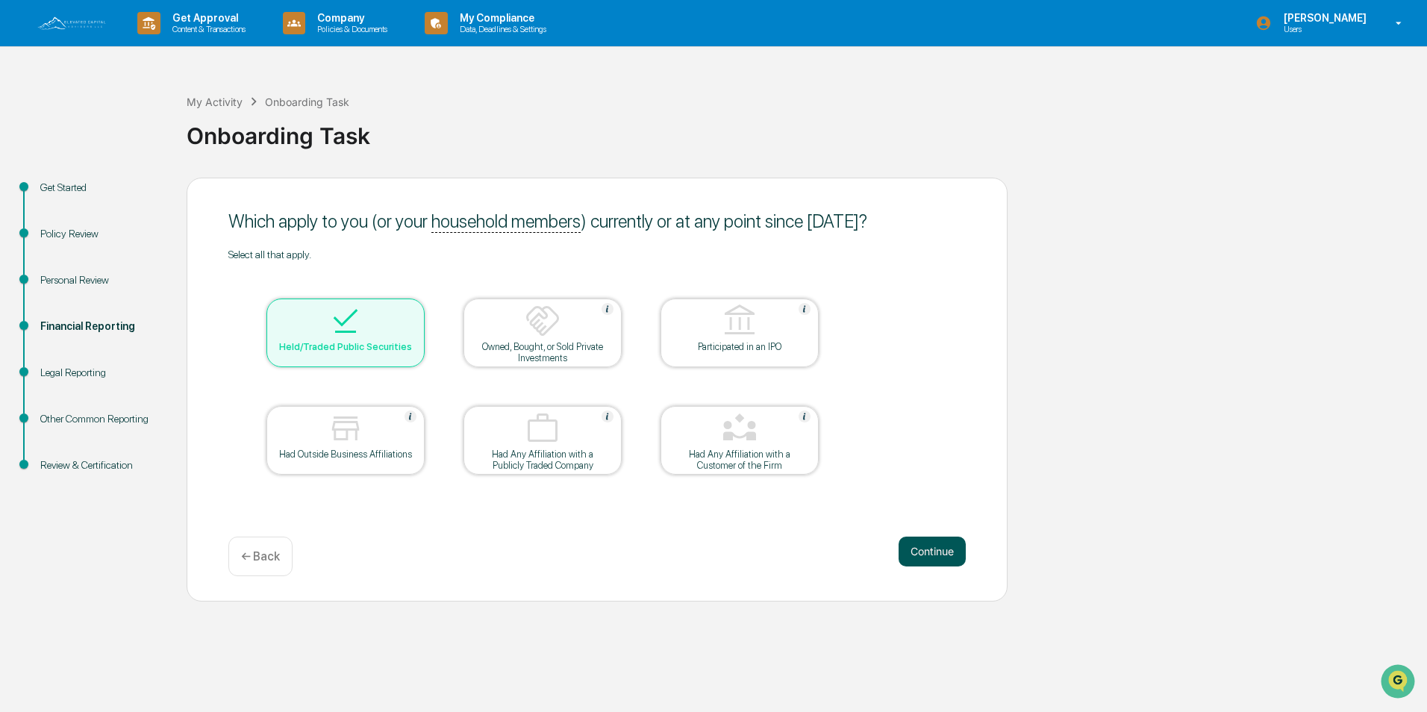
click at [925, 549] on button "Continue" at bounding box center [932, 552] width 67 height 30
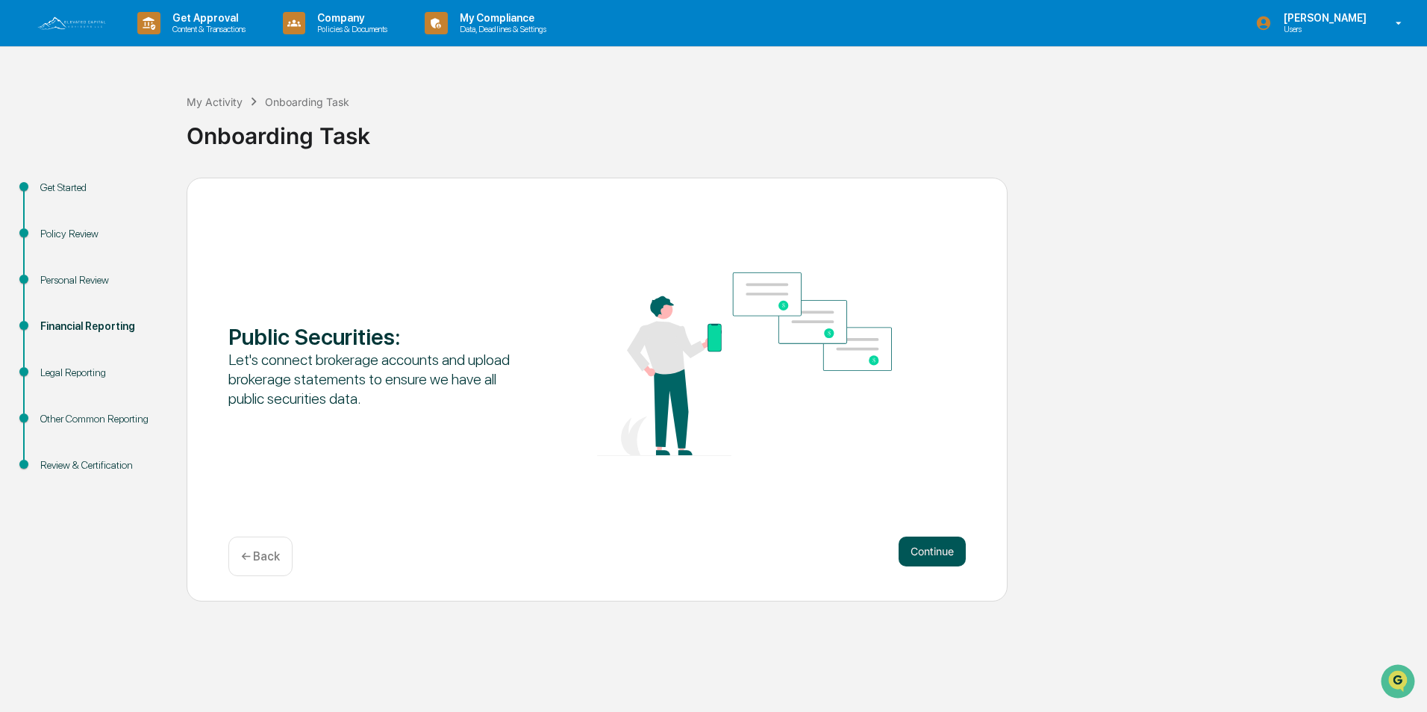
click at [950, 543] on button "Continue" at bounding box center [932, 552] width 67 height 30
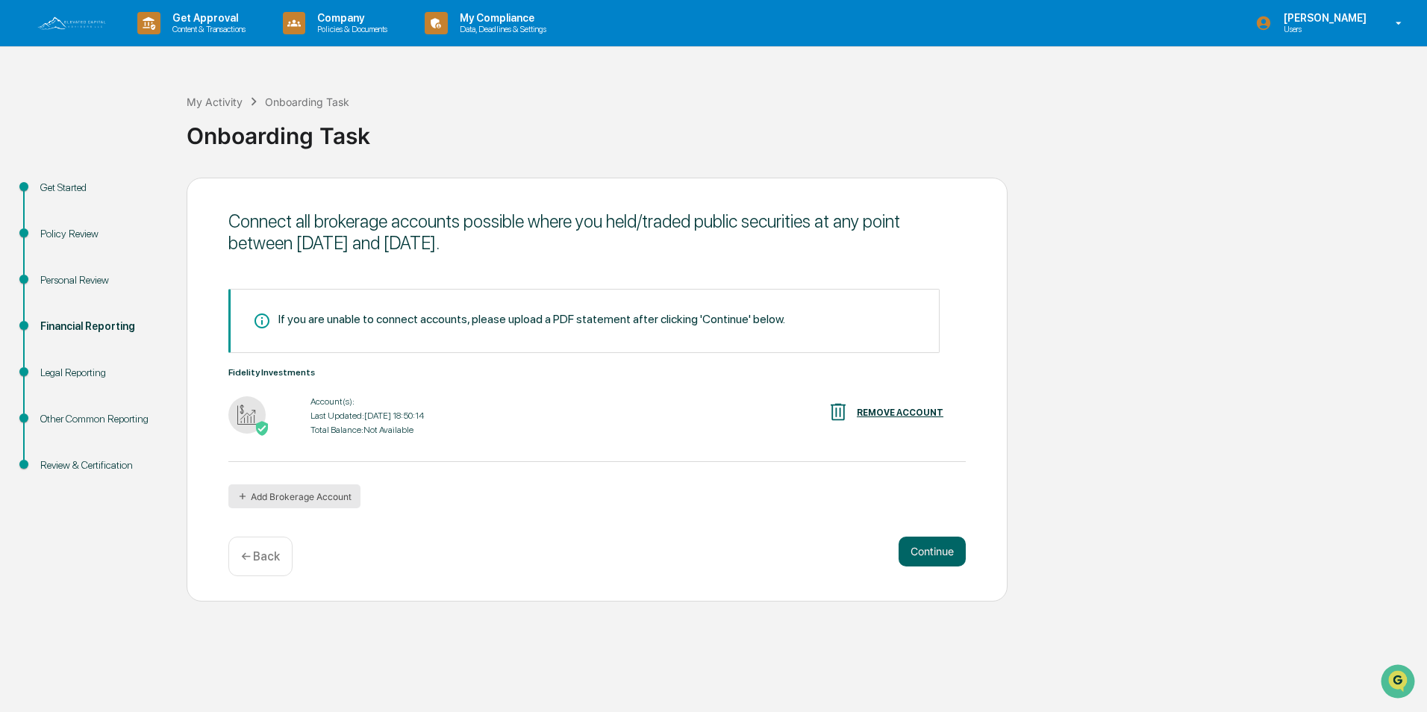
click at [296, 493] on button "Add Brokerage Account" at bounding box center [294, 496] width 132 height 24
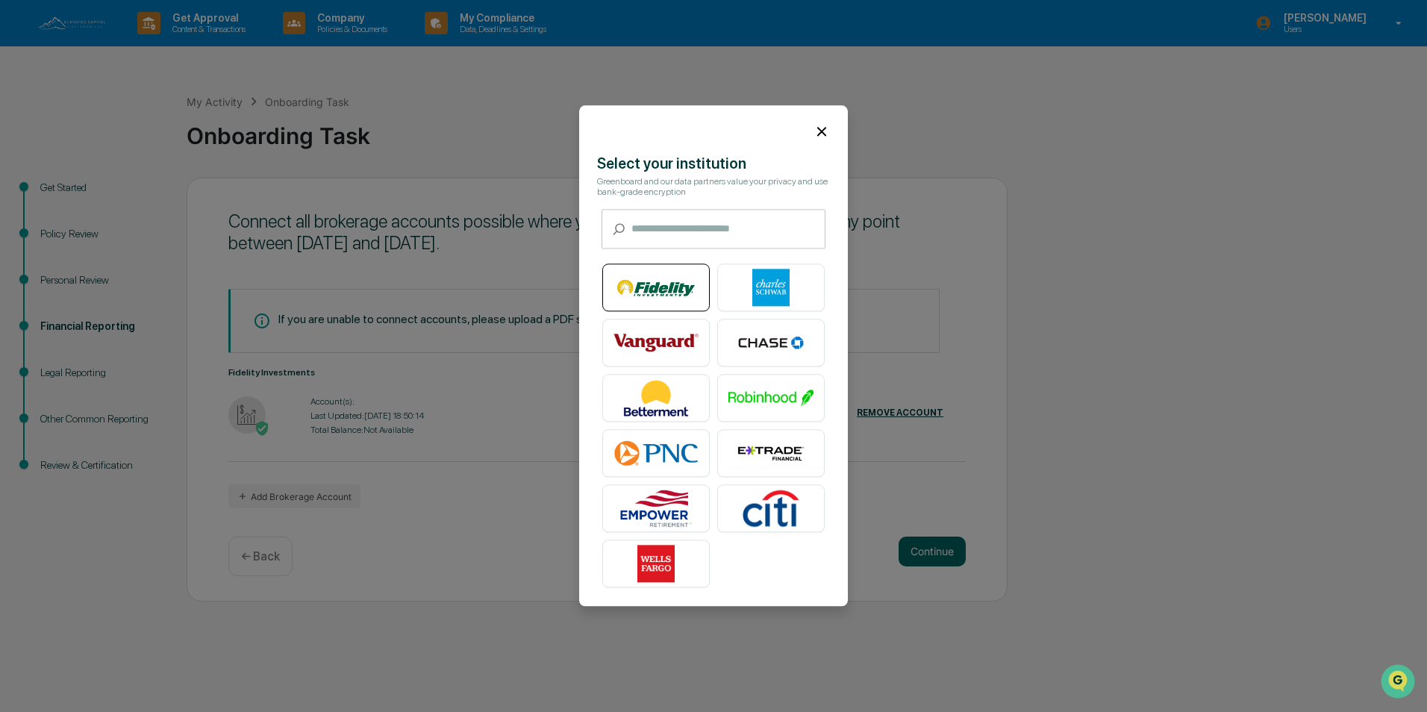
click at [658, 290] on img at bounding box center [655, 287] width 85 height 37
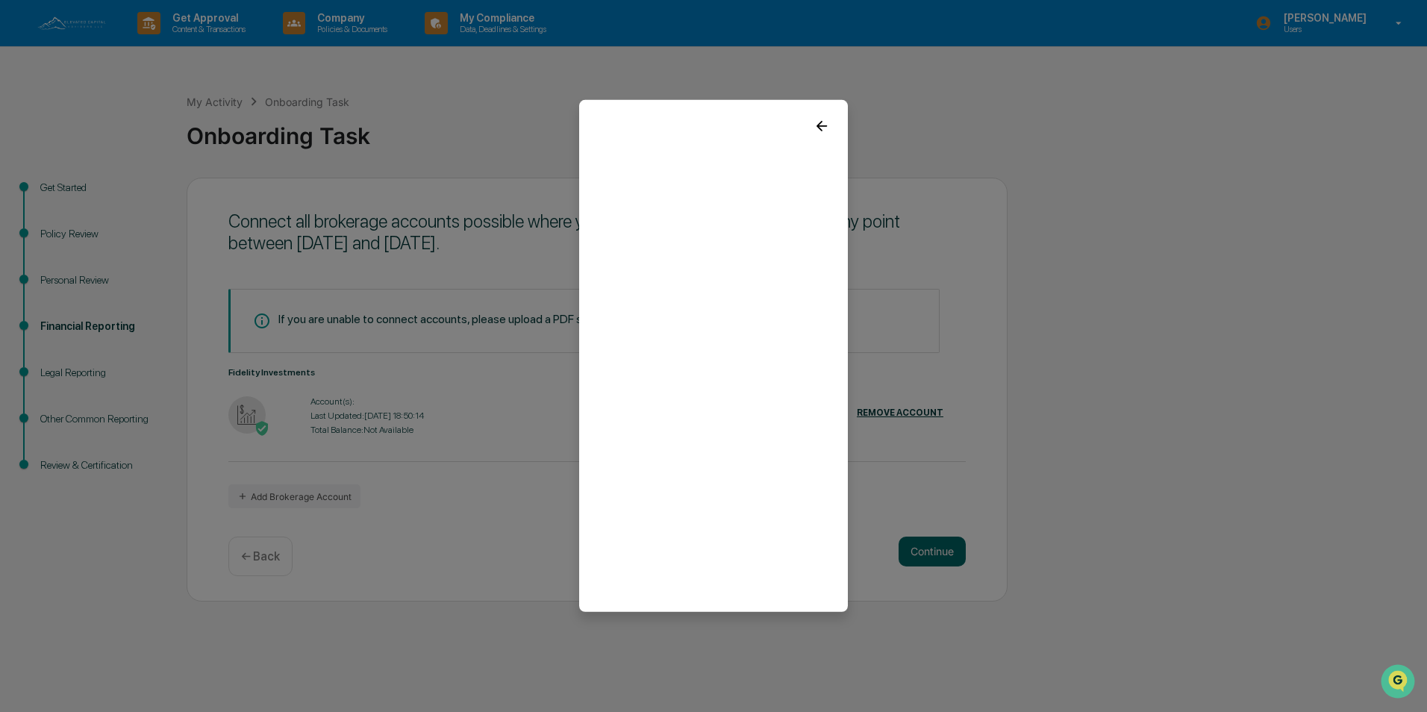
click at [823, 124] on icon at bounding box center [822, 126] width 16 height 16
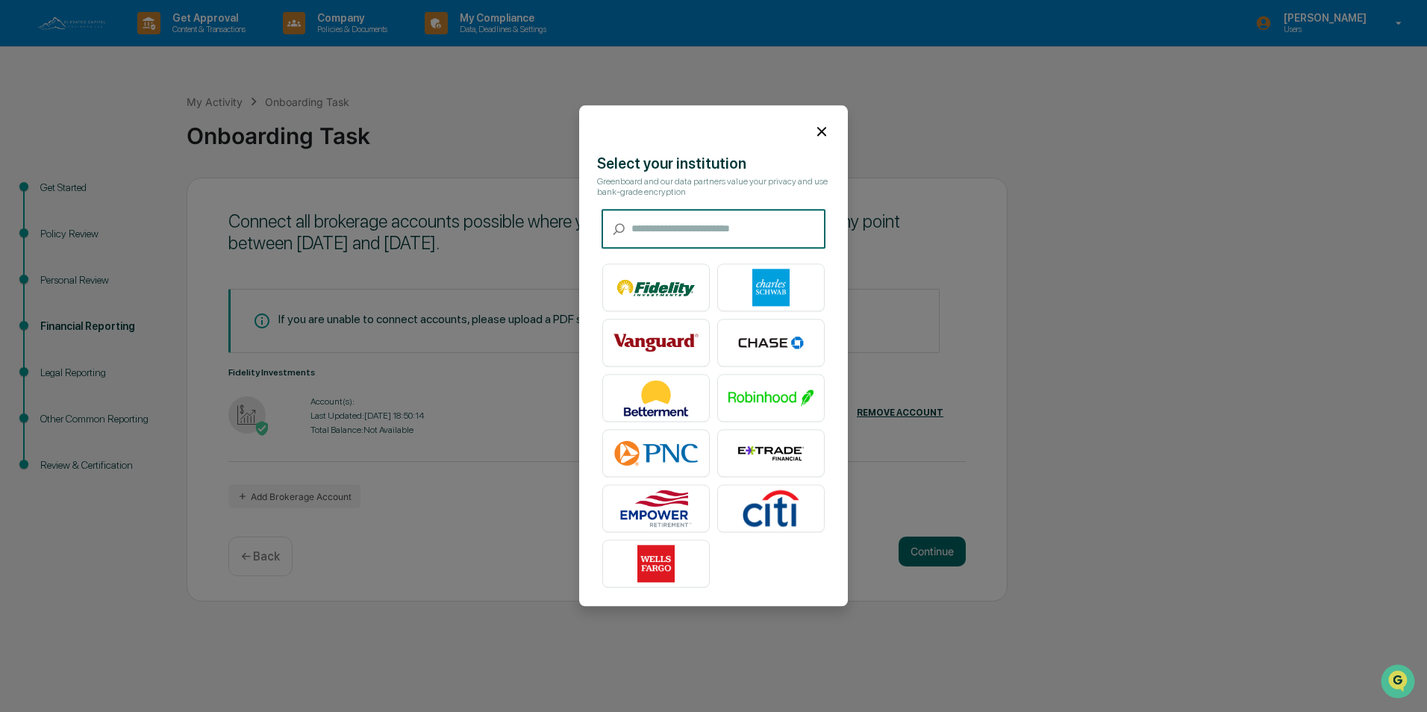
click at [702, 231] on input "text" at bounding box center [728, 230] width 194 height 40
click at [822, 130] on icon at bounding box center [822, 131] width 16 height 16
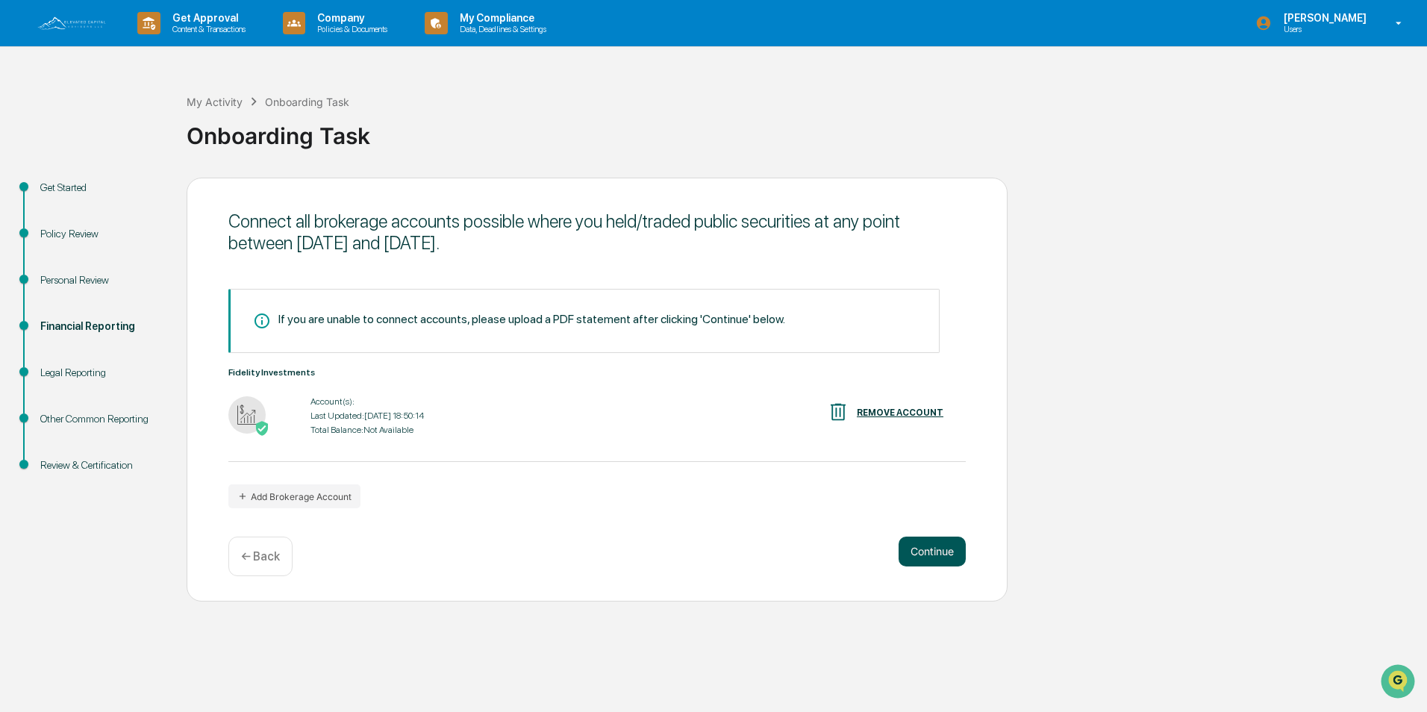
click at [930, 552] on button "Continue" at bounding box center [932, 552] width 67 height 30
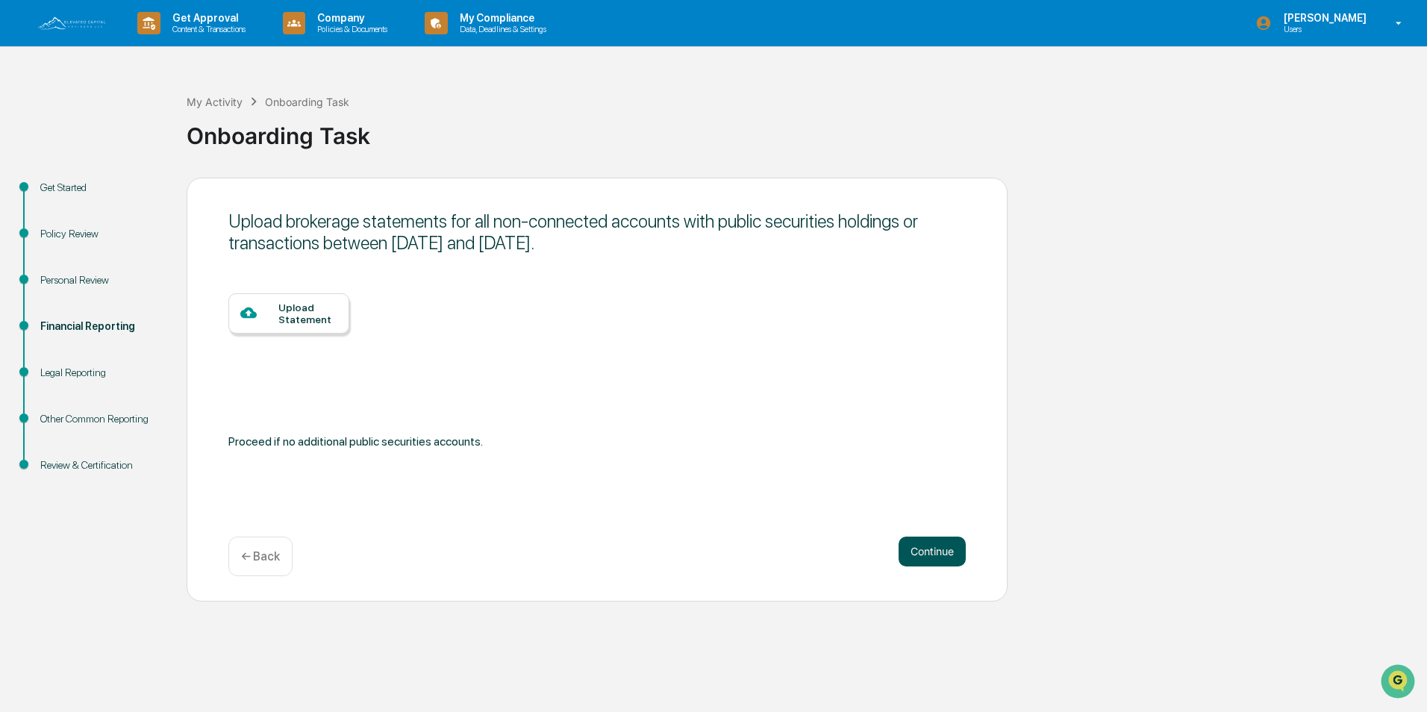
click at [918, 548] on button "Continue" at bounding box center [932, 552] width 67 height 30
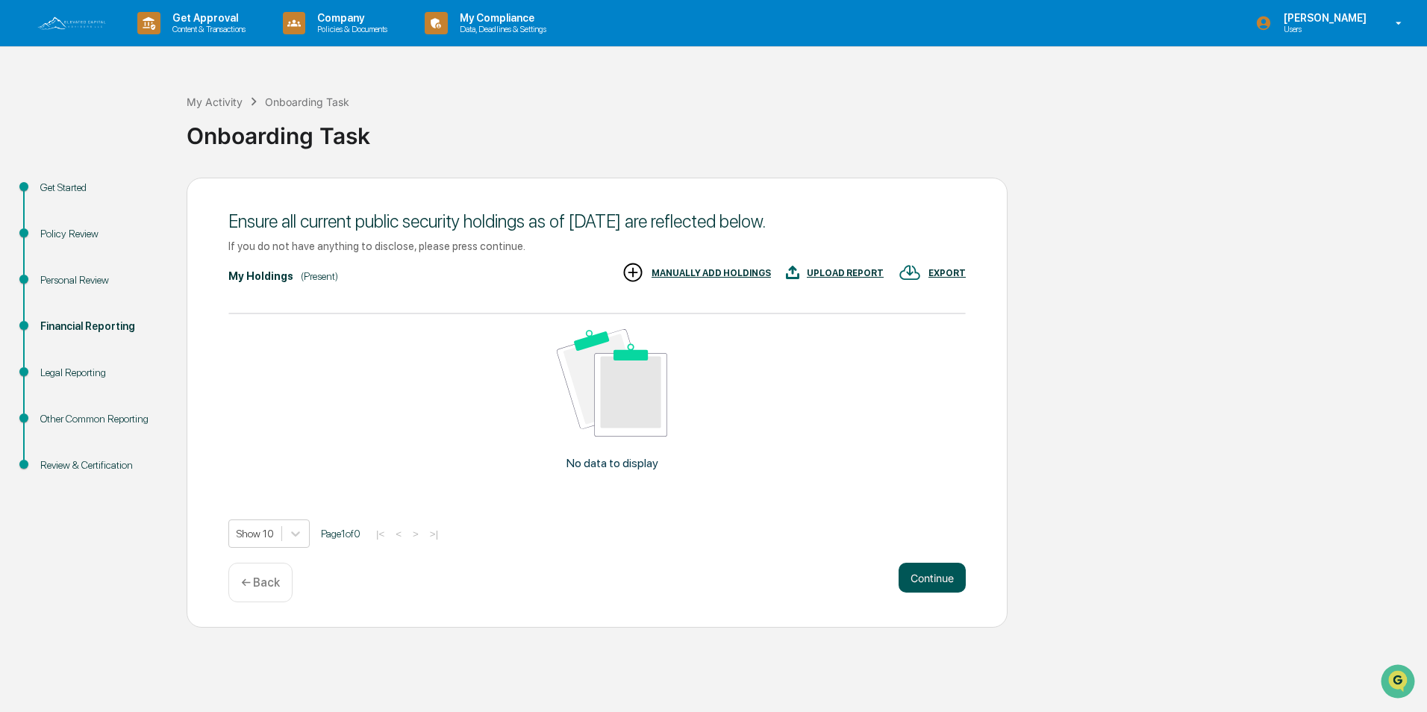
click at [933, 573] on button "Continue" at bounding box center [932, 578] width 67 height 30
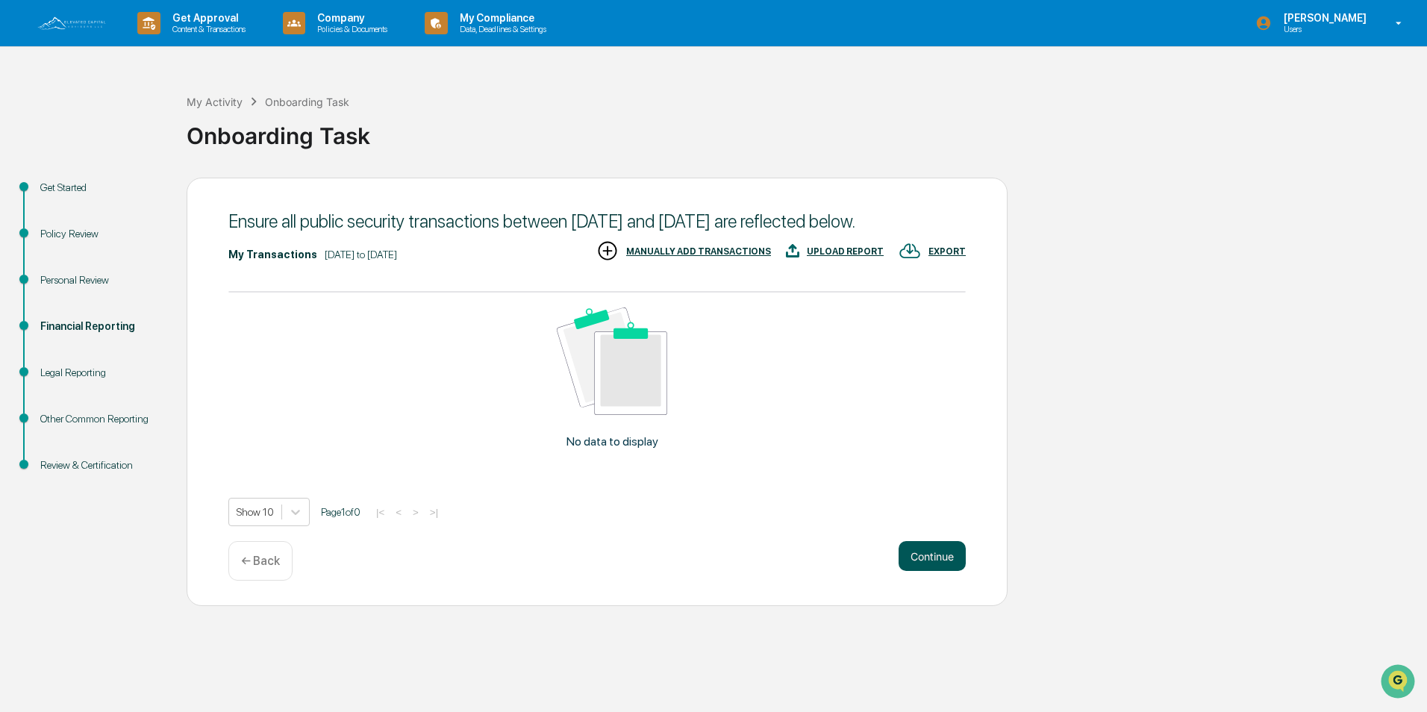
click at [920, 561] on button "Continue" at bounding box center [932, 556] width 67 height 30
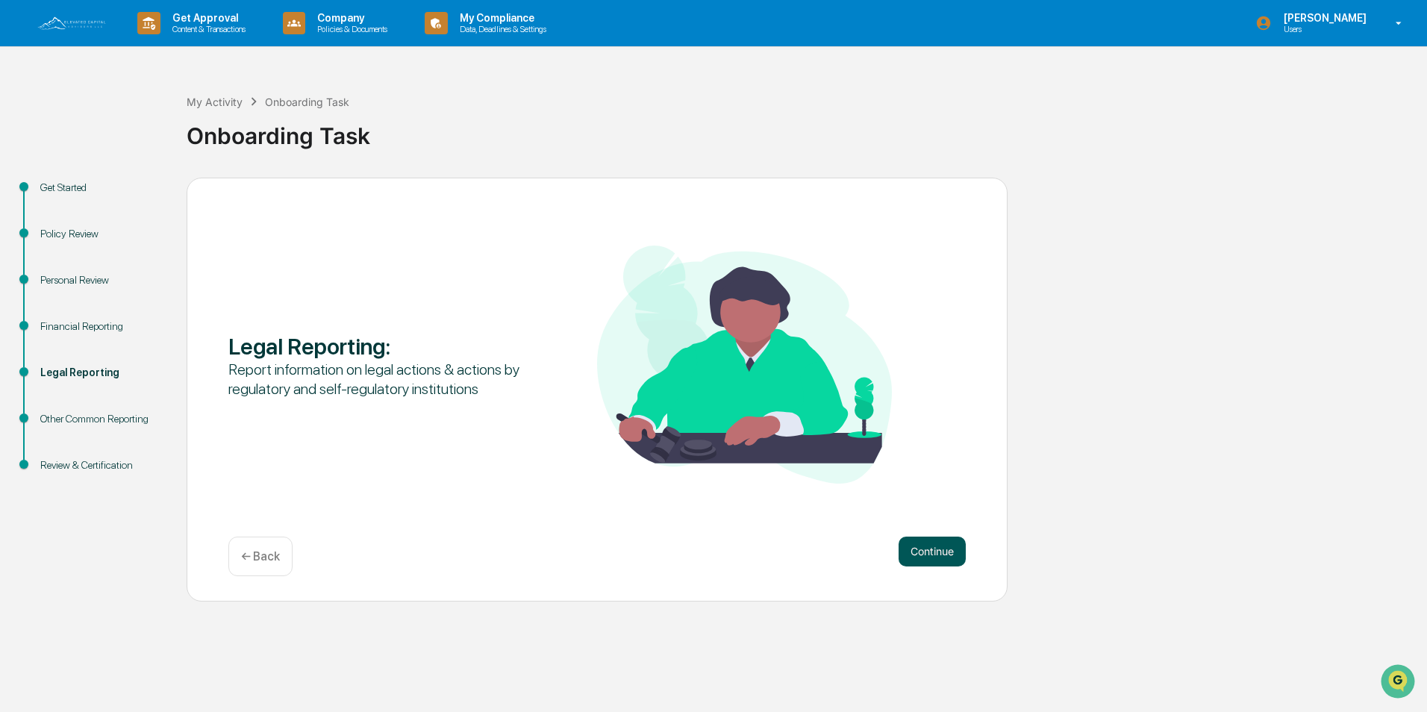
click at [914, 550] on button "Continue" at bounding box center [932, 552] width 67 height 30
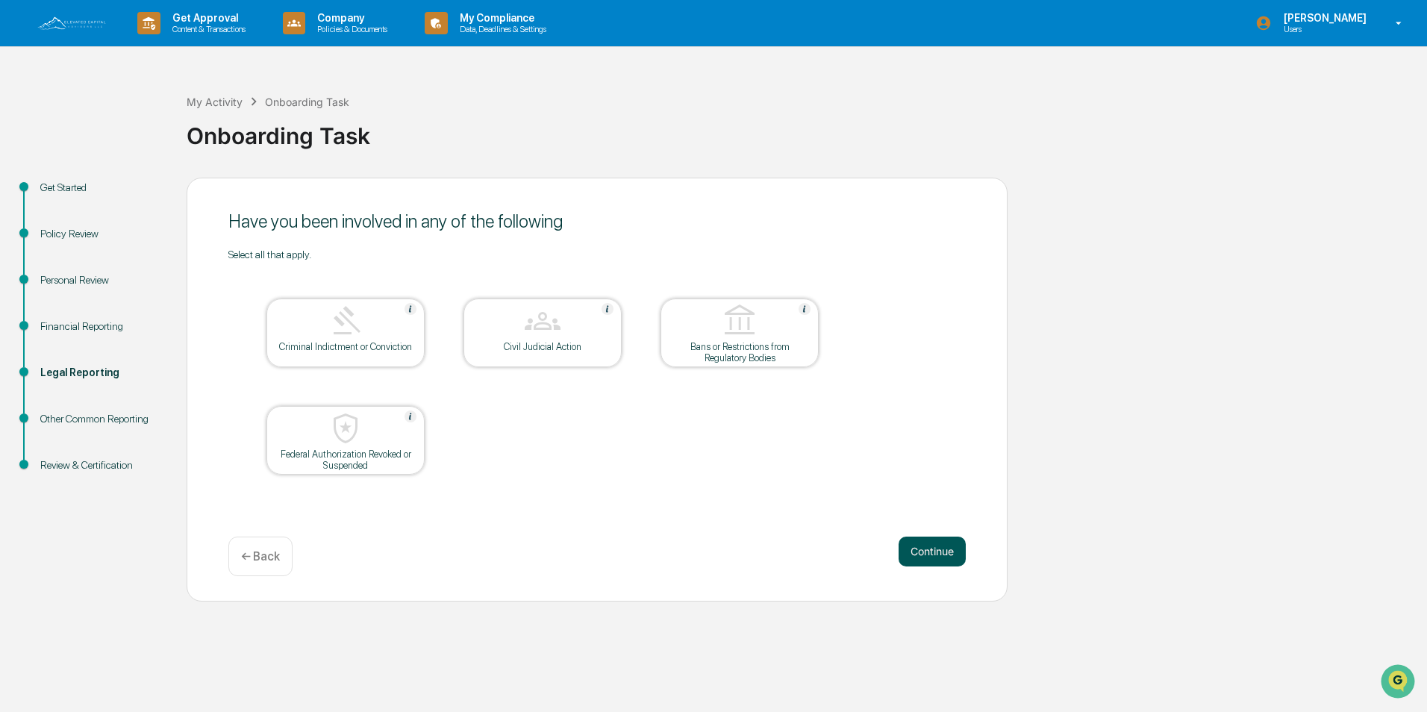
click at [935, 552] on button "Continue" at bounding box center [932, 552] width 67 height 30
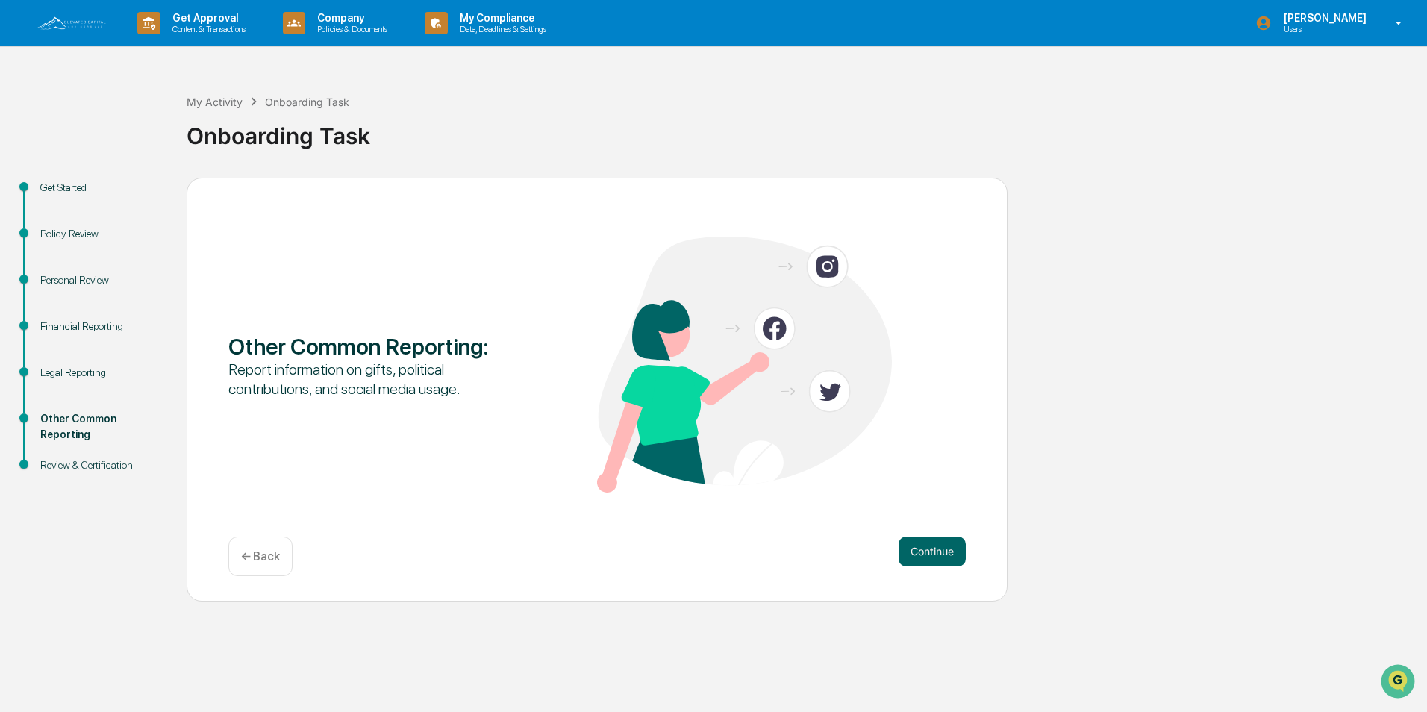
click at [935, 552] on button "Continue" at bounding box center [932, 552] width 67 height 30
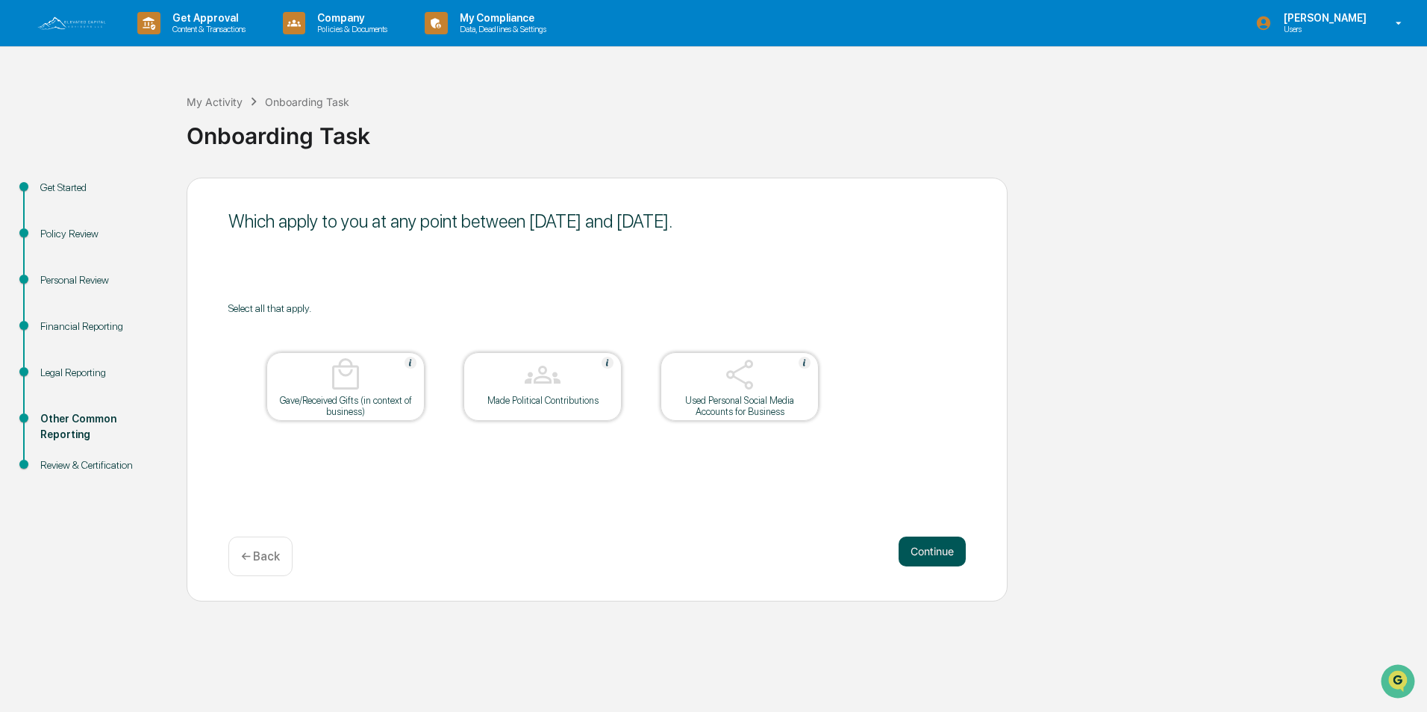
click at [928, 549] on button "Continue" at bounding box center [932, 552] width 67 height 30
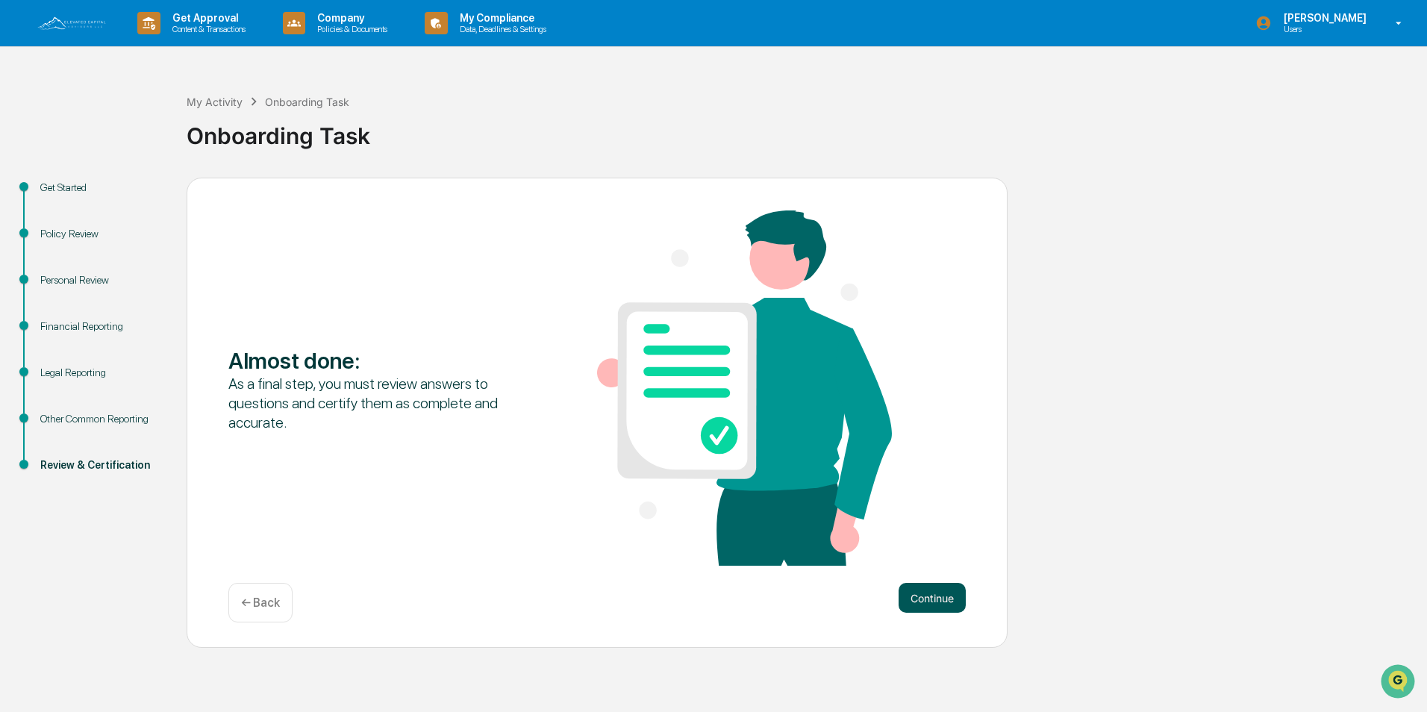
click at [934, 588] on button "Continue" at bounding box center [932, 598] width 67 height 30
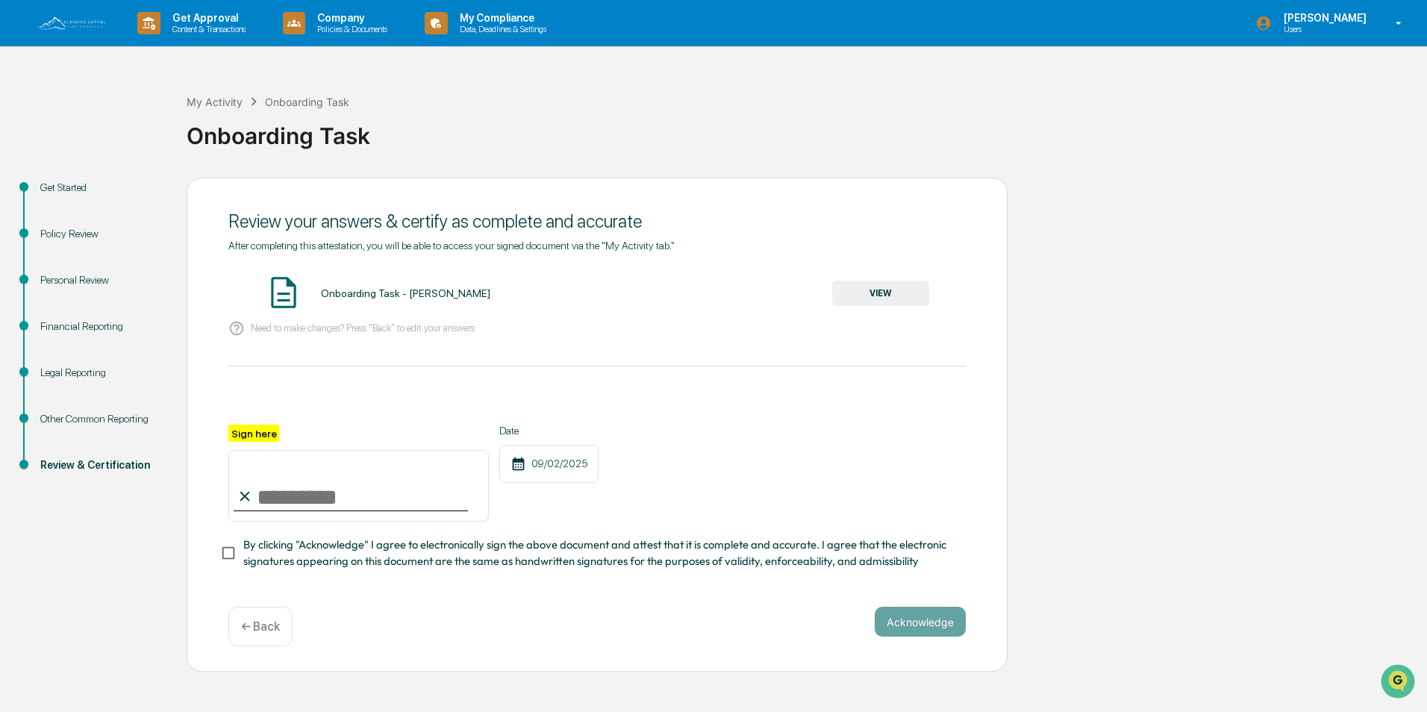
click at [69, 325] on div "Financial Reporting" at bounding box center [101, 327] width 122 height 16
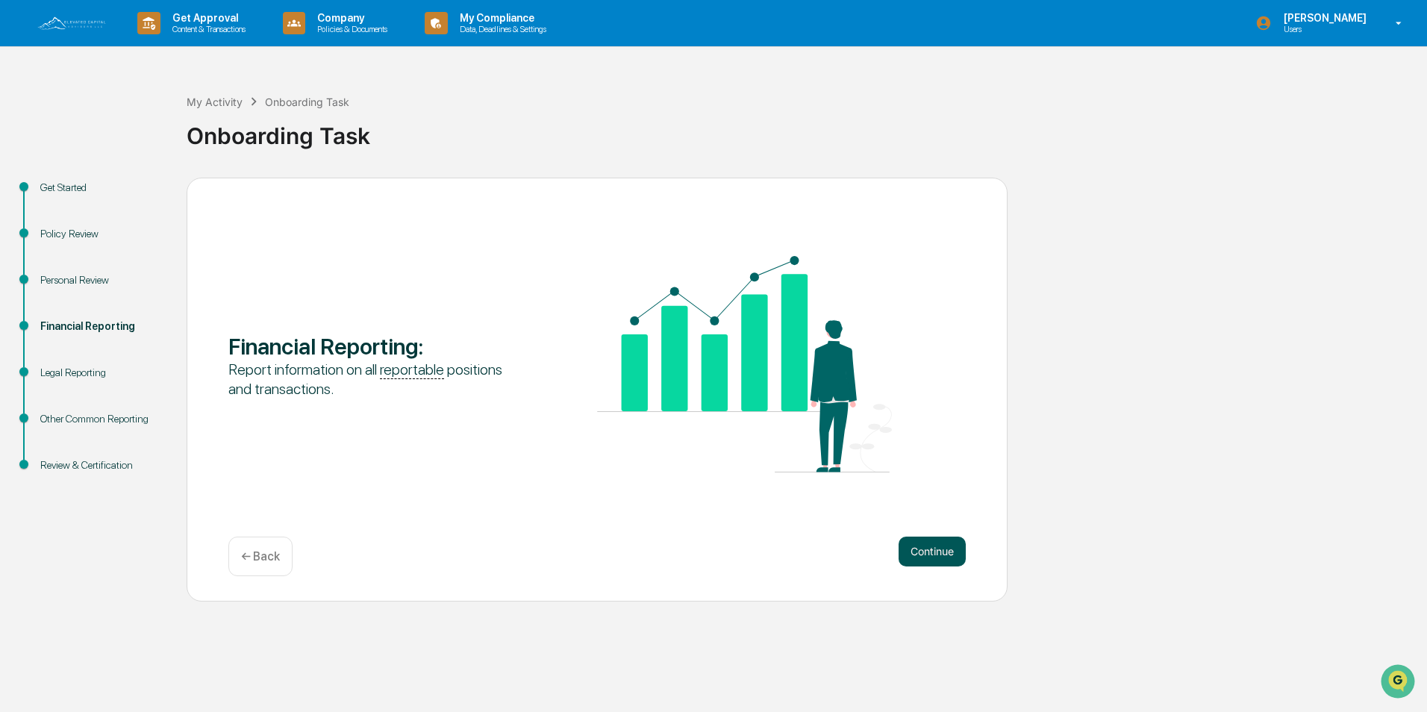
click at [931, 559] on button "Continue" at bounding box center [932, 552] width 67 height 30
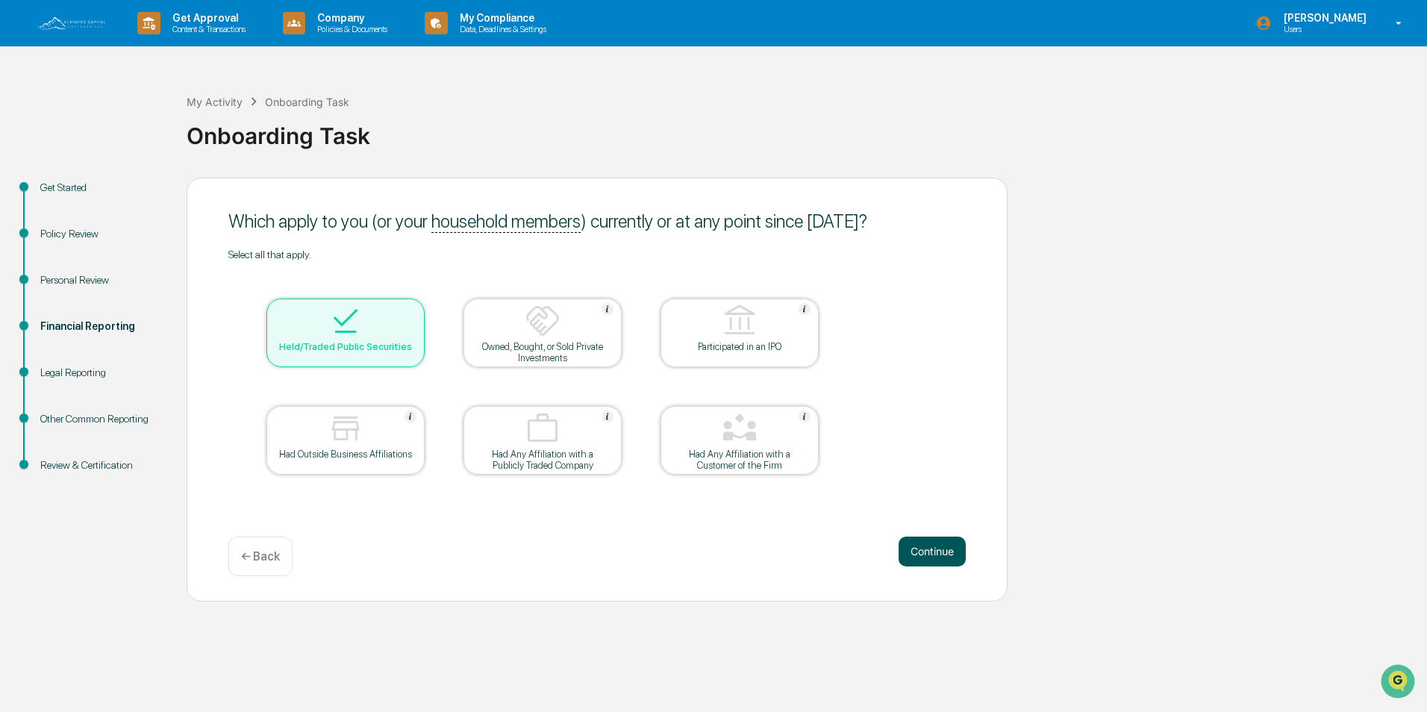
click at [918, 550] on button "Continue" at bounding box center [932, 552] width 67 height 30
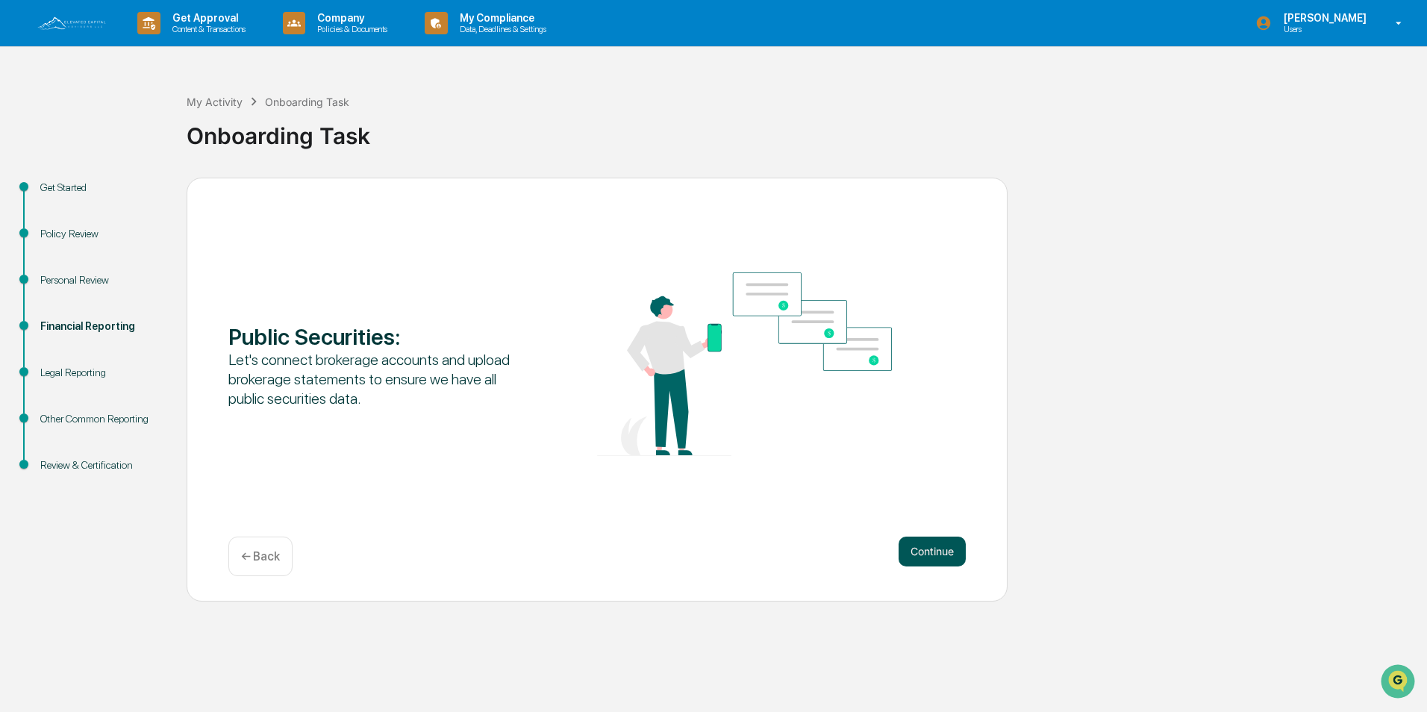
click at [940, 551] on button "Continue" at bounding box center [932, 552] width 67 height 30
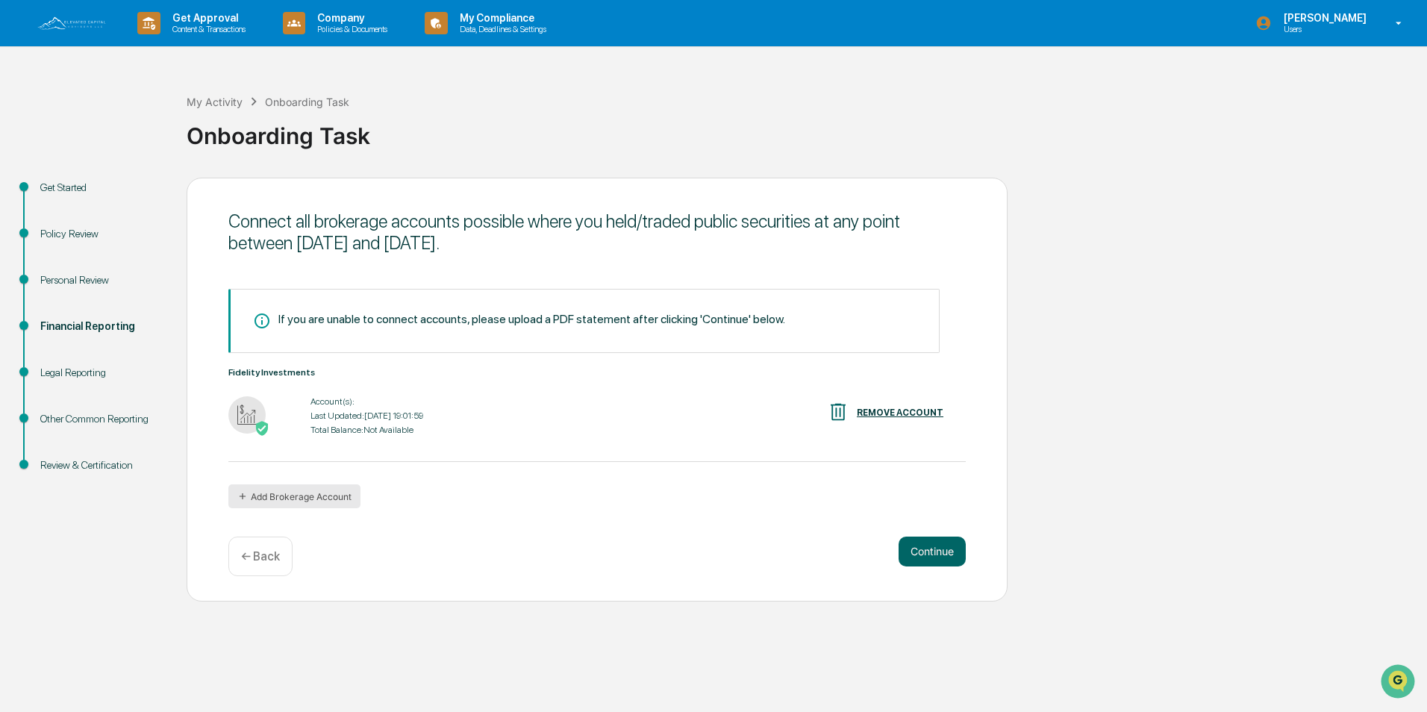
click at [297, 502] on button "Add Brokerage Account" at bounding box center [294, 496] width 132 height 24
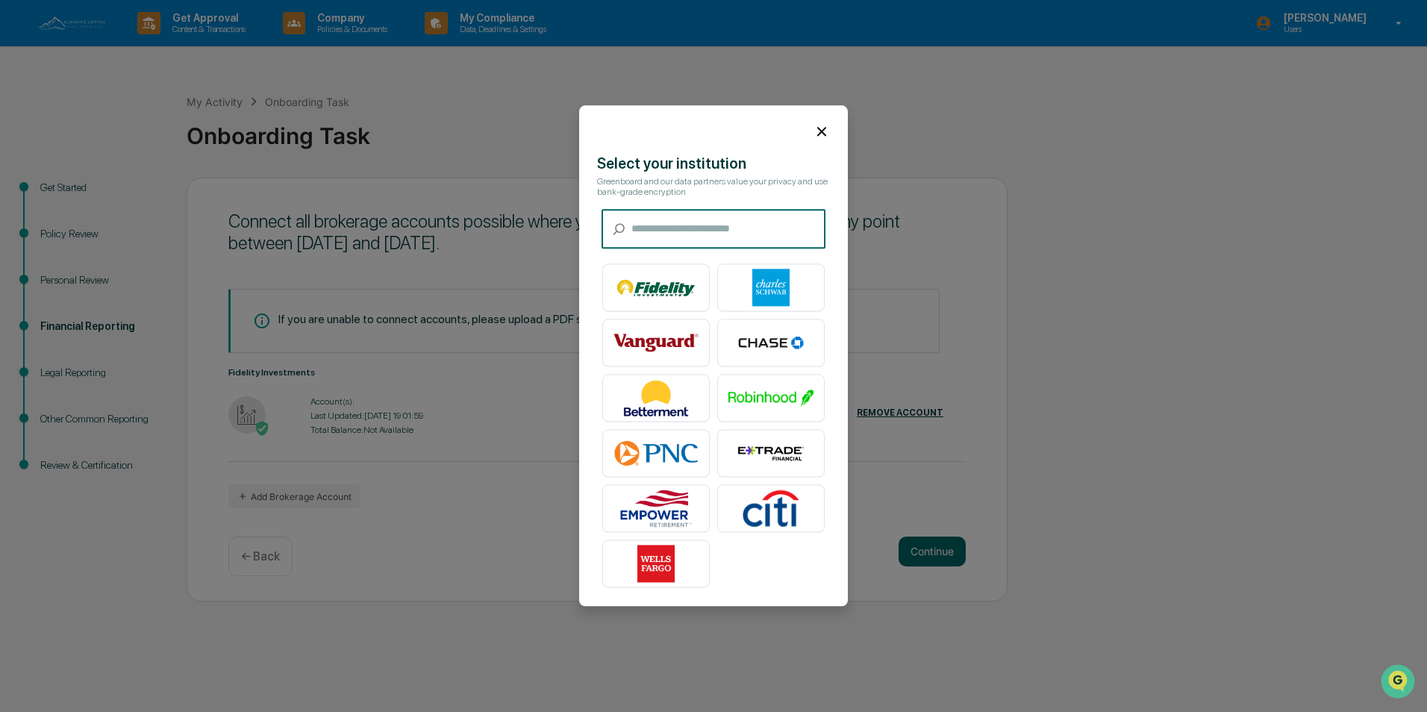
click at [820, 131] on icon at bounding box center [822, 131] width 16 height 16
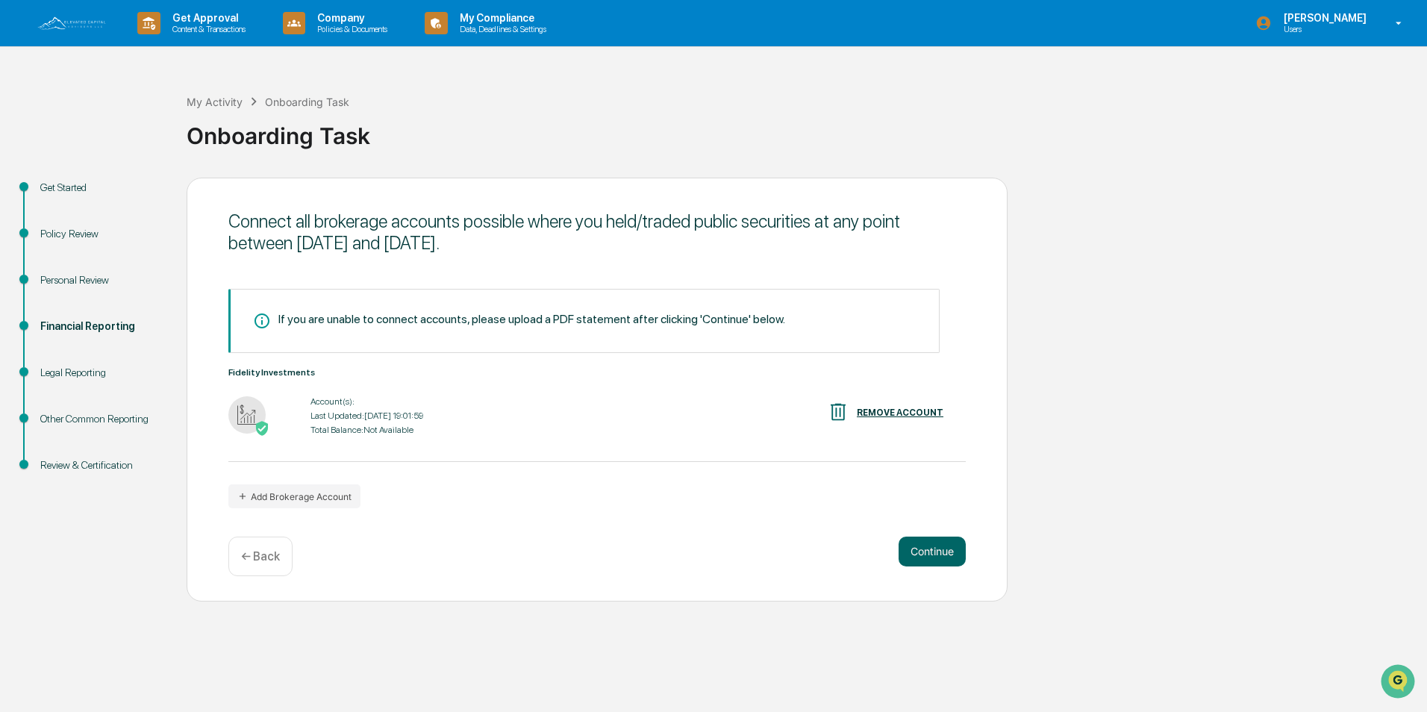
click at [252, 418] on img at bounding box center [246, 414] width 37 height 37
click at [296, 495] on button "Add Brokerage Account" at bounding box center [294, 496] width 132 height 24
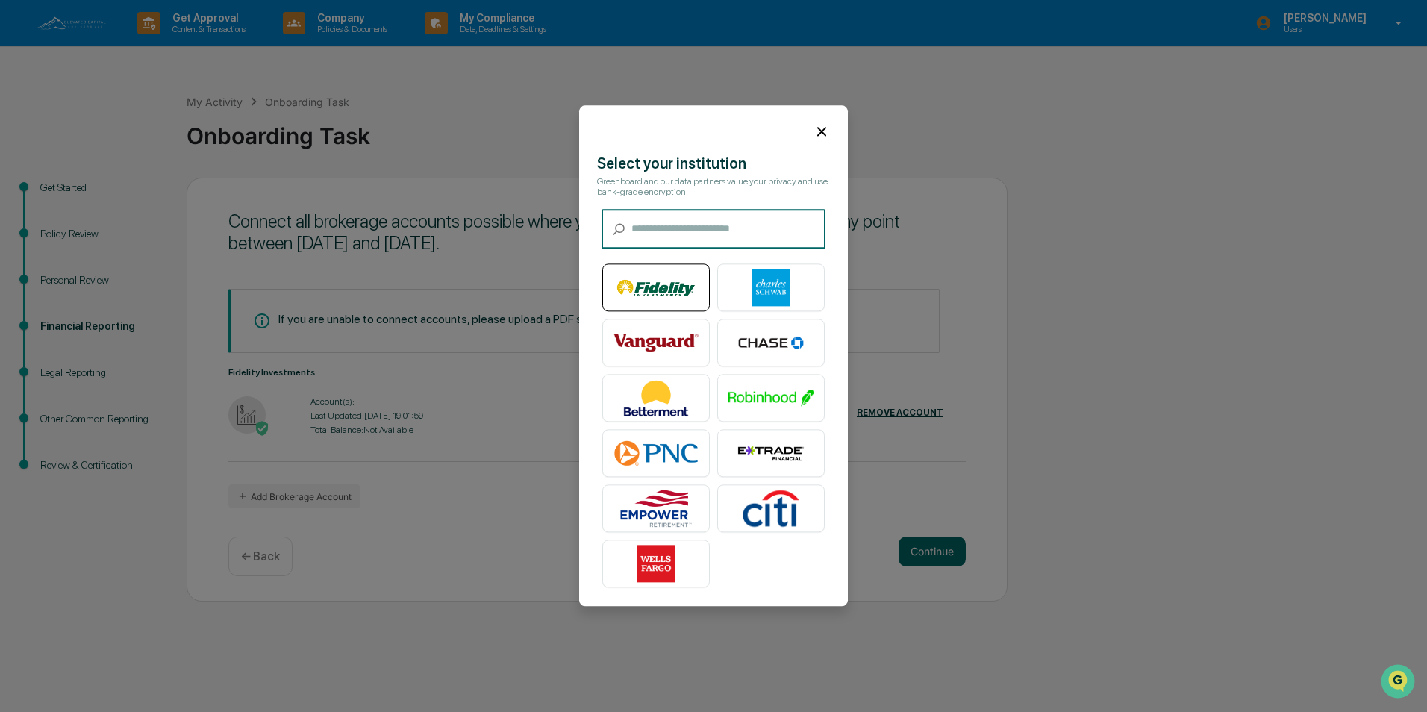
click at [670, 281] on img at bounding box center [655, 287] width 85 height 37
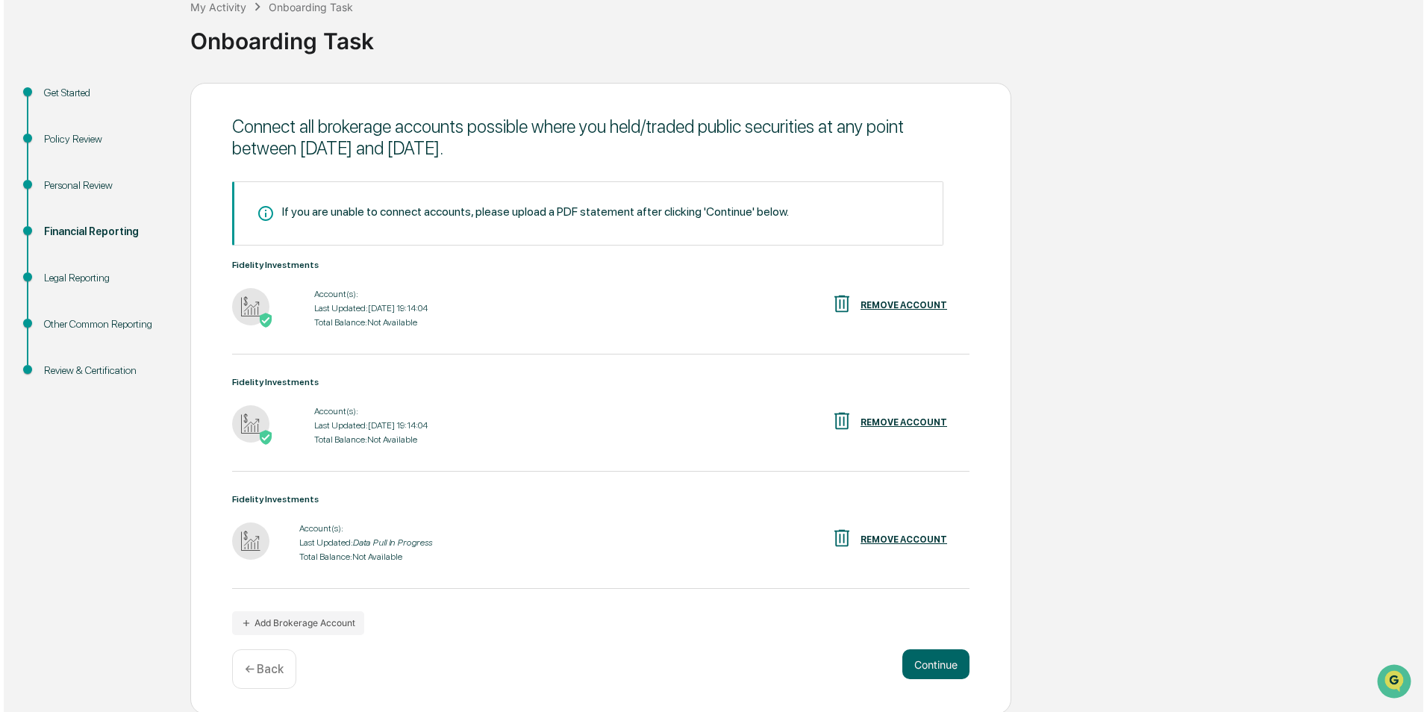
scroll to position [97, 0]
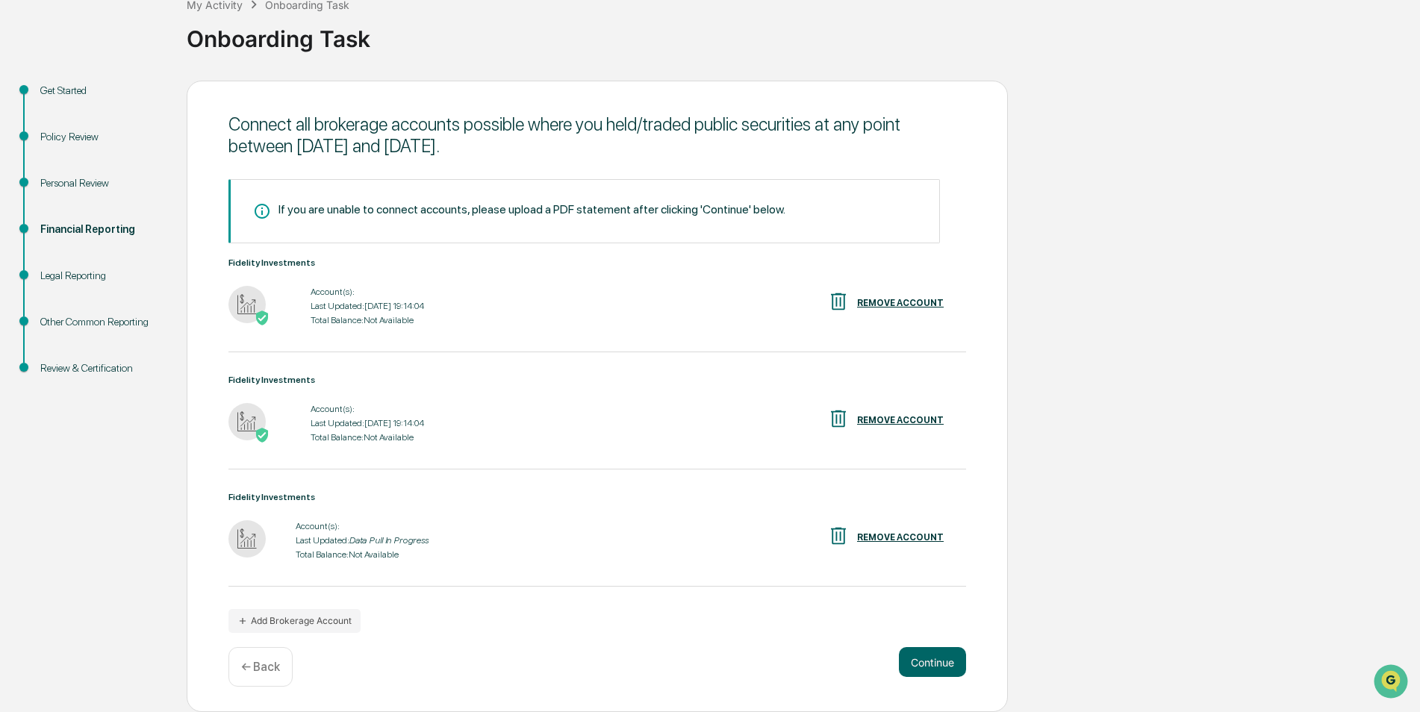
click at [878, 537] on div "REMOVE ACCOUNT" at bounding box center [900, 537] width 87 height 10
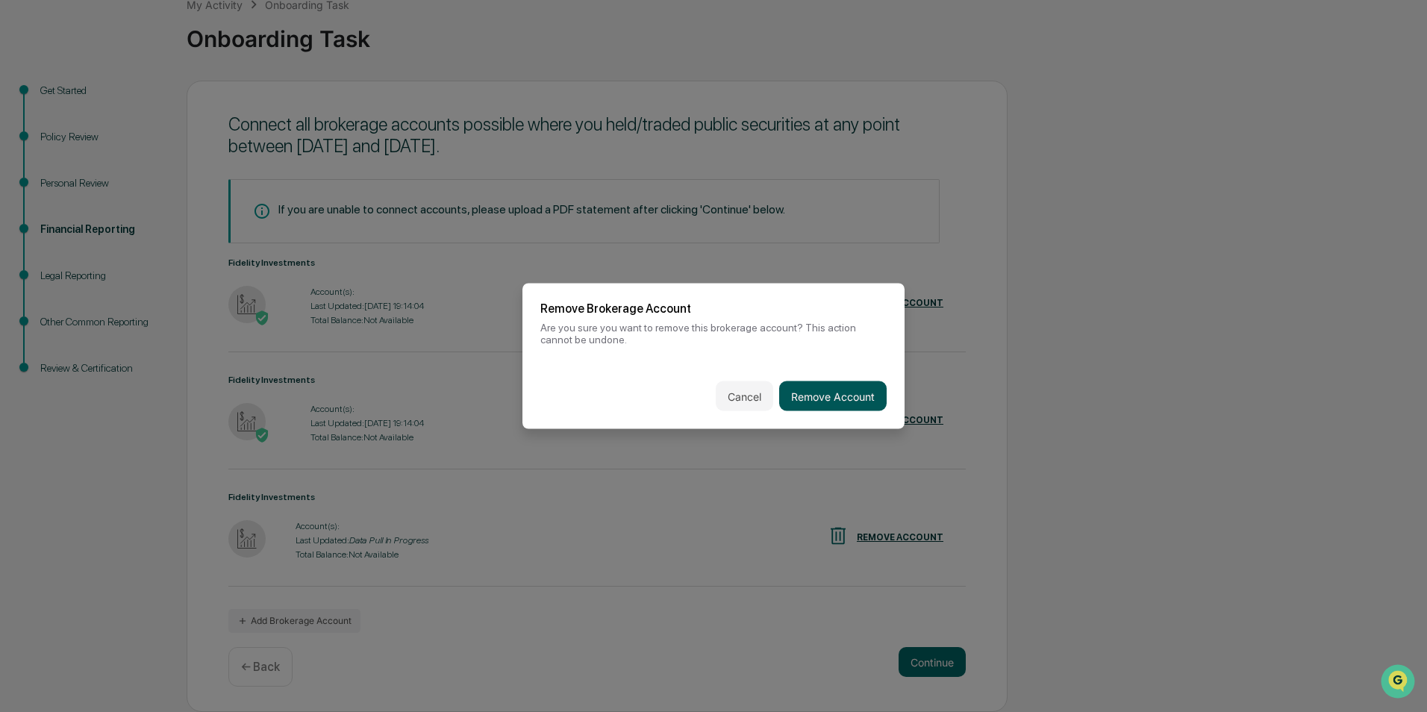
click at [828, 399] on button "Remove Account" at bounding box center [832, 396] width 107 height 30
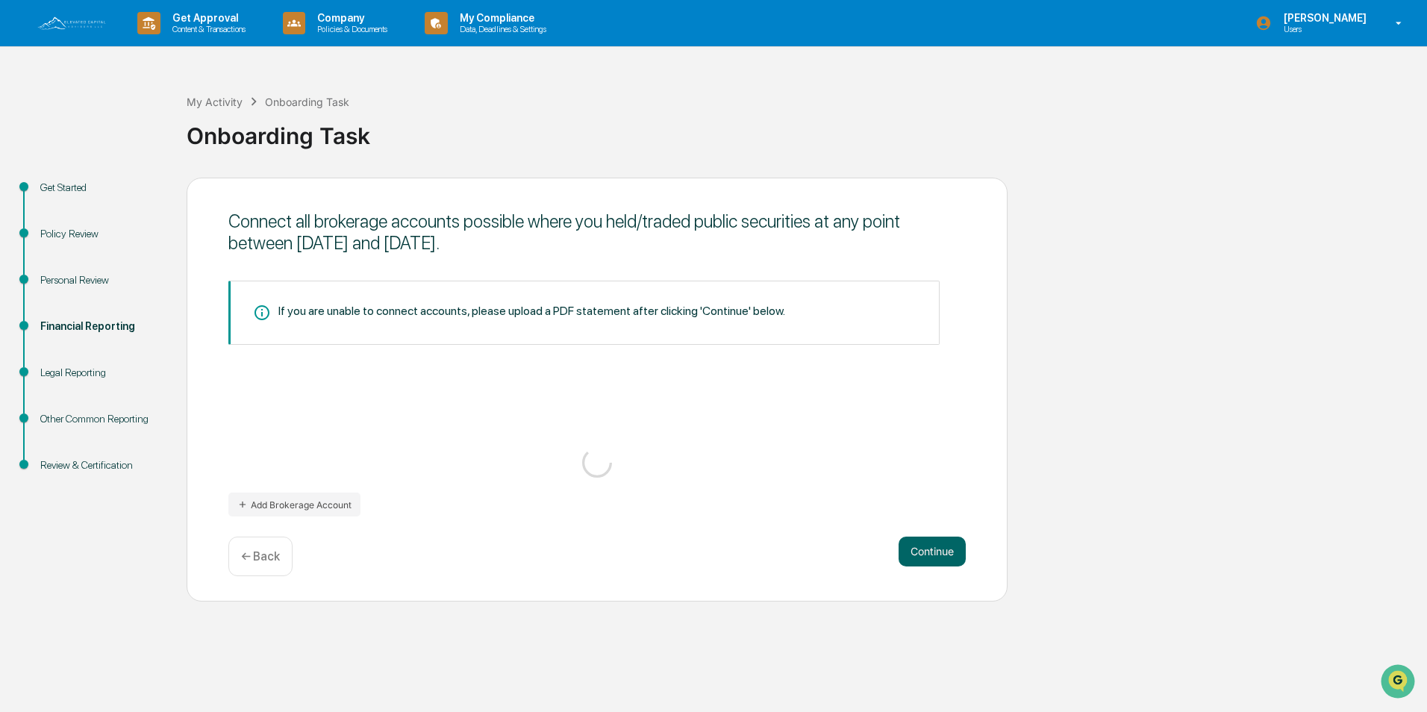
scroll to position [0, 0]
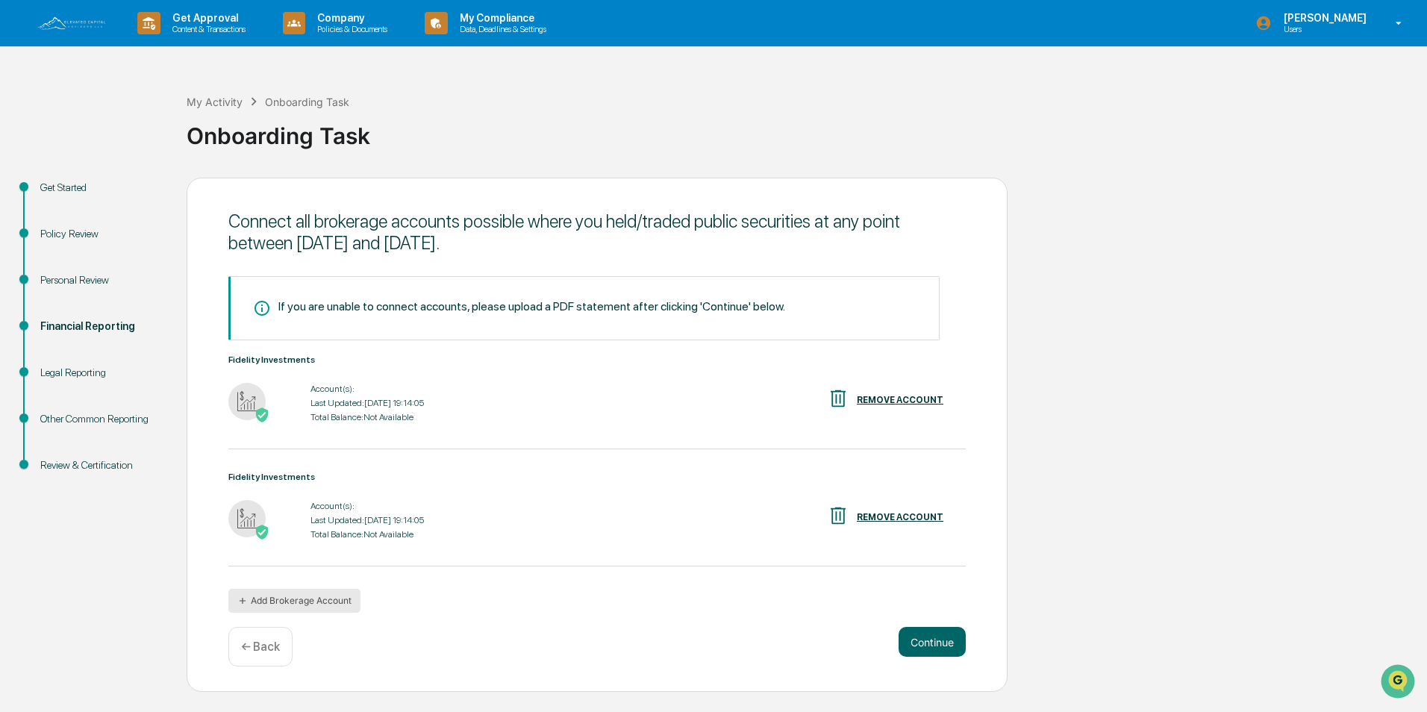
click at [291, 598] on button "Add Brokerage Account" at bounding box center [294, 601] width 132 height 24
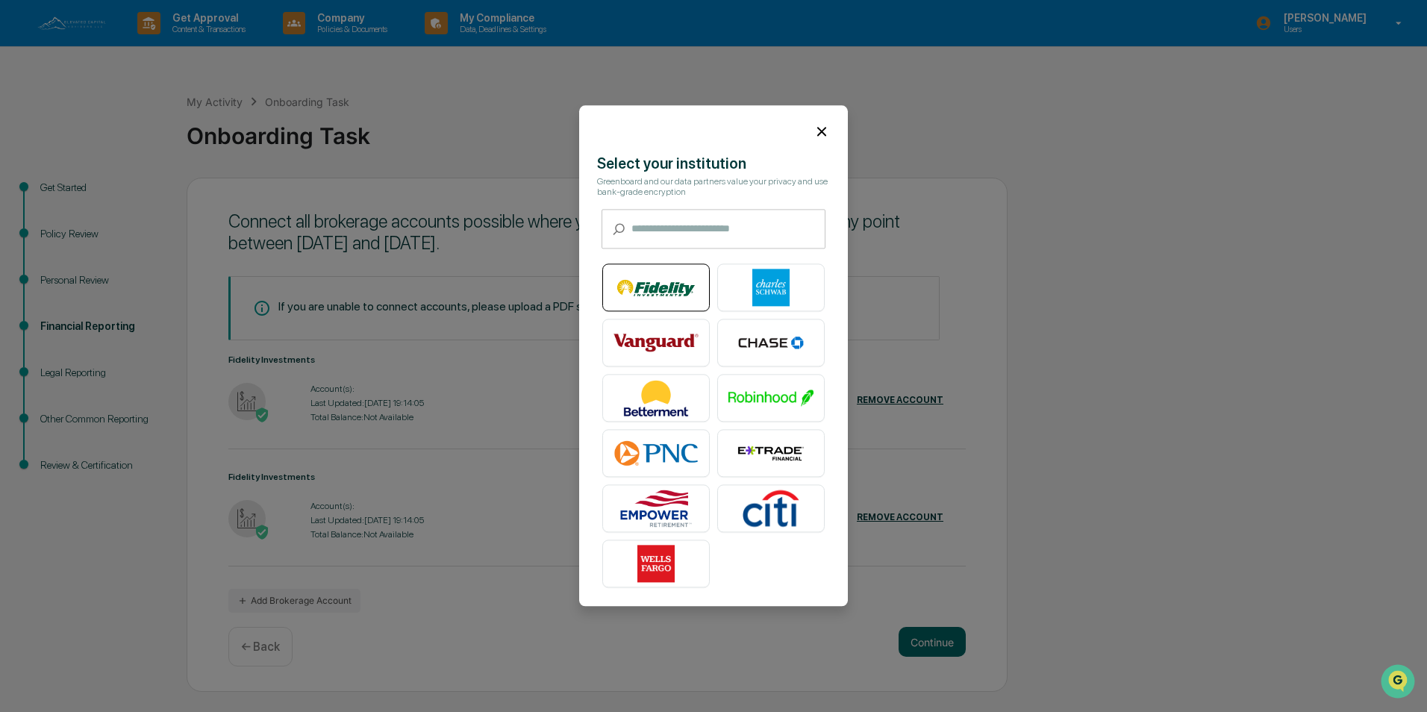
click at [664, 291] on img at bounding box center [655, 287] width 85 height 37
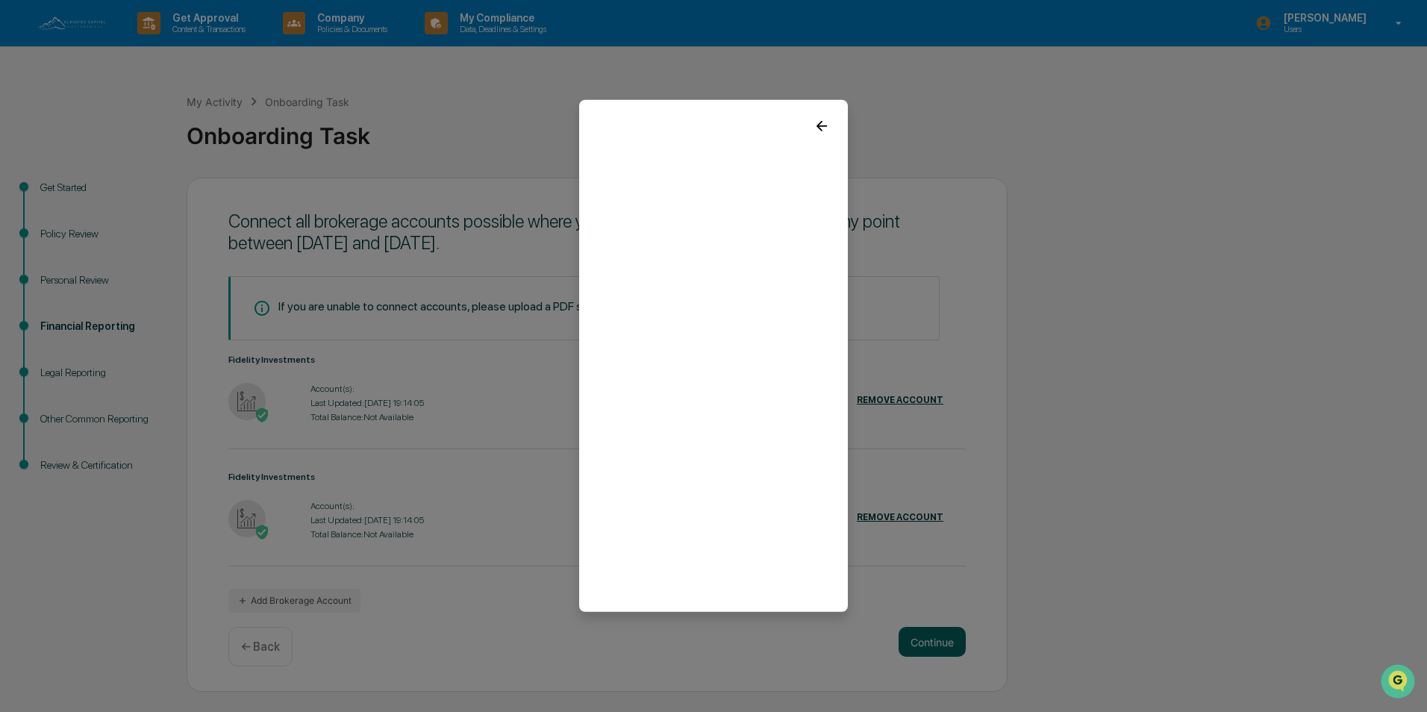
click at [822, 130] on icon at bounding box center [822, 126] width 16 height 16
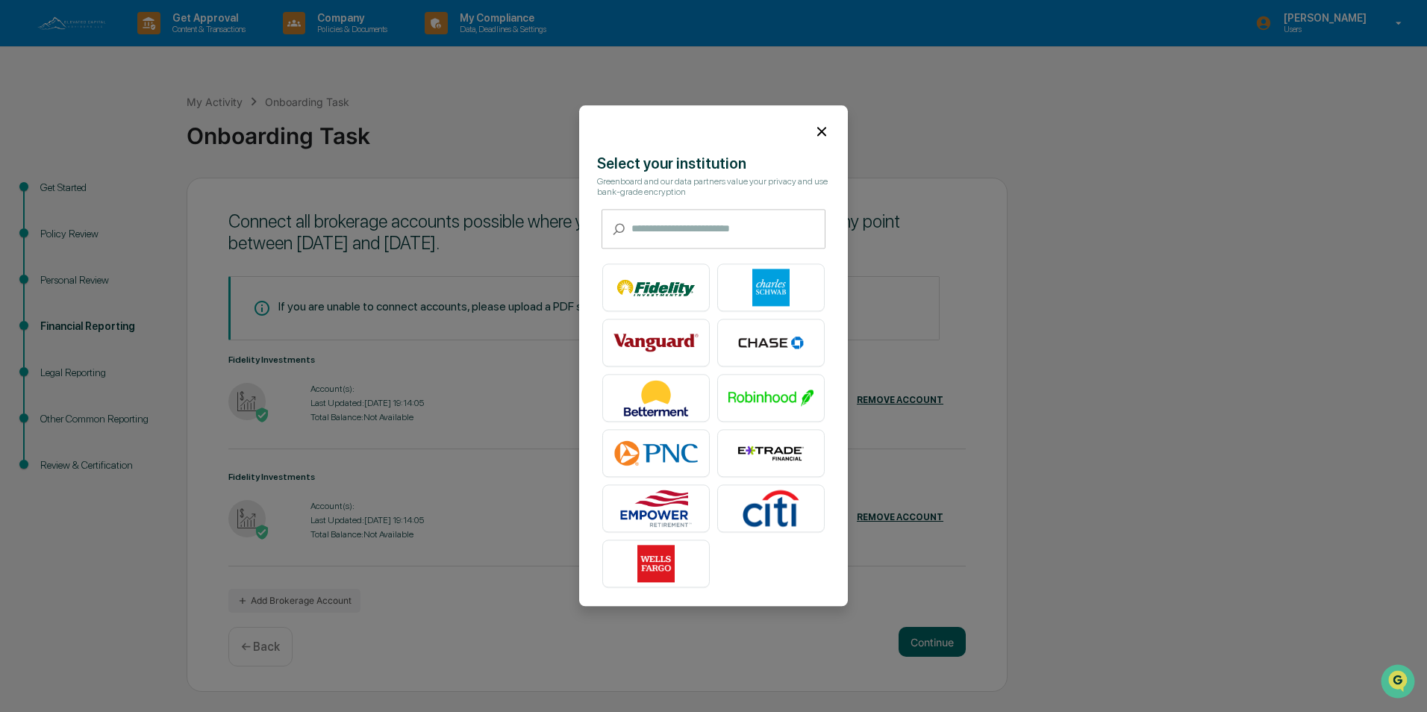
click at [820, 138] on icon at bounding box center [822, 131] width 16 height 16
